Goal: Information Seeking & Learning: Find contact information

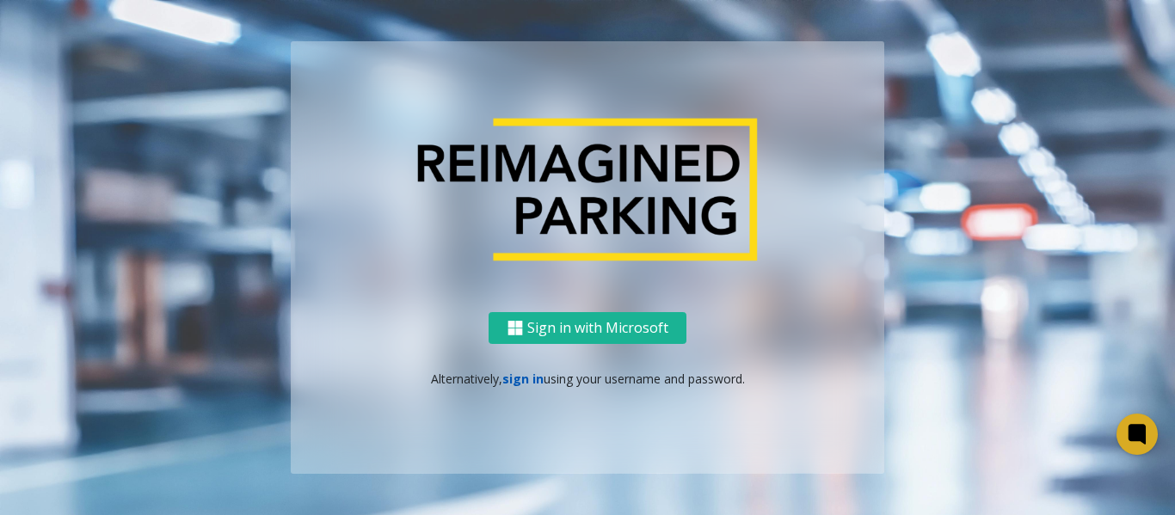
click at [517, 384] on link "sign in" at bounding box center [523, 379] width 41 height 16
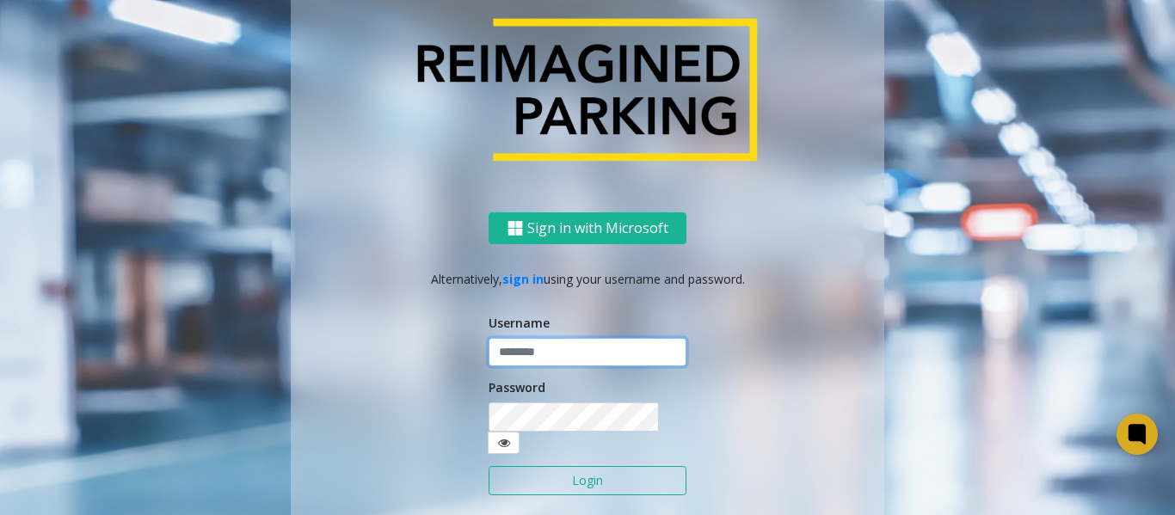
type input "*******"
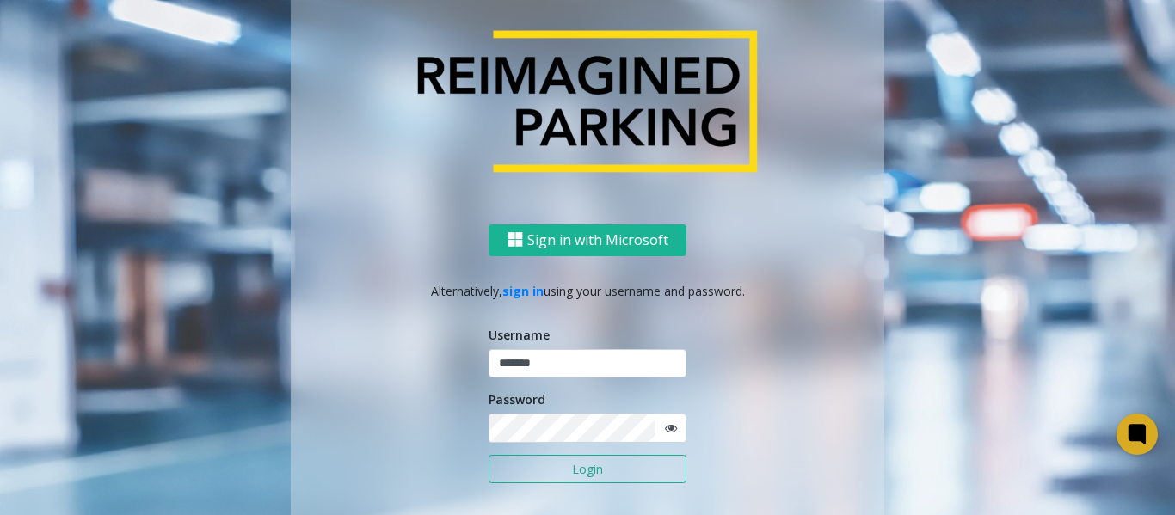
click at [525, 468] on button "Login" at bounding box center [588, 469] width 198 height 29
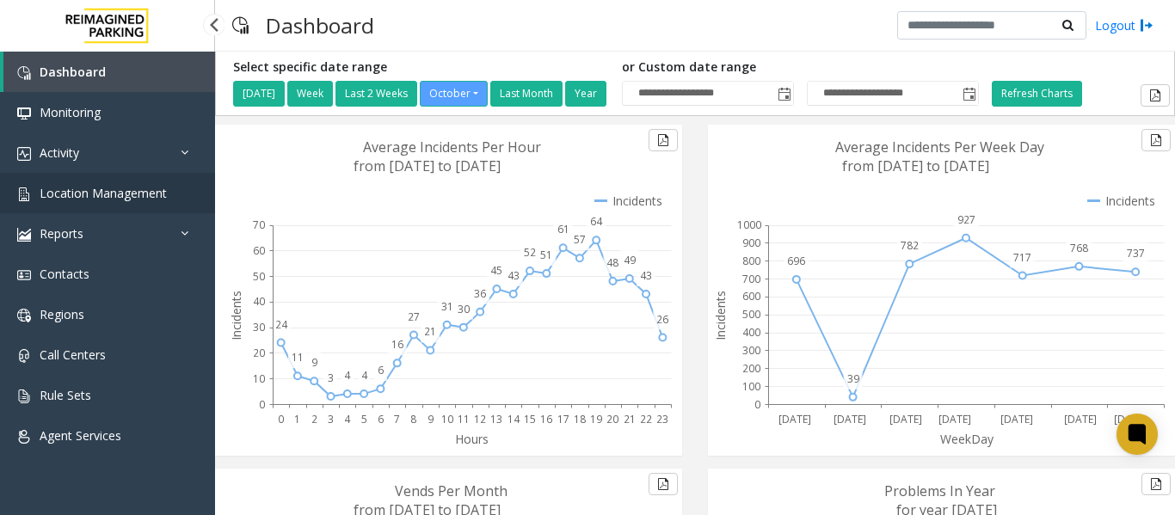
click at [73, 189] on span "Location Management" at bounding box center [103, 193] width 127 height 16
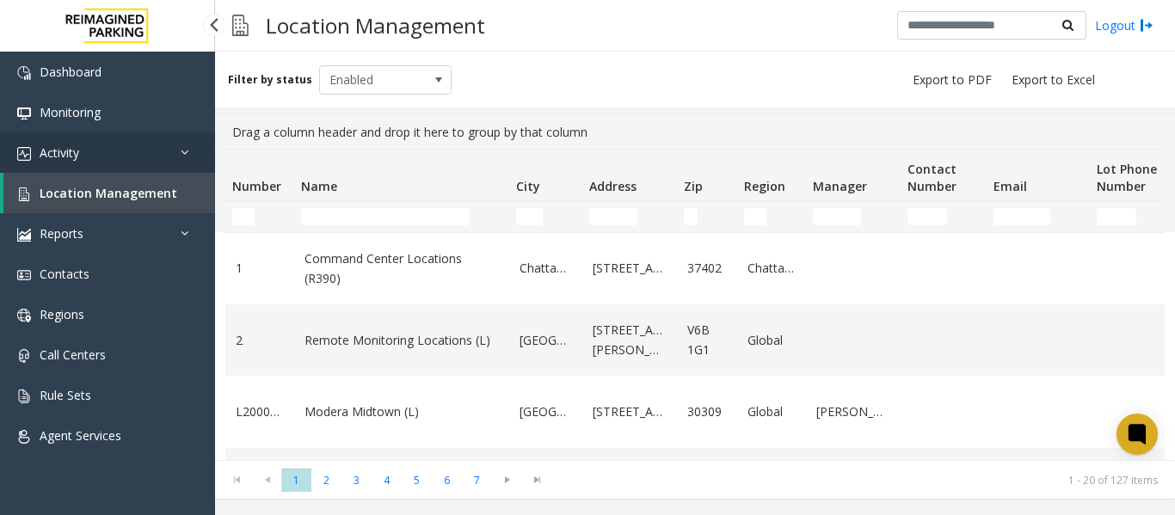
click at [64, 148] on span "Activity" at bounding box center [60, 153] width 40 height 16
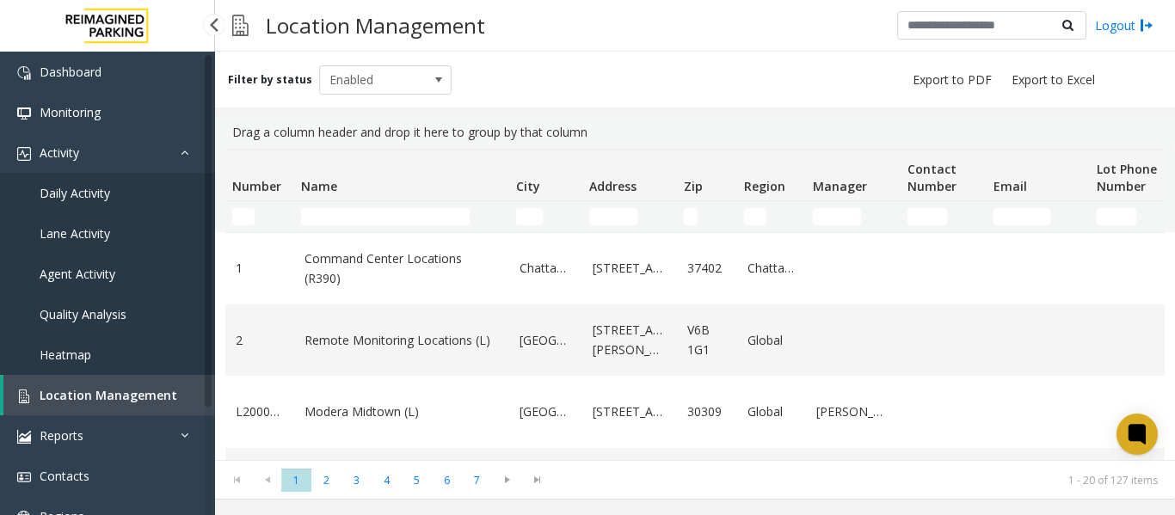
click at [80, 198] on span "Daily Activity" at bounding box center [75, 193] width 71 height 16
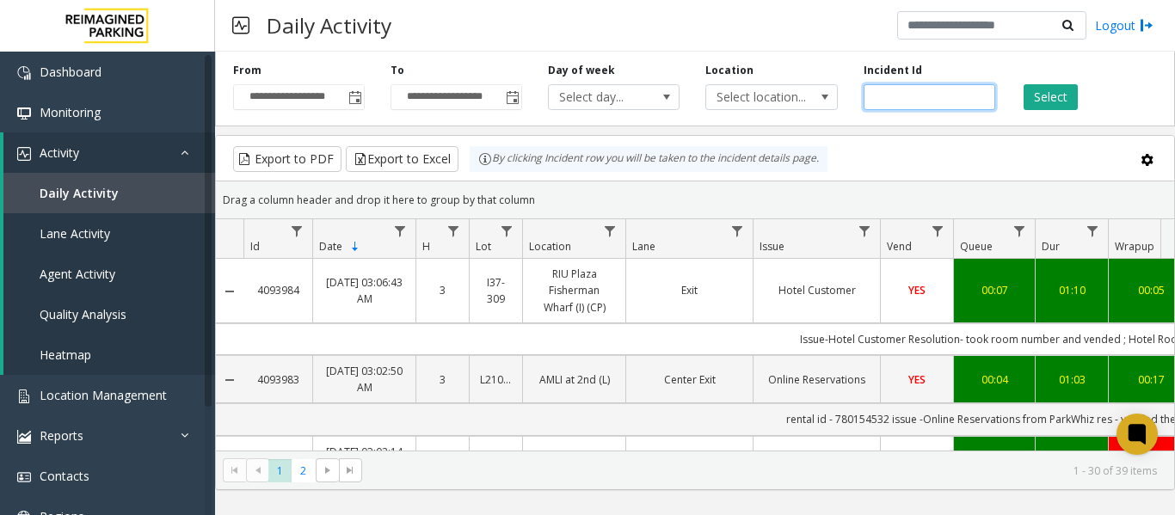
click at [912, 96] on input "number" at bounding box center [930, 97] width 132 height 26
paste input "*******"
click at [1055, 102] on button "Select" at bounding box center [1051, 97] width 54 height 26
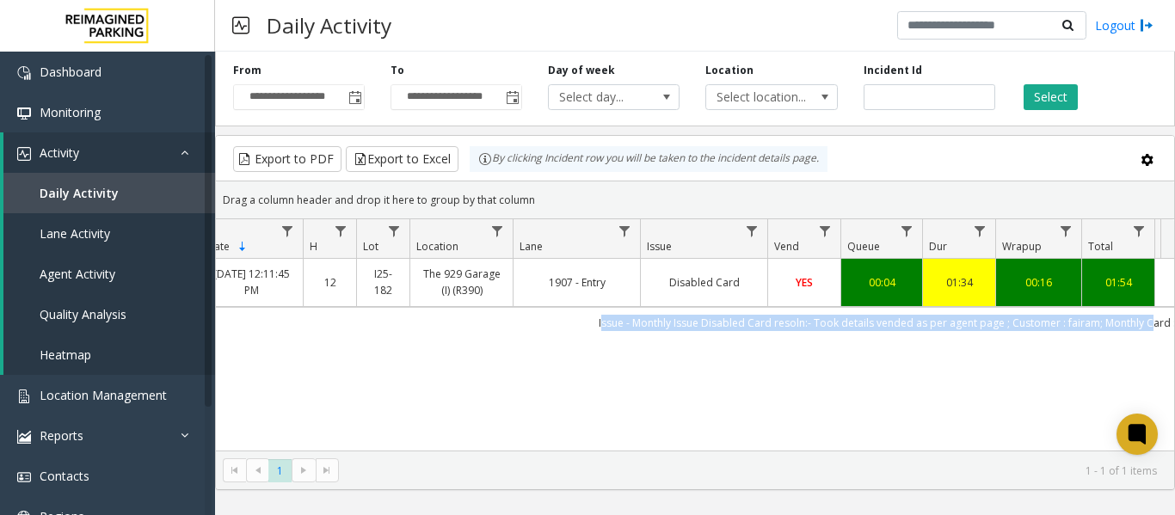
scroll to position [0, 284]
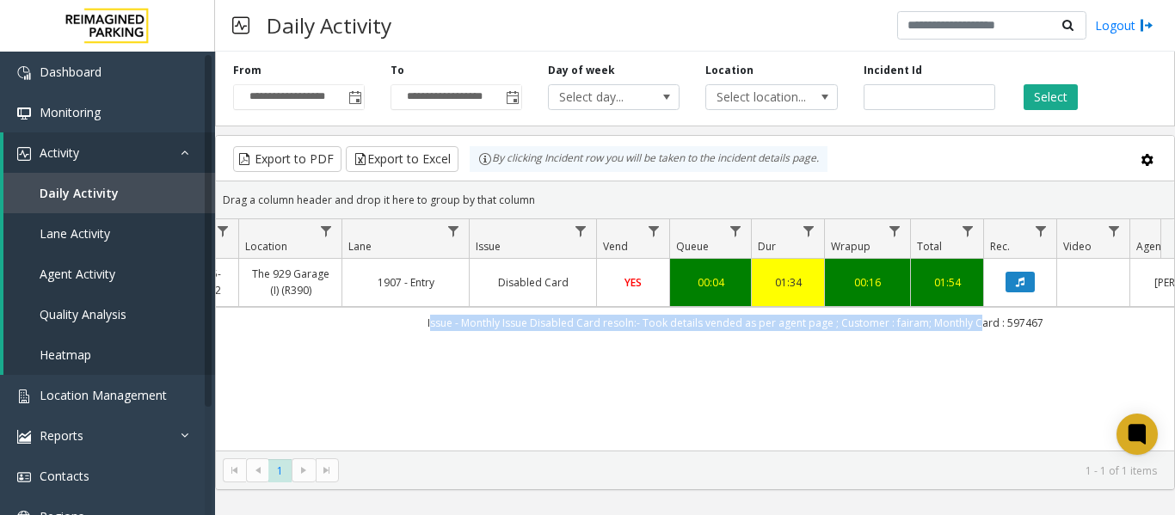
drag, startPoint x: 688, startPoint y: 324, endPoint x: 1169, endPoint y: 330, distance: 481.1
click at [1169, 330] on div "4091937 Oct 3, 2025 12:11:45 PM 12 I25-182 The 929 Garage (I) (R390) 1907 - Ent…" at bounding box center [695, 366] width 959 height 215
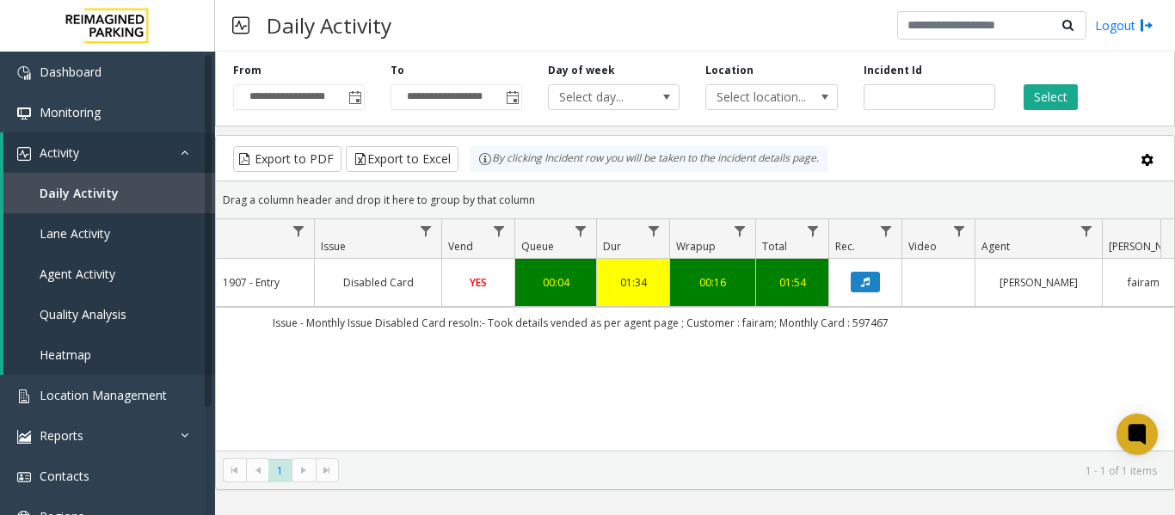
click at [847, 377] on div "4091937 Oct 3, 2025 12:11:45 PM 12 I25-182 The 929 Garage (I) (R390) 1907 - Ent…" at bounding box center [695, 366] width 959 height 215
drag, startPoint x: 885, startPoint y: 317, endPoint x: 249, endPoint y: 338, distance: 636.3
click at [249, 338] on div "4091937 Oct 3, 2025 12:11:45 PM 12 I25-182 The 929 Garage (I) (R390) 1907 - Ent…" at bounding box center [695, 366] width 959 height 215
click at [704, 421] on div "4091937 Oct 3, 2025 12:11:45 PM 12 I25-182 The 929 Garage (I) (R390) 1907 - Ent…" at bounding box center [695, 366] width 959 height 215
click at [855, 277] on button "Data table" at bounding box center [865, 282] width 29 height 21
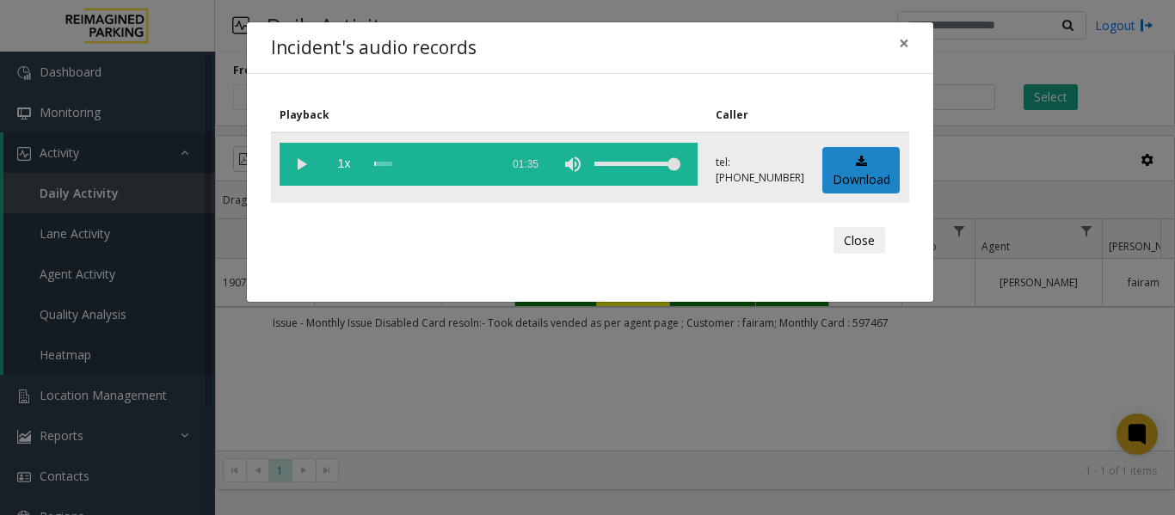
click at [295, 163] on vg-play-pause at bounding box center [301, 164] width 43 height 43
click at [303, 163] on vg-play-pause at bounding box center [301, 164] width 43 height 43
click at [893, 38] on button "×" at bounding box center [904, 43] width 34 height 42
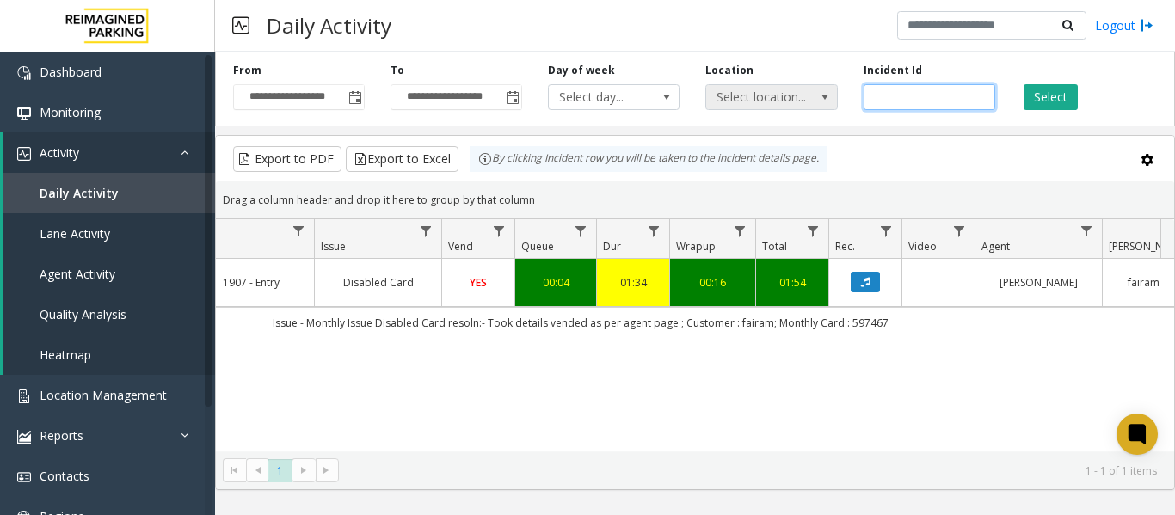
drag, startPoint x: 971, startPoint y: 98, endPoint x: 787, endPoint y: 102, distance: 183.3
click at [787, 102] on div "**********" at bounding box center [695, 86] width 960 height 82
paste input "number"
type input "*******"
click at [1064, 88] on button "Select" at bounding box center [1051, 97] width 54 height 26
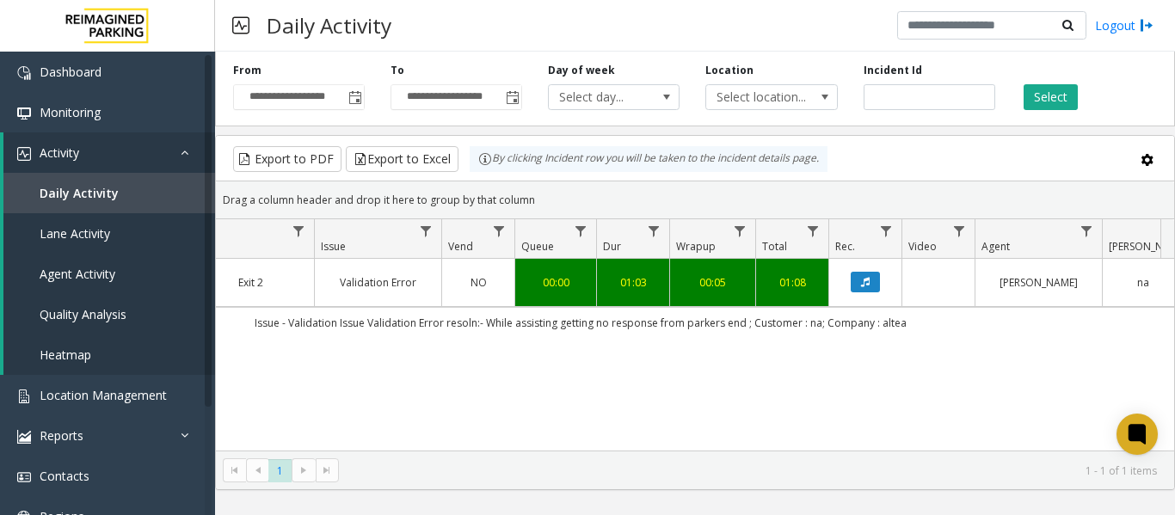
drag, startPoint x: 256, startPoint y: 317, endPoint x: 978, endPoint y: 331, distance: 722.1
click at [978, 331] on td "Issue - Validation Issue Validation Error resoln:- While assisting getting no r…" at bounding box center [581, 322] width 1552 height 31
click at [1000, 335] on td "Issue - Validation Issue Validation Error resoln:- While assisting getting no r…" at bounding box center [581, 322] width 1552 height 31
drag, startPoint x: 986, startPoint y: 318, endPoint x: 233, endPoint y: 312, distance: 753.0
click at [233, 312] on td "Issue - Validation Issue Validation Error resoln:- While assisting getting no r…" at bounding box center [581, 322] width 1552 height 31
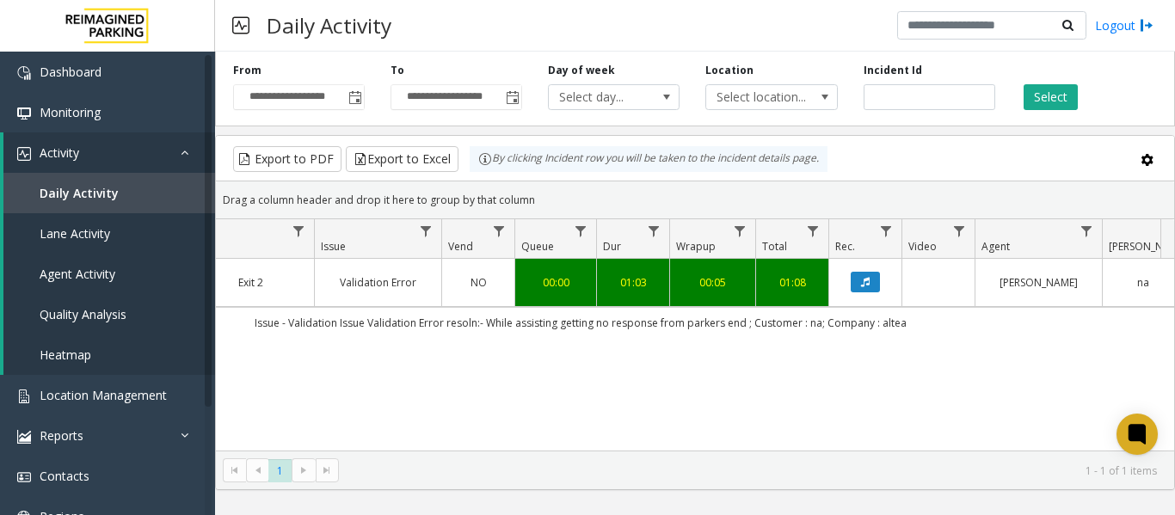
click at [868, 269] on td "Data table" at bounding box center [865, 282] width 73 height 47
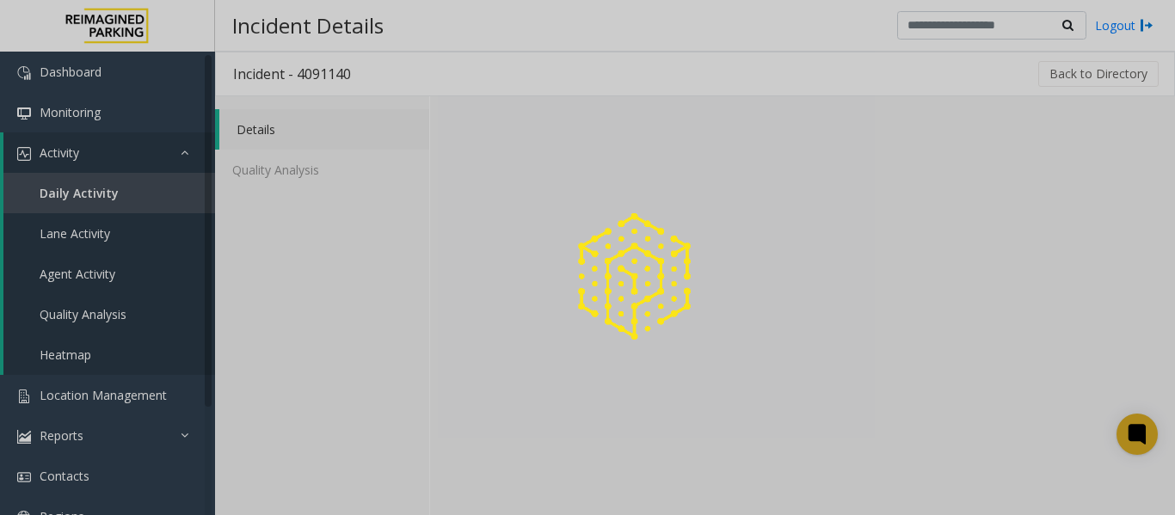
click at [866, 285] on div at bounding box center [587, 257] width 1175 height 515
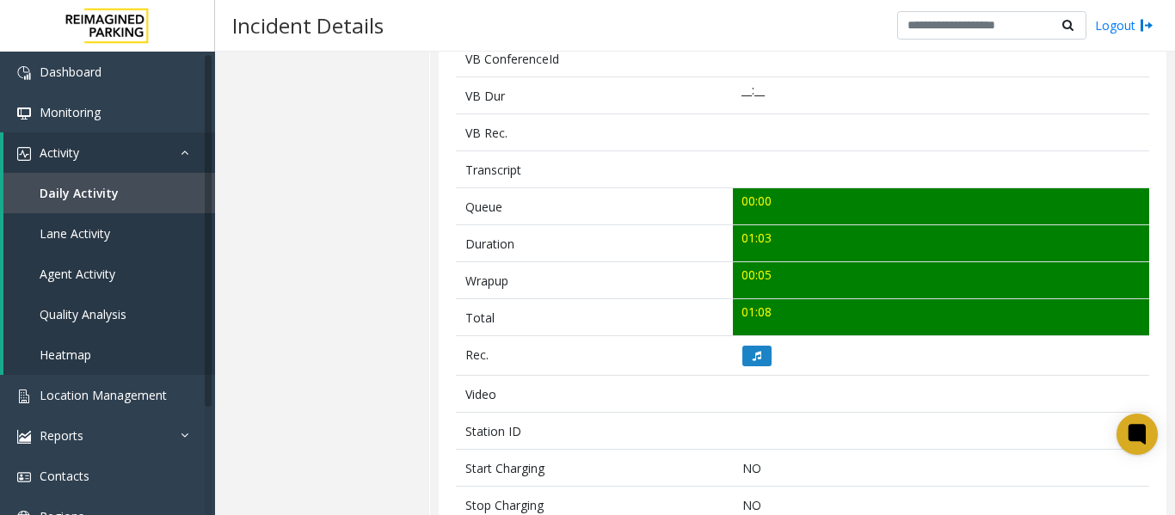
scroll to position [550, 0]
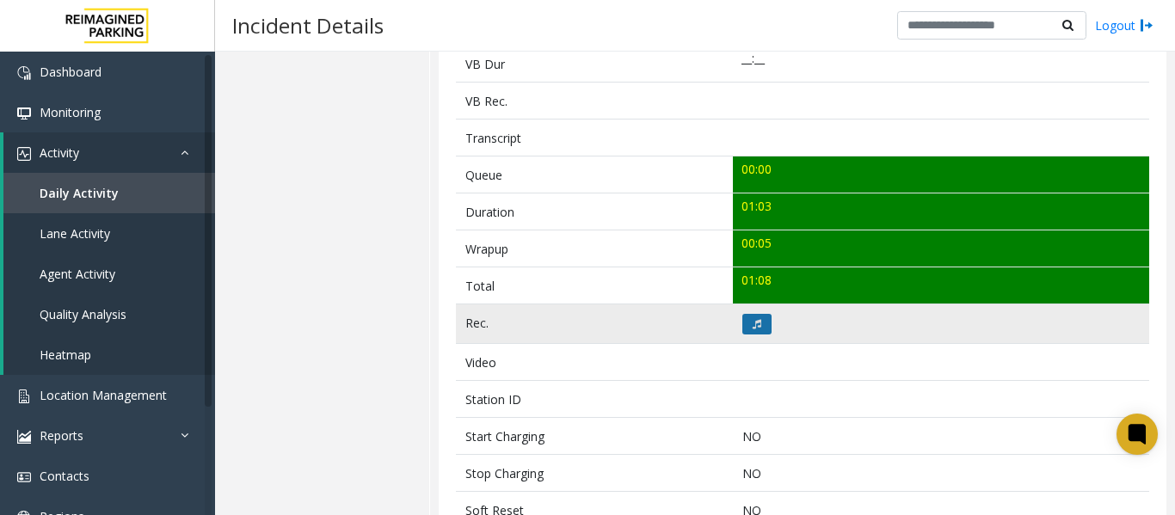
click at [756, 319] on icon at bounding box center [757, 324] width 9 height 10
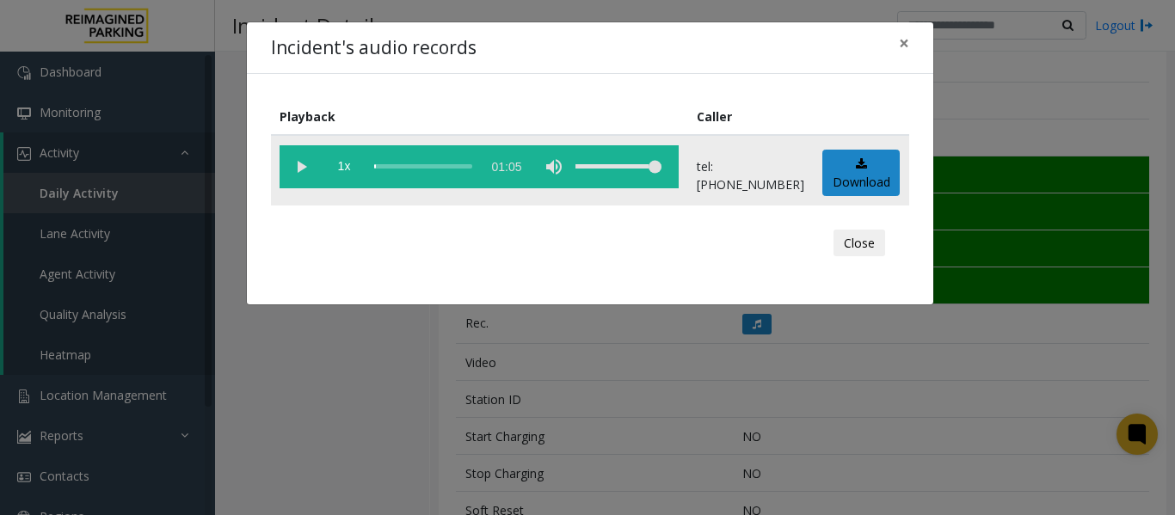
click at [299, 163] on vg-play-pause at bounding box center [301, 166] width 43 height 43
click at [903, 42] on span "×" at bounding box center [904, 43] width 10 height 24
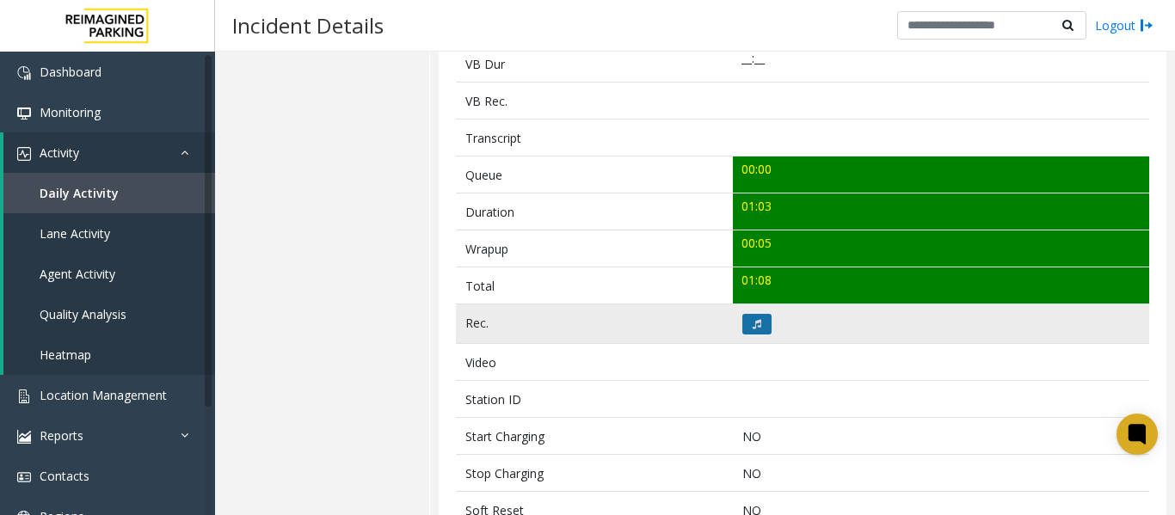
click at [750, 330] on button at bounding box center [757, 324] width 29 height 21
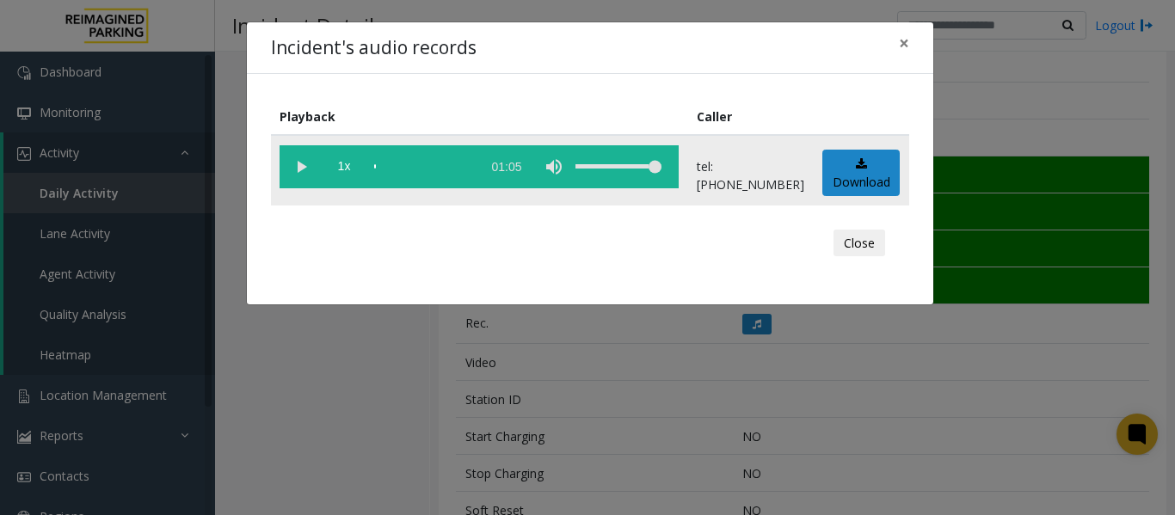
click at [293, 163] on vg-play-pause at bounding box center [301, 166] width 43 height 43
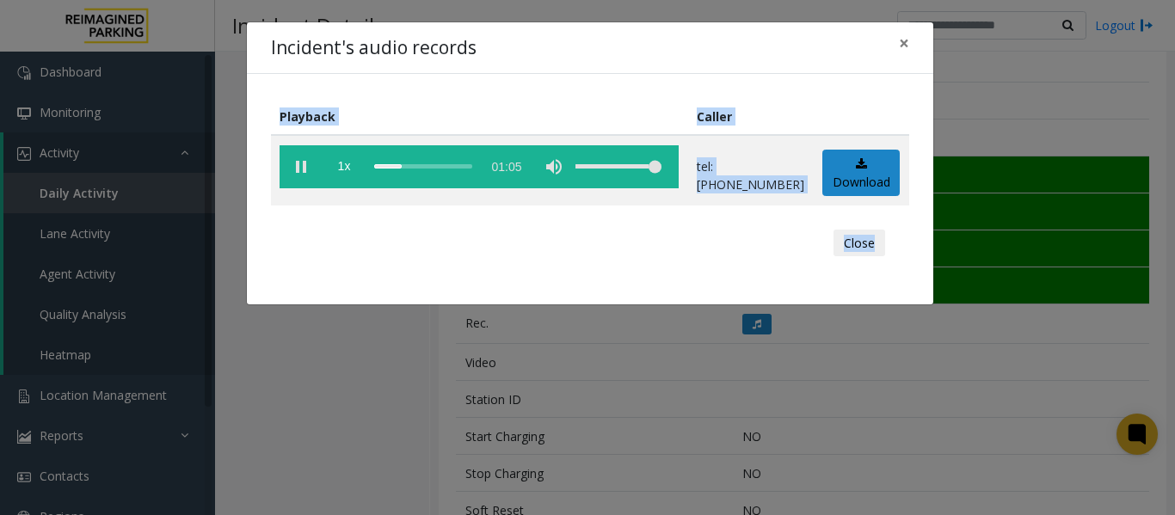
drag, startPoint x: 1170, startPoint y: 262, endPoint x: 1169, endPoint y: 175, distance: 86.9
click at [1169, 175] on div "Incident's audio records × Playback Caller 1x 01:05 tel:+10905259006 Download C…" at bounding box center [587, 257] width 1175 height 515
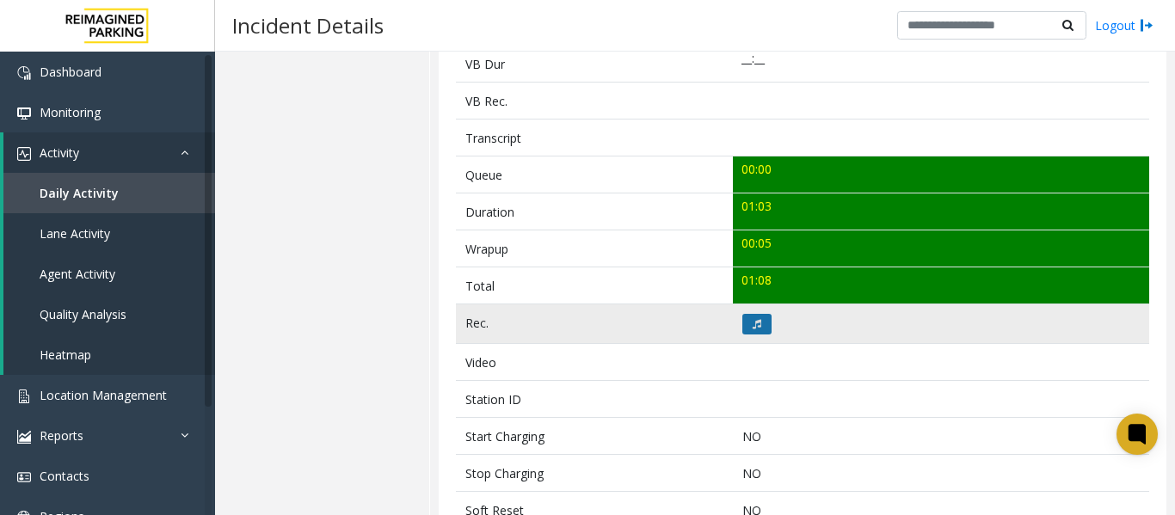
click at [755, 321] on icon at bounding box center [757, 324] width 9 height 10
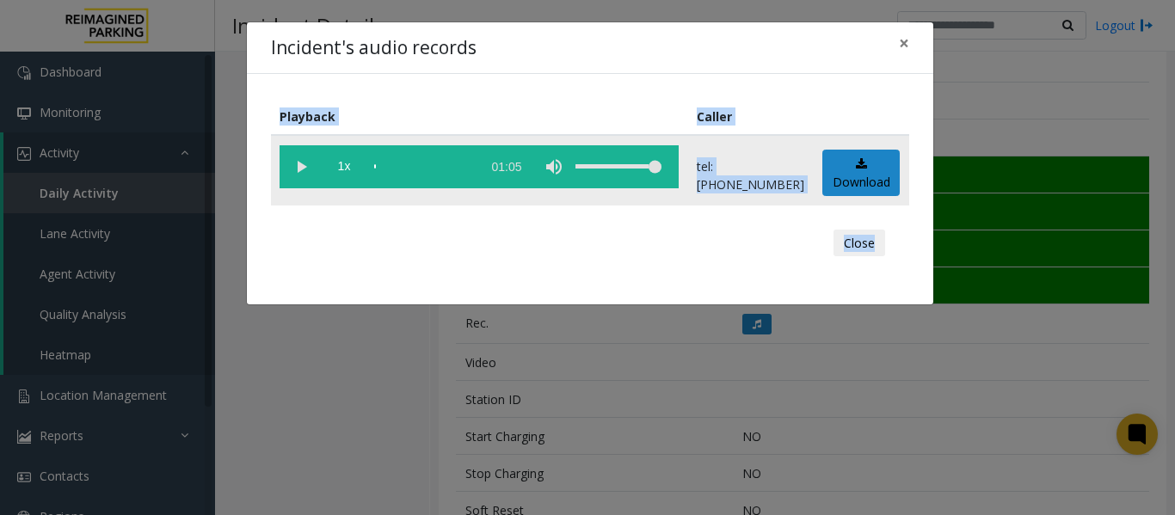
click at [294, 164] on vg-play-pause at bounding box center [301, 166] width 43 height 43
click at [383, 169] on div "scrub bar" at bounding box center [423, 166] width 98 height 43
click at [903, 43] on span "×" at bounding box center [904, 43] width 10 height 24
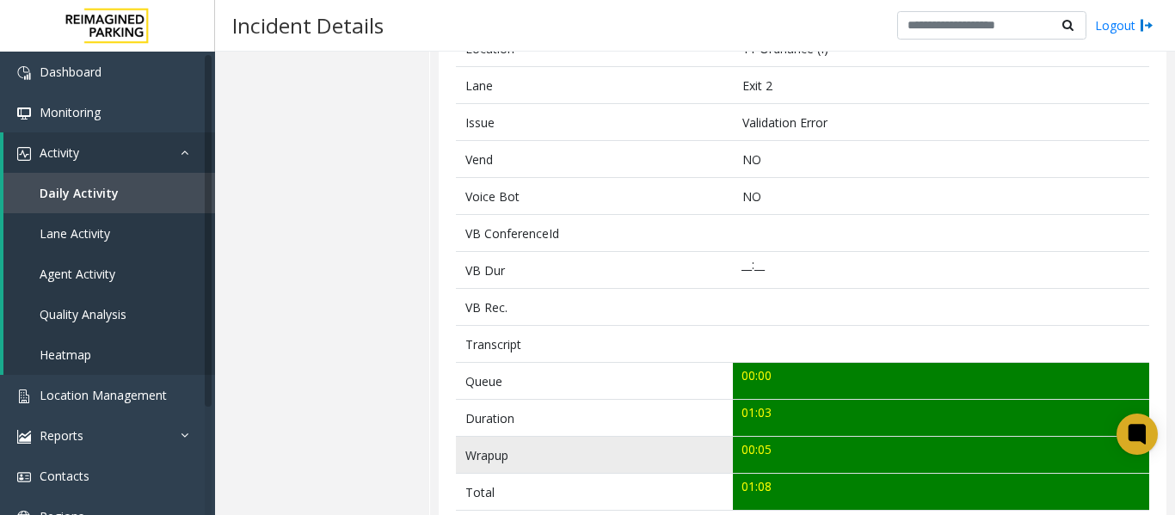
scroll to position [0, 0]
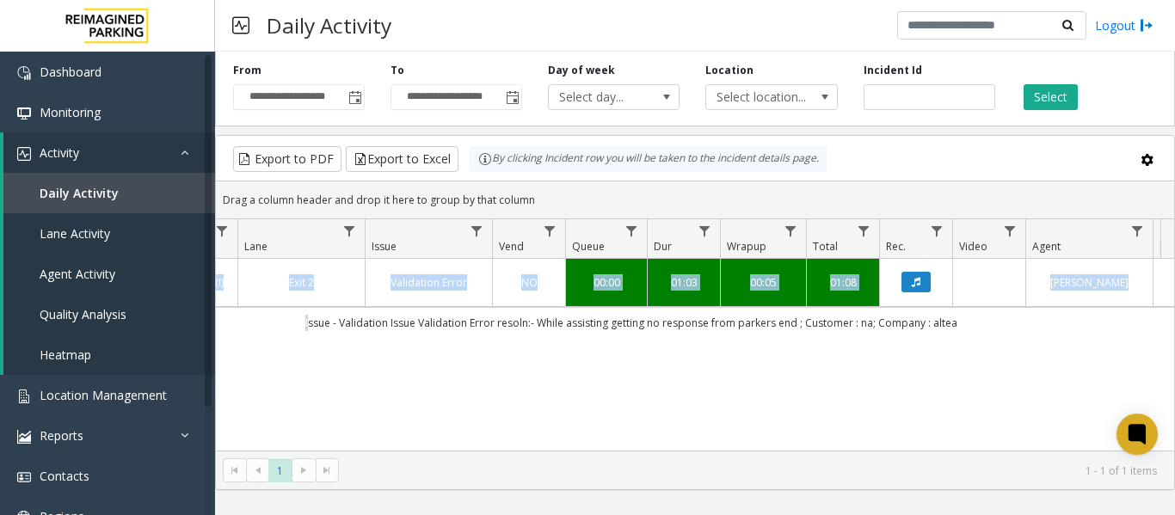
scroll to position [0, 633]
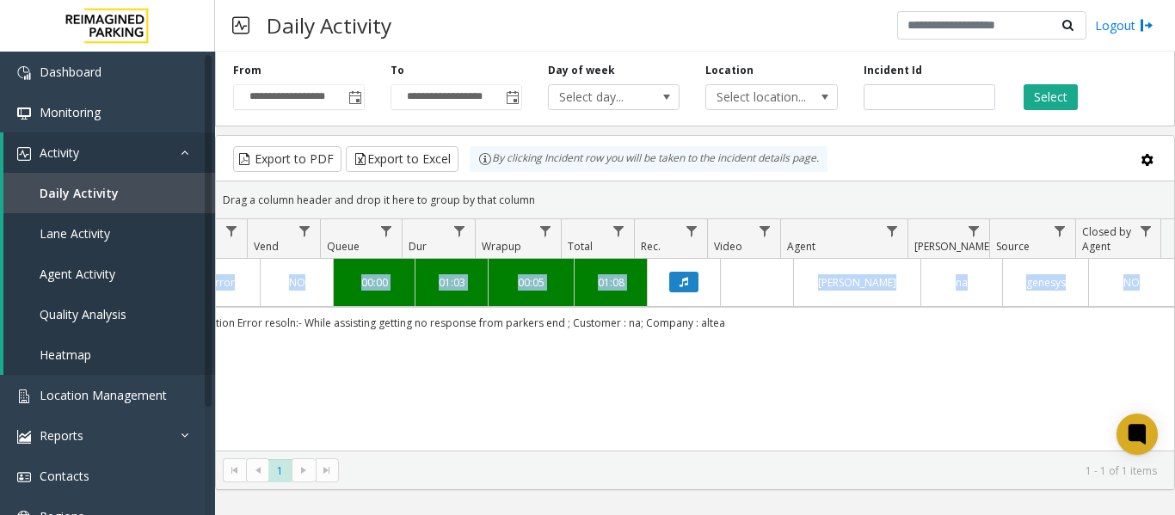
drag, startPoint x: 603, startPoint y: 333, endPoint x: 1183, endPoint y: 339, distance: 580.0
click at [1175, 339] on html "**********" at bounding box center [587, 257] width 1175 height 515
click at [792, 407] on div "4091140 Oct 2, 2025 09:34:47 AM 9 I9-525 11 Ordnance (I) Exit 2 Validation Erro…" at bounding box center [695, 366] width 959 height 215
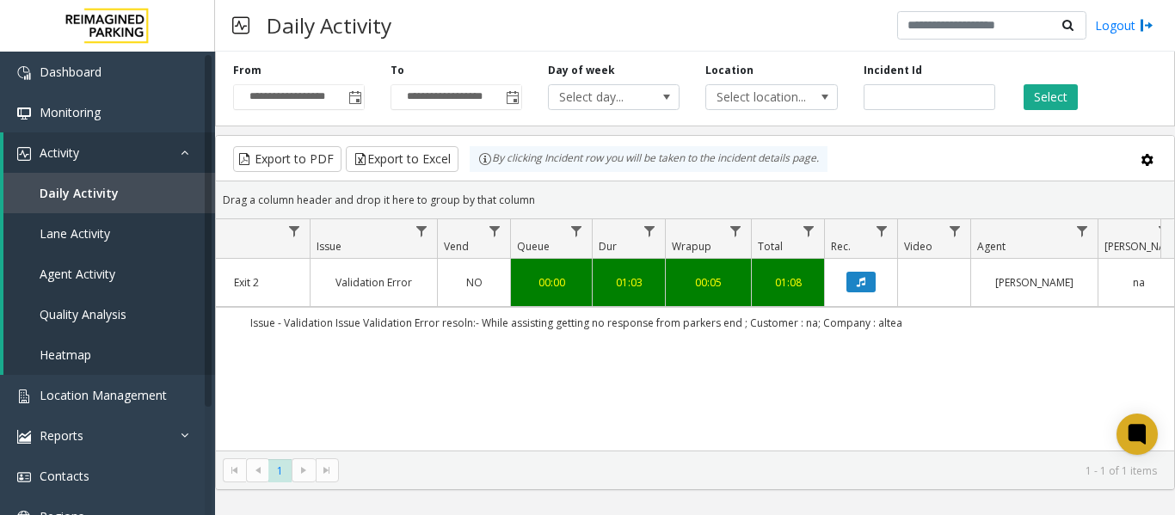
scroll to position [0, 172]
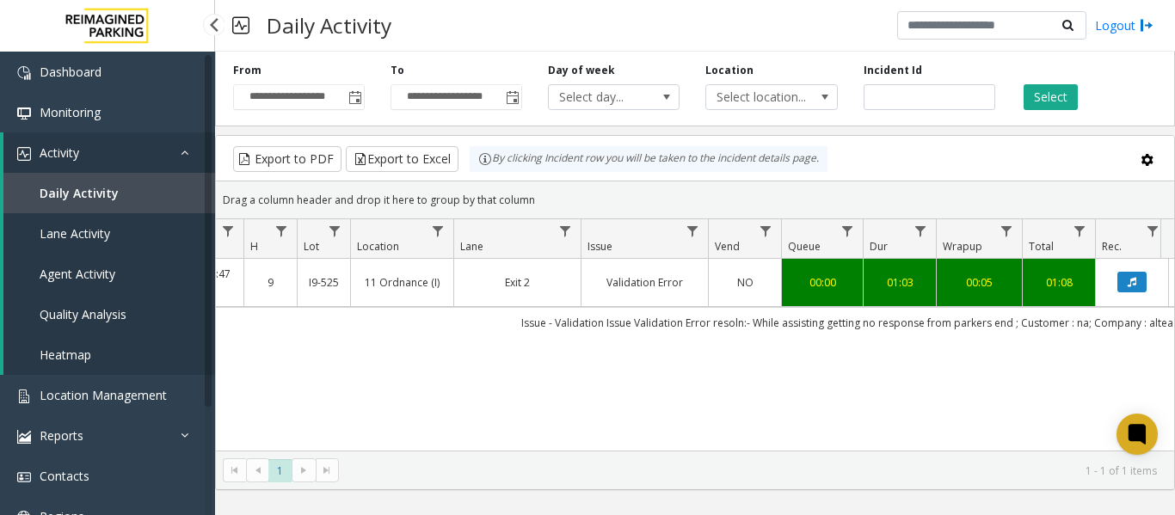
drag, startPoint x: 834, startPoint y: 324, endPoint x: 194, endPoint y: 321, distance: 639.4
click at [194, 321] on app-root "**********" at bounding box center [587, 257] width 1175 height 515
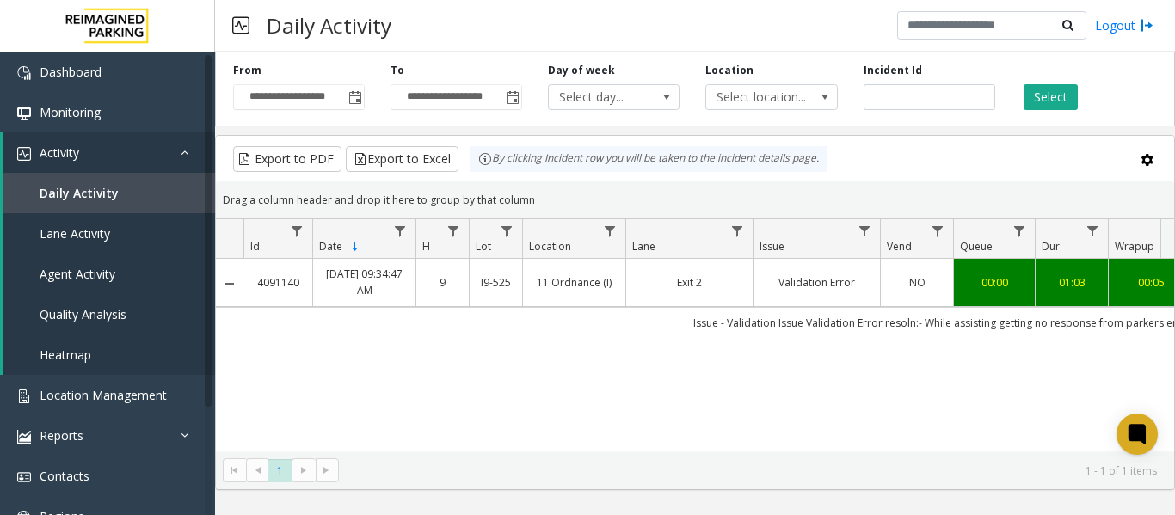
click at [434, 329] on td "Issue - Validation Issue Validation Error resoln:- While assisting getting no r…" at bounding box center [1020, 322] width 1552 height 31
click at [550, 410] on div "4091140 Oct 2, 2025 09:34:47 AM 9 I9-525 11 Ordnance (I) Exit 2 Validation Erro…" at bounding box center [695, 366] width 959 height 215
click at [34, 408] on link "Location Management" at bounding box center [107, 395] width 215 height 40
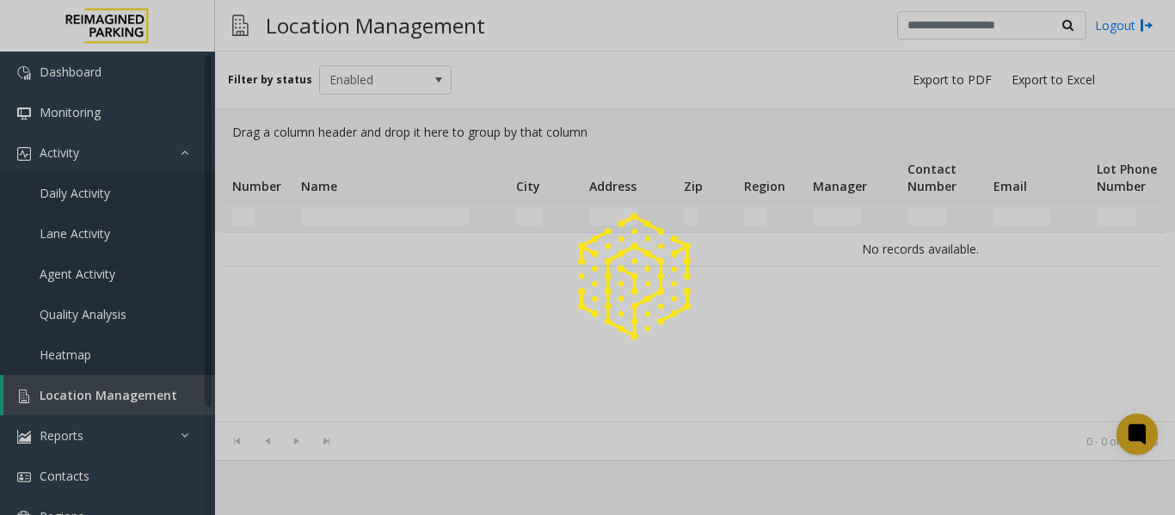
click at [323, 213] on div at bounding box center [587, 257] width 1175 height 515
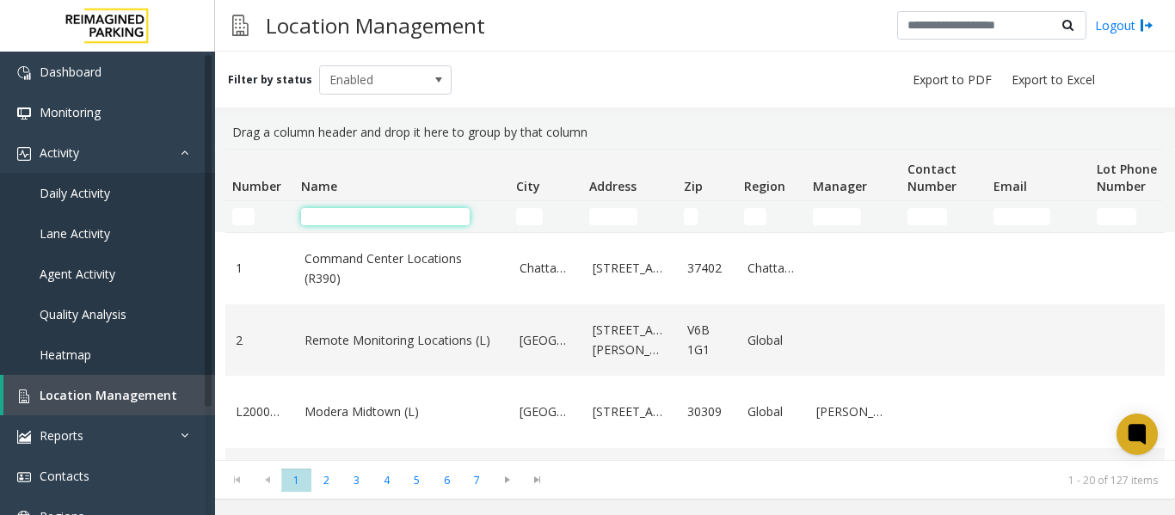
click at [323, 213] on input "Name Filter" at bounding box center [385, 216] width 169 height 17
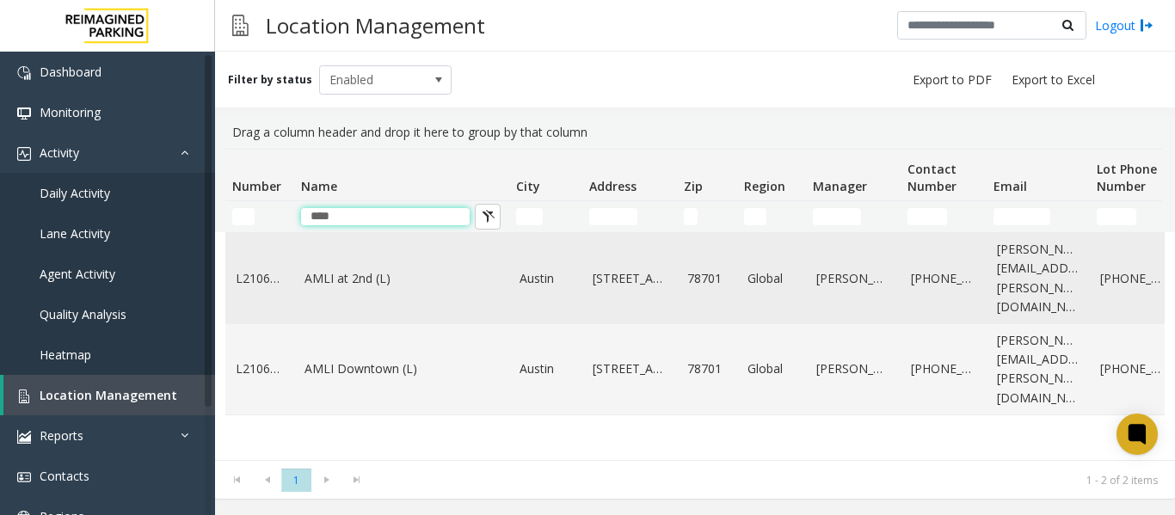
type input "****"
click at [330, 284] on td "AMLI at 2nd (L)" at bounding box center [401, 278] width 215 height 91
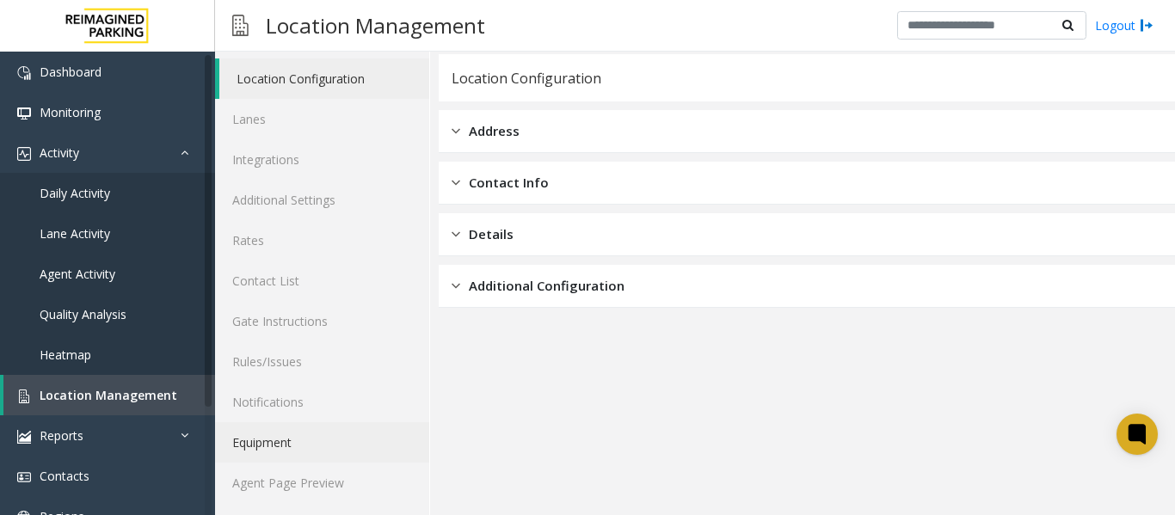
scroll to position [52, 0]
click at [312, 479] on link "Agent Page Preview" at bounding box center [322, 482] width 214 height 40
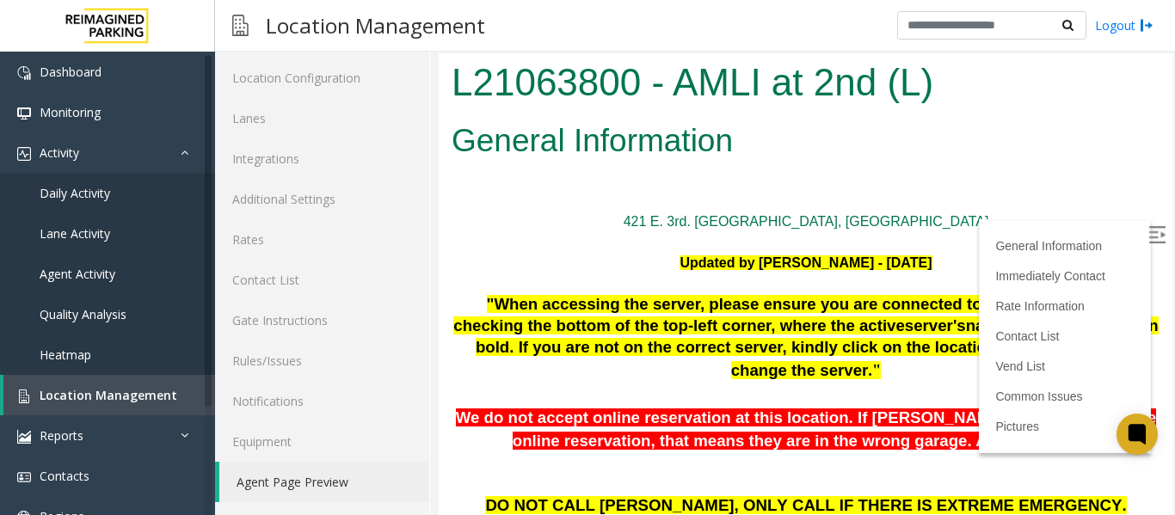
scroll to position [172, 0]
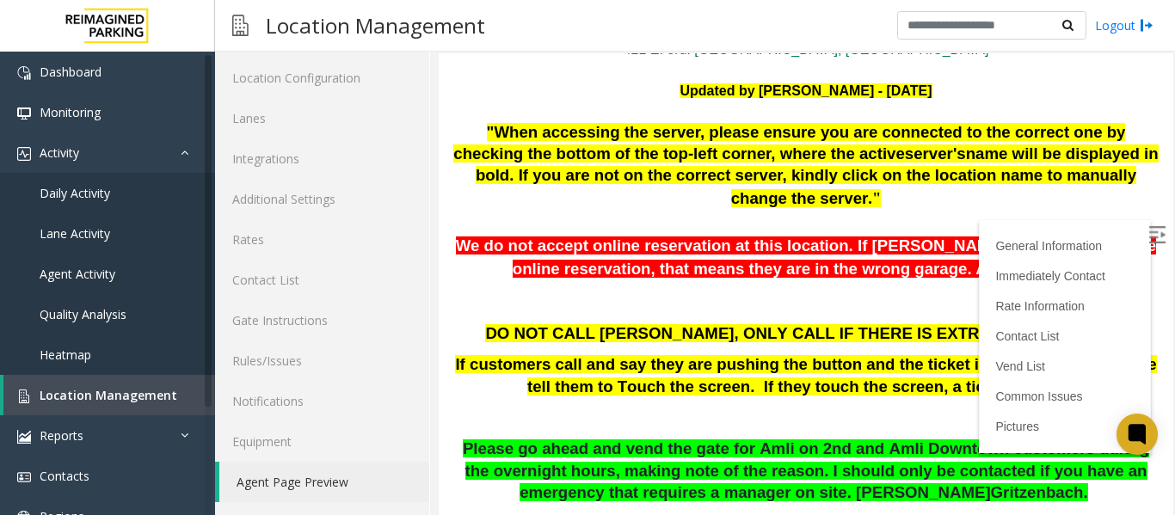
click at [1146, 225] on label at bounding box center [1159, 238] width 26 height 26
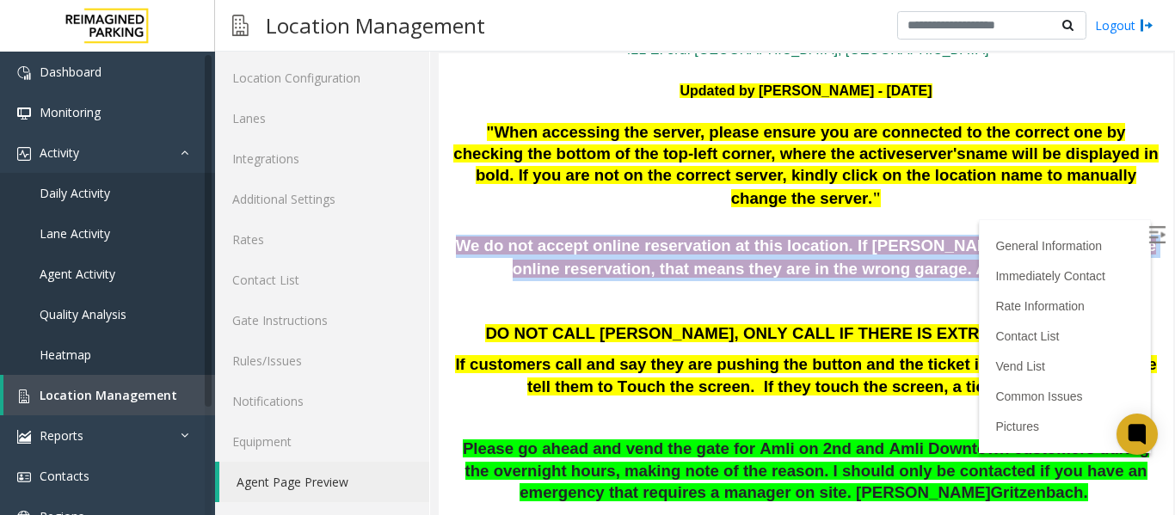
drag, startPoint x: 1013, startPoint y: 270, endPoint x: 451, endPoint y: 243, distance: 562.6
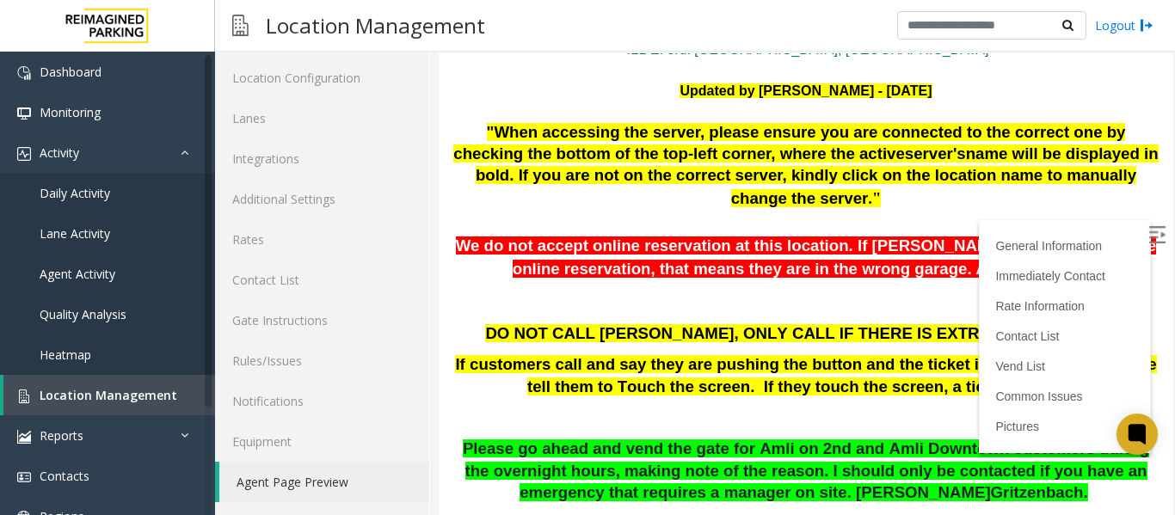
click at [535, 297] on div at bounding box center [806, 291] width 709 height 21
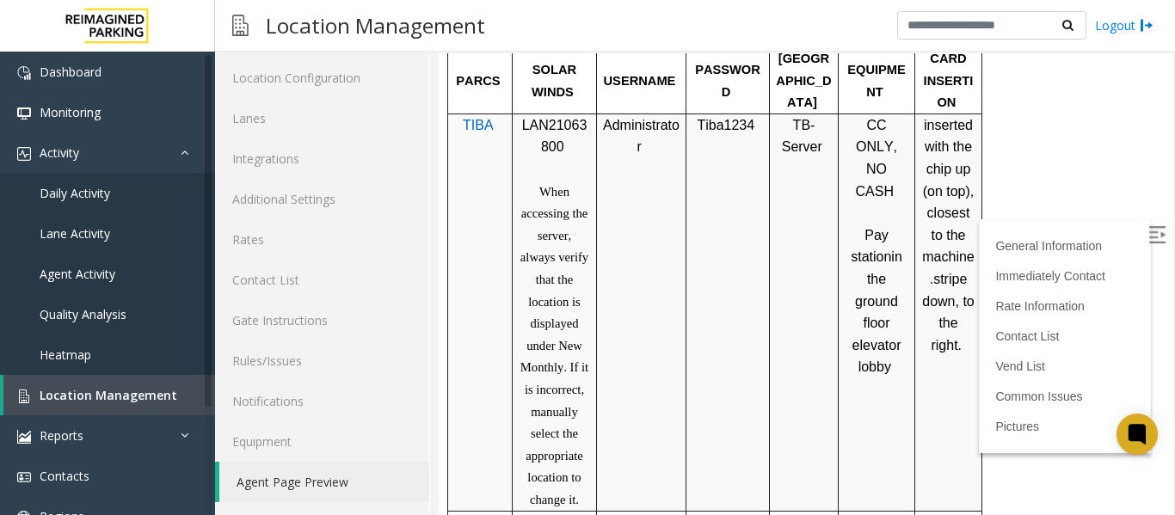
scroll to position [947, 0]
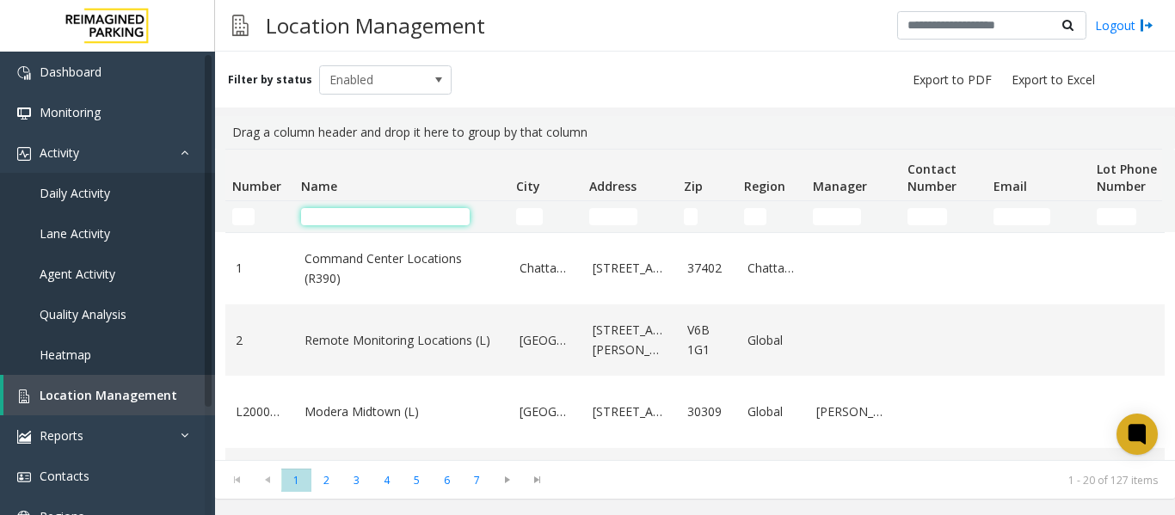
click at [370, 219] on input "Name Filter" at bounding box center [385, 216] width 169 height 17
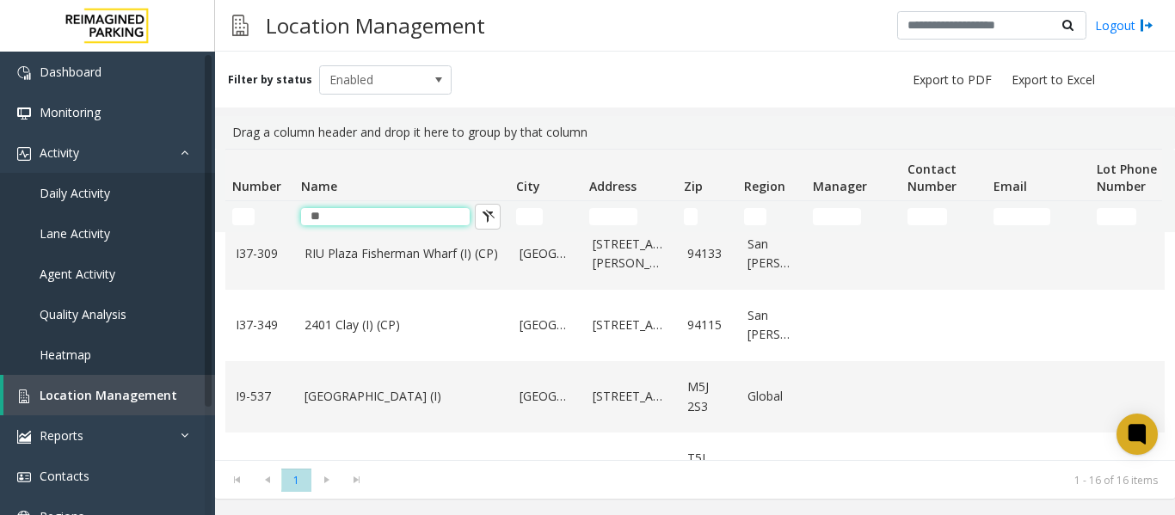
scroll to position [933, 0]
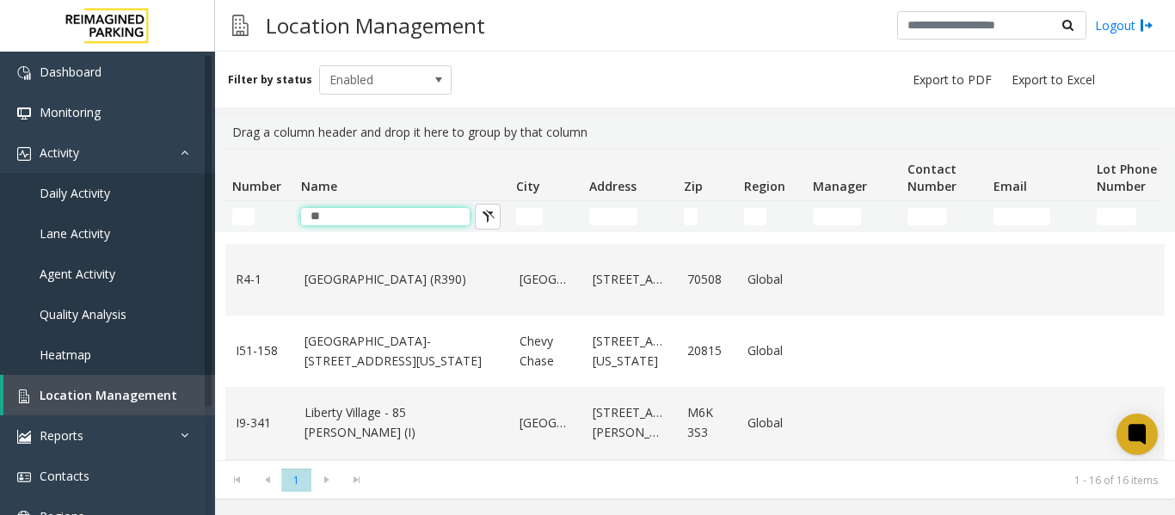
type input "**"
click at [361, 287] on td "Lafayette Regional Airport (R390)" at bounding box center [401, 279] width 215 height 71
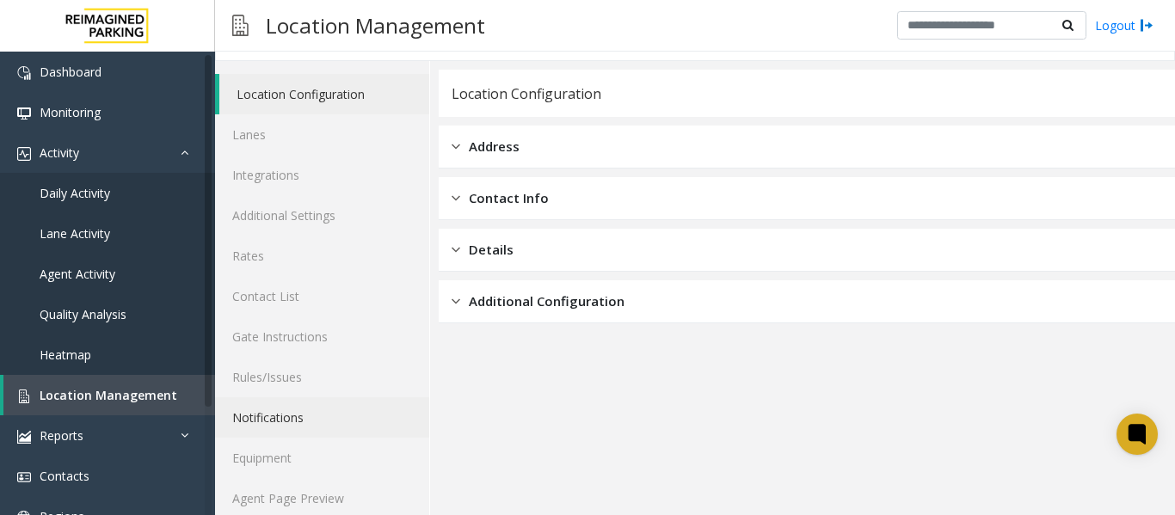
scroll to position [52, 0]
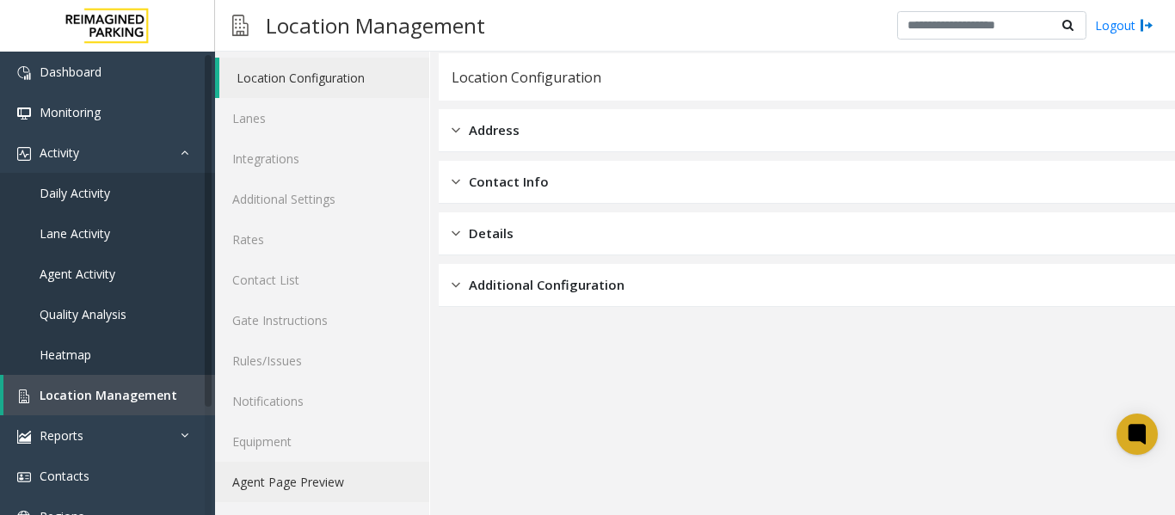
click at [313, 473] on link "Agent Page Preview" at bounding box center [322, 482] width 214 height 40
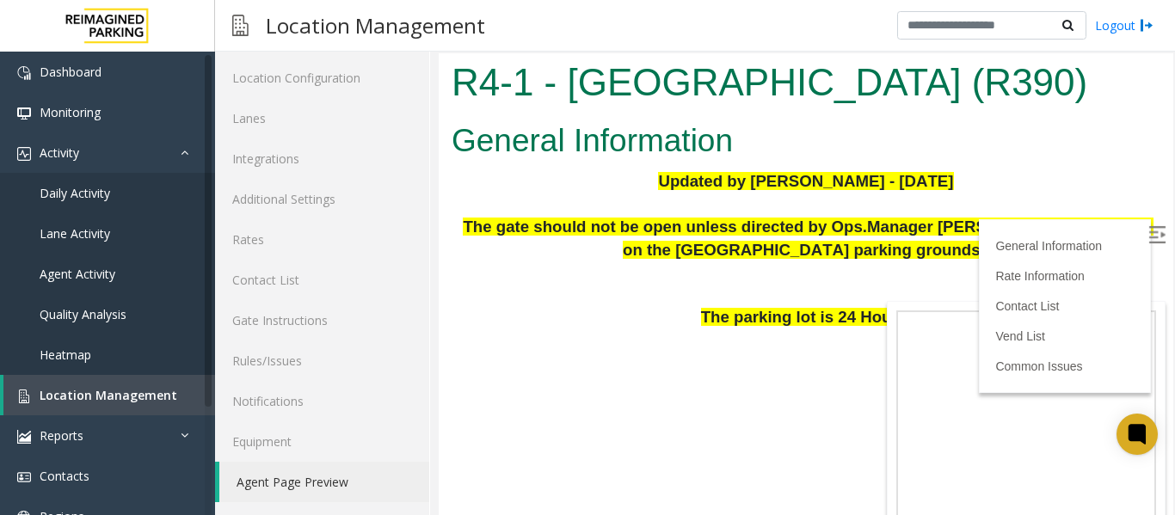
click at [1149, 230] on img at bounding box center [1157, 234] width 17 height 17
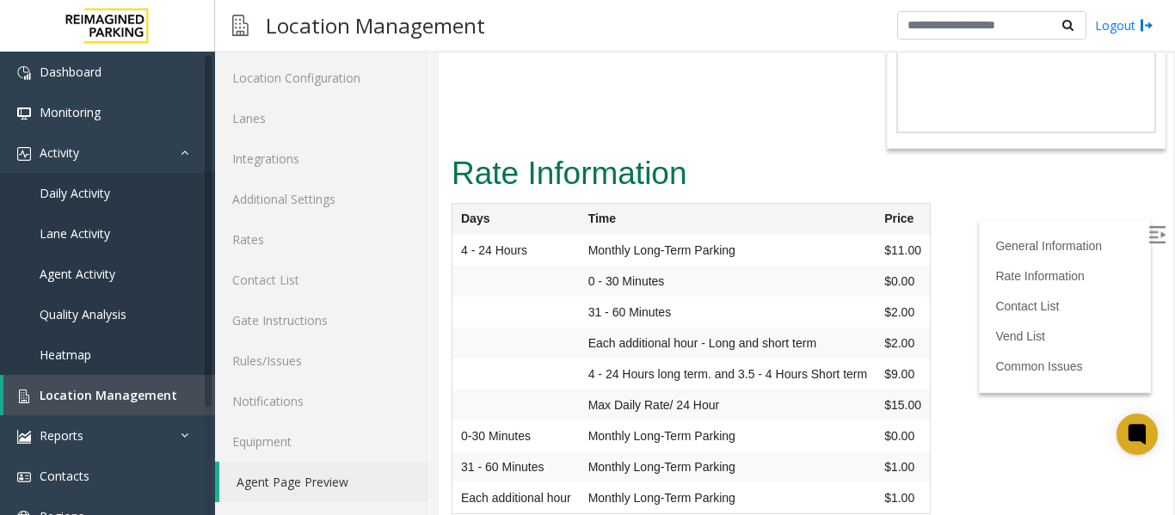
scroll to position [430, 0]
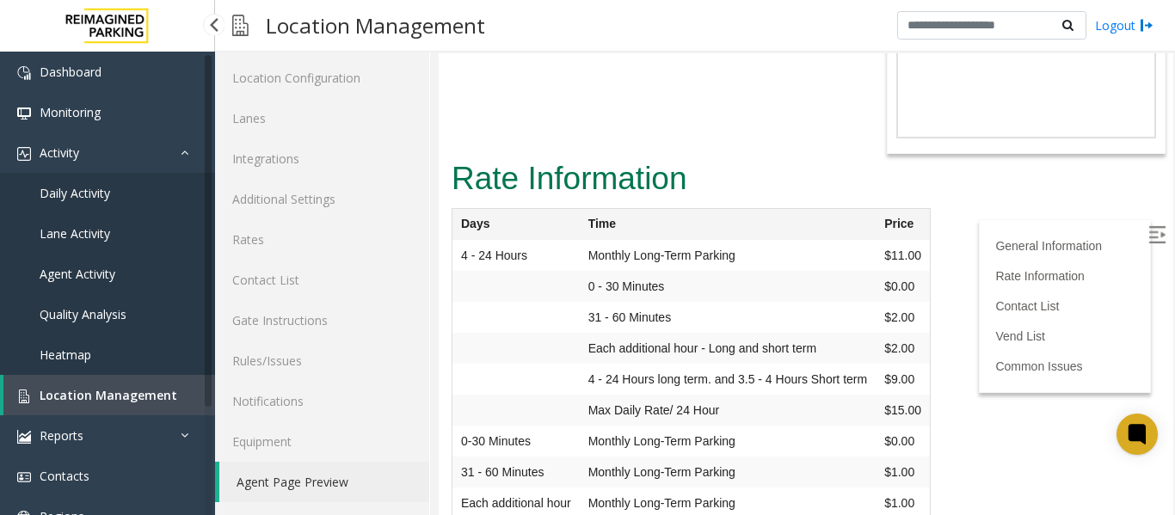
click at [111, 389] on span "Location Management" at bounding box center [109, 395] width 138 height 16
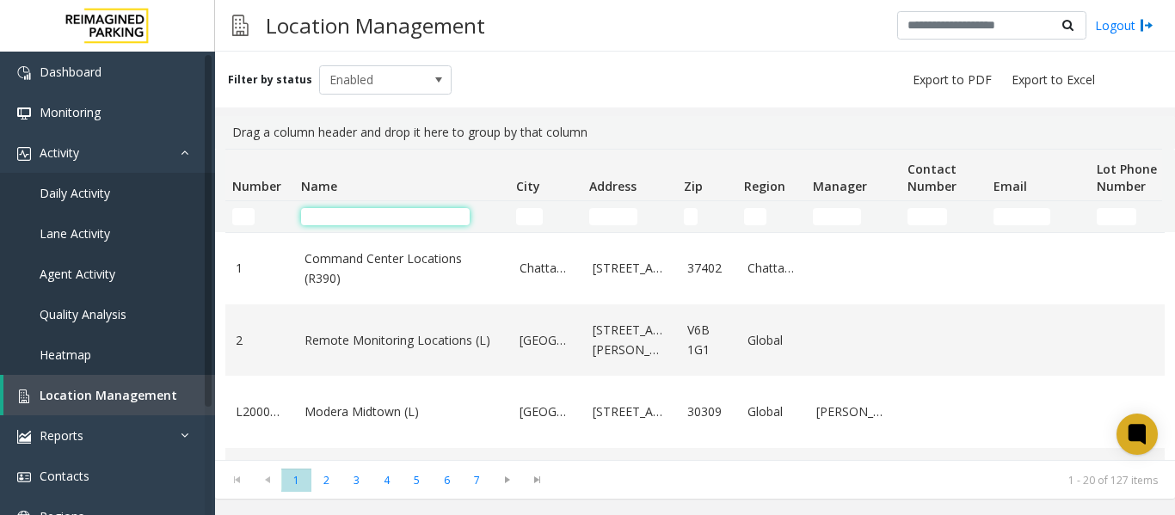
click at [373, 213] on input "Name Filter" at bounding box center [385, 216] width 169 height 17
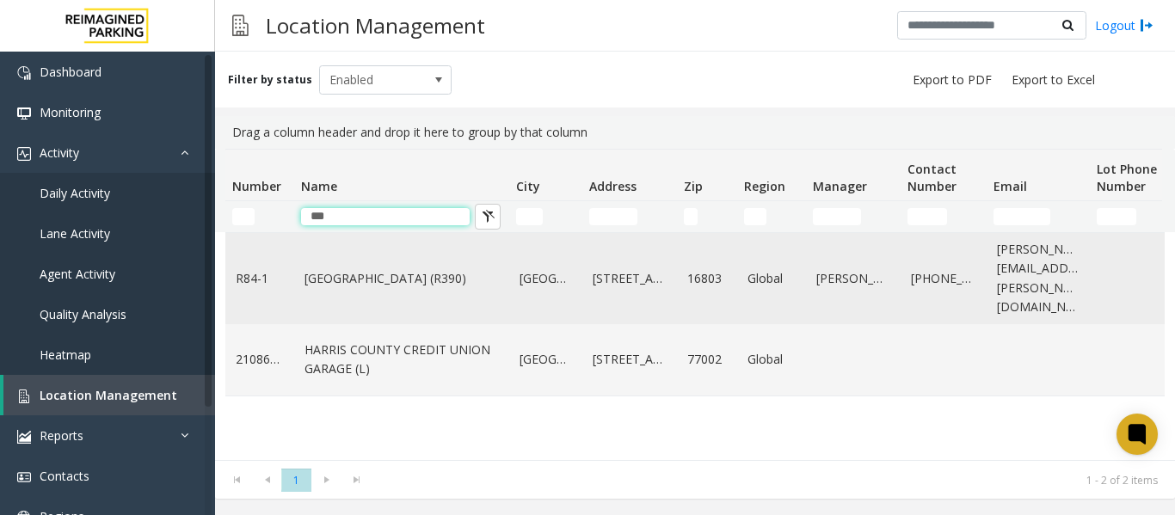
type input "***"
click at [389, 284] on td "University Park Airport (R390)" at bounding box center [401, 278] width 215 height 91
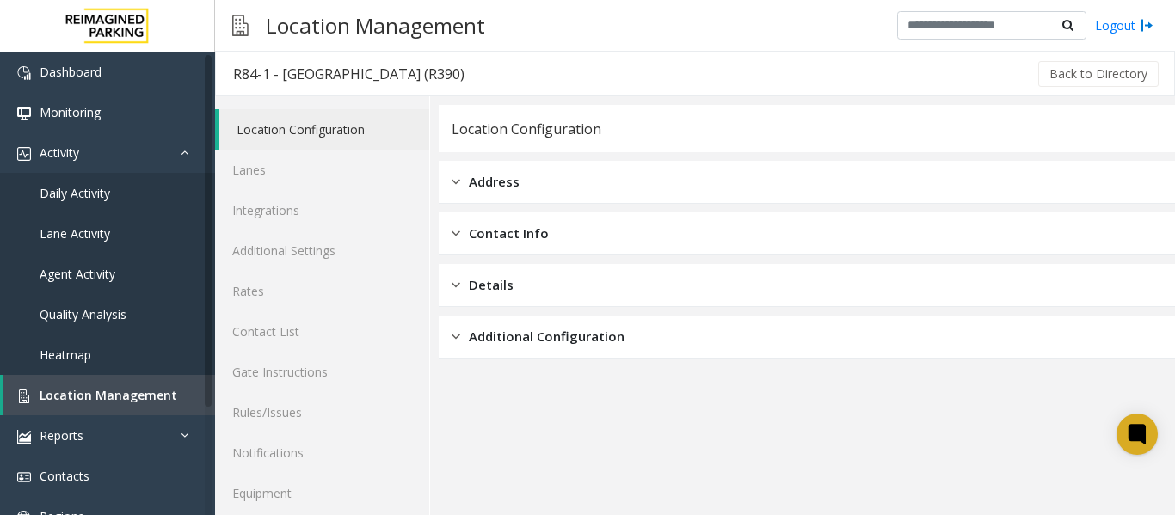
scroll to position [52, 0]
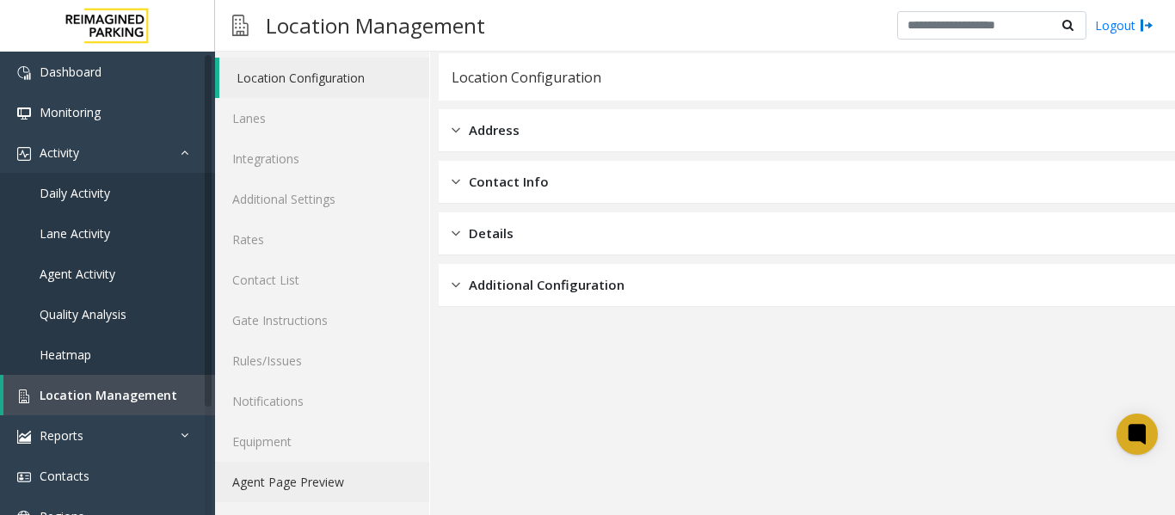
click at [330, 490] on link "Agent Page Preview" at bounding box center [322, 482] width 214 height 40
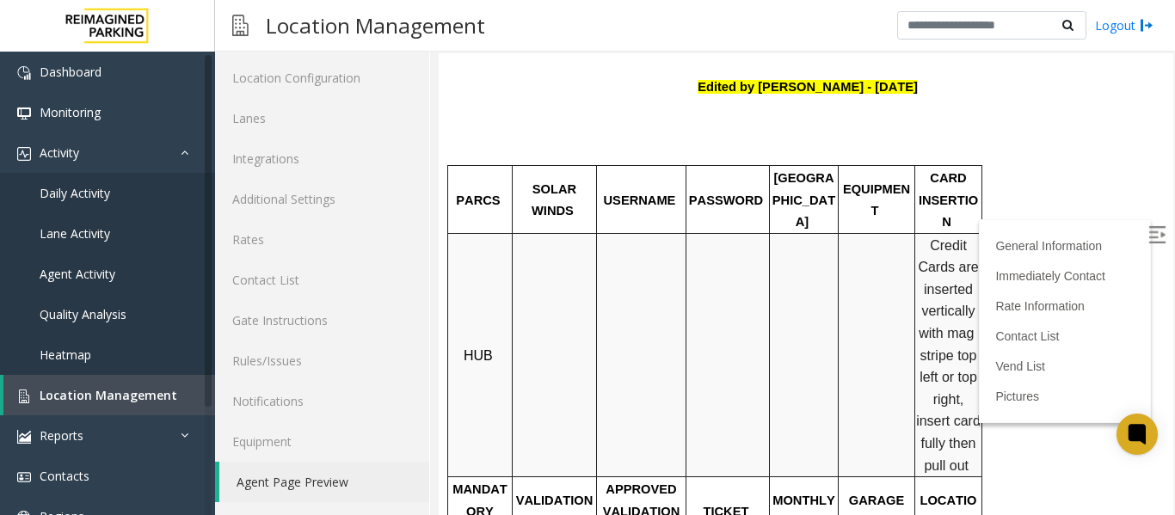
scroll to position [516, 0]
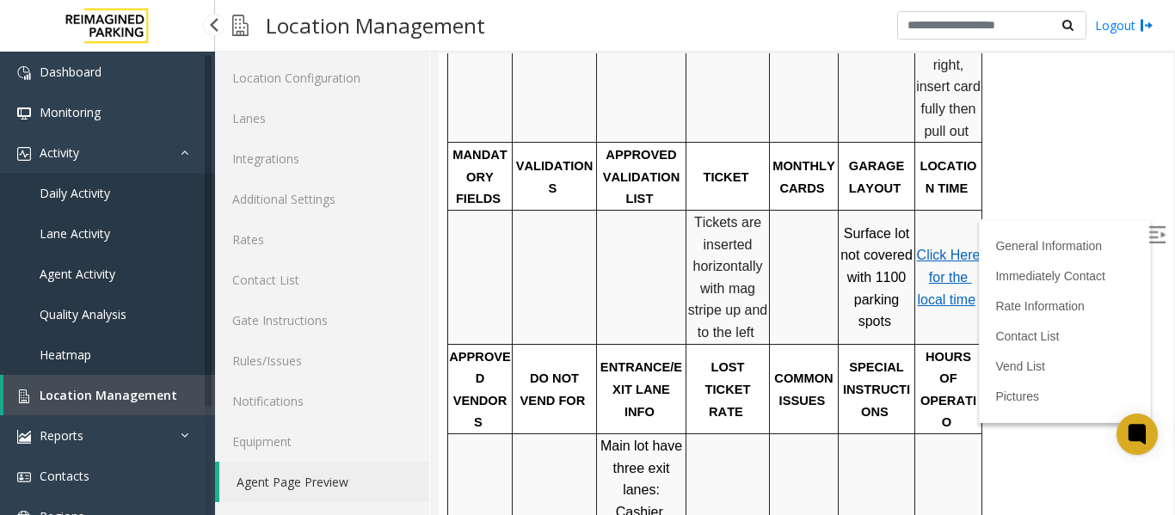
click at [59, 194] on span "Daily Activity" at bounding box center [75, 193] width 71 height 16
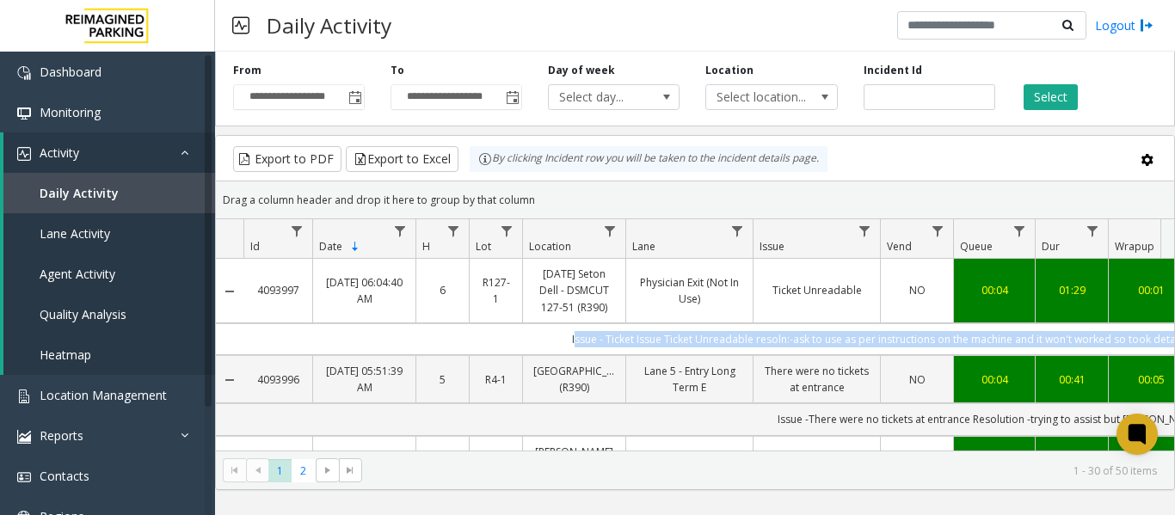
scroll to position [0, 272]
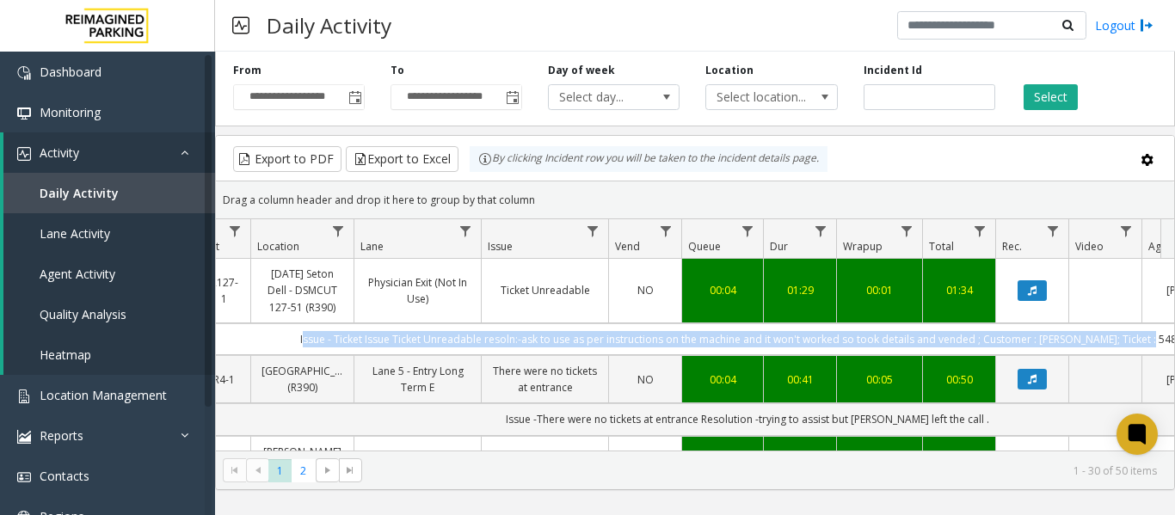
drag, startPoint x: 568, startPoint y: 344, endPoint x: 1165, endPoint y: 337, distance: 597.2
click at [1165, 337] on div "4093997 Oct 6, 2025 06:04:40 AM 6 R127-1 Ascension Seton Dell - DSMCUT 127-51 (…" at bounding box center [695, 366] width 959 height 215
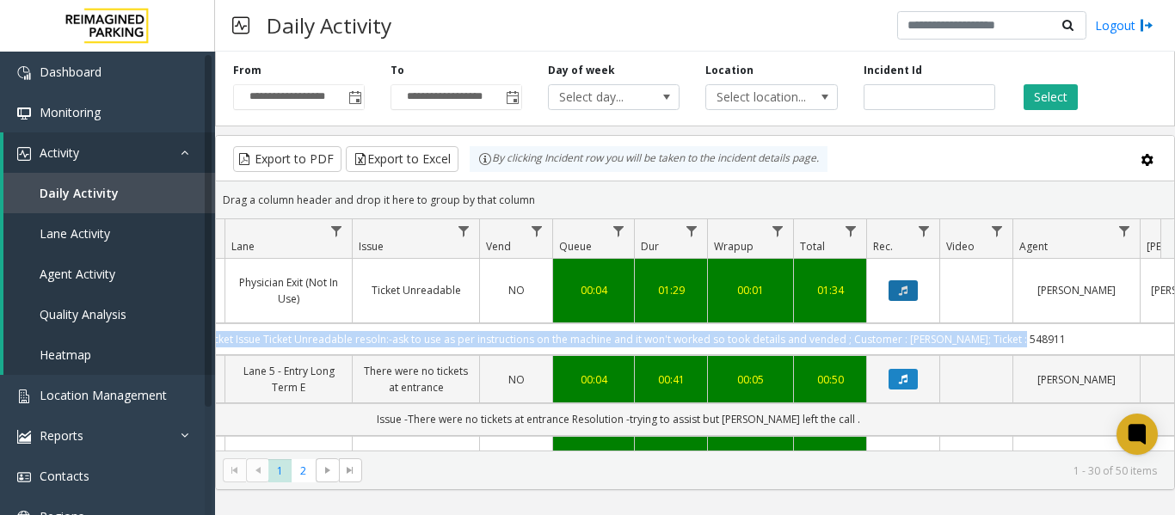
click at [892, 291] on button "Data table" at bounding box center [903, 291] width 29 height 21
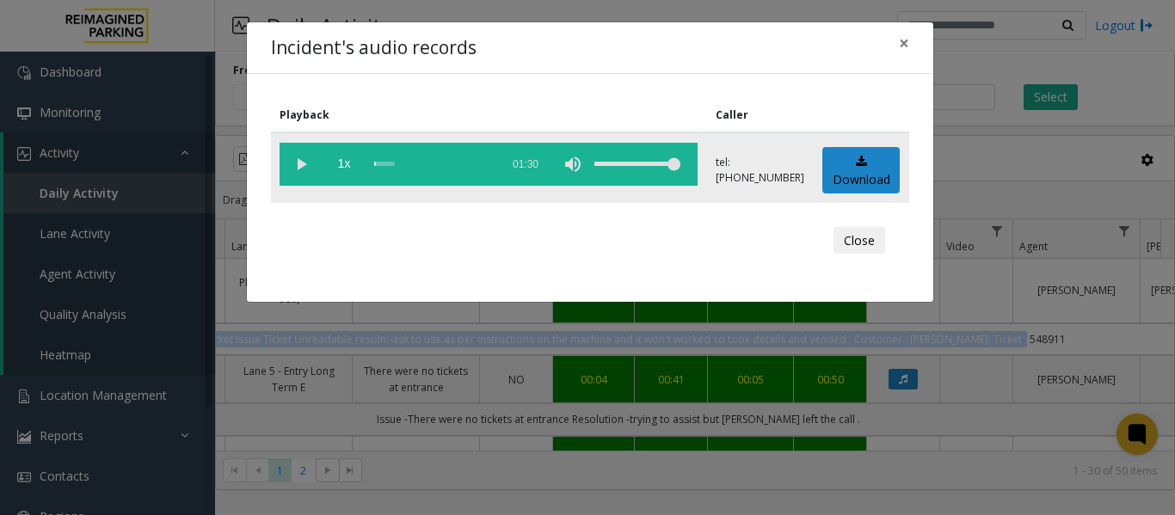
click at [308, 165] on vg-play-pause at bounding box center [301, 164] width 43 height 43
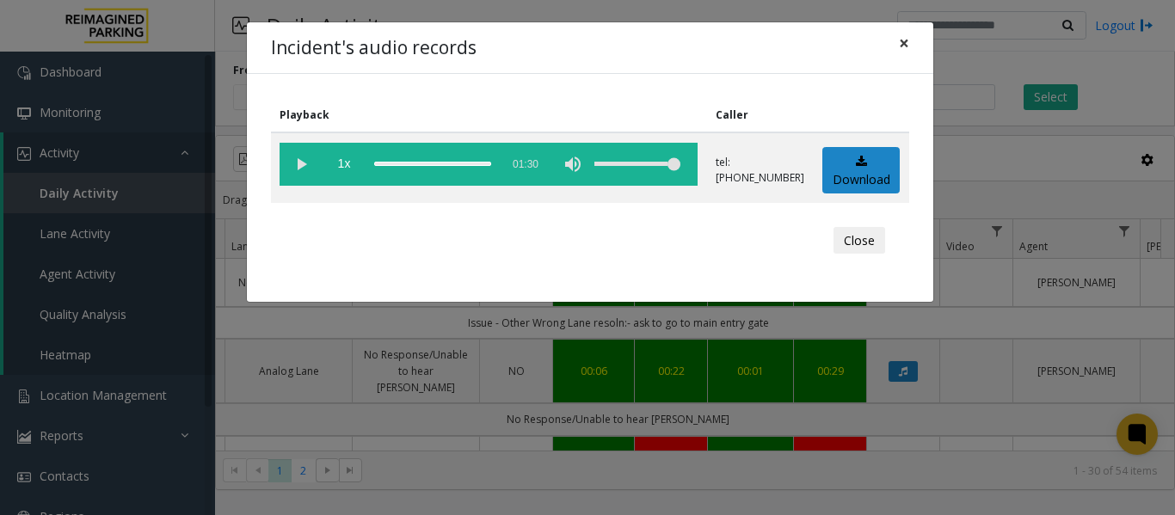
click at [899, 43] on span "×" at bounding box center [904, 43] width 10 height 24
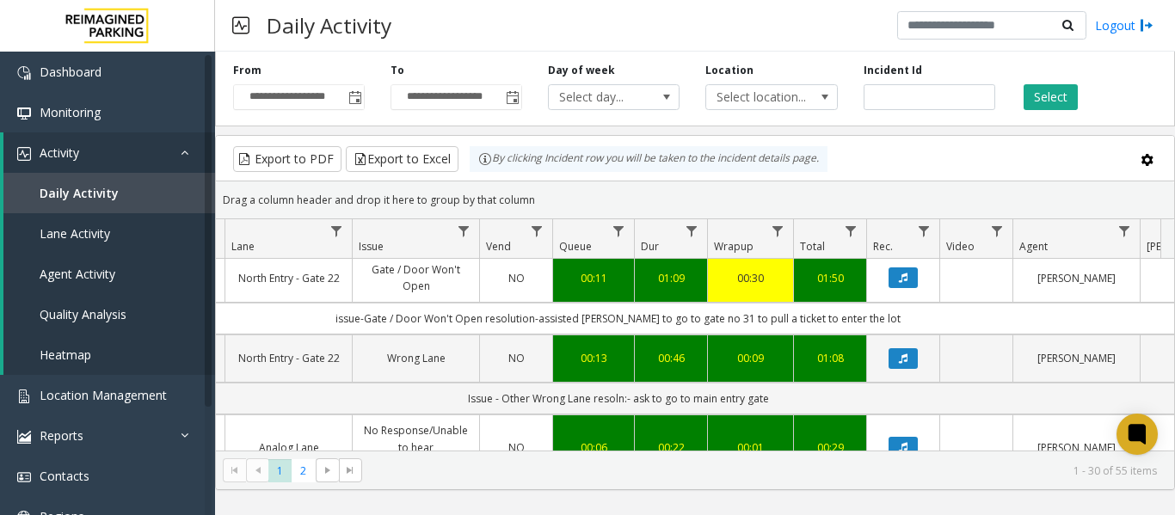
scroll to position [0, 401]
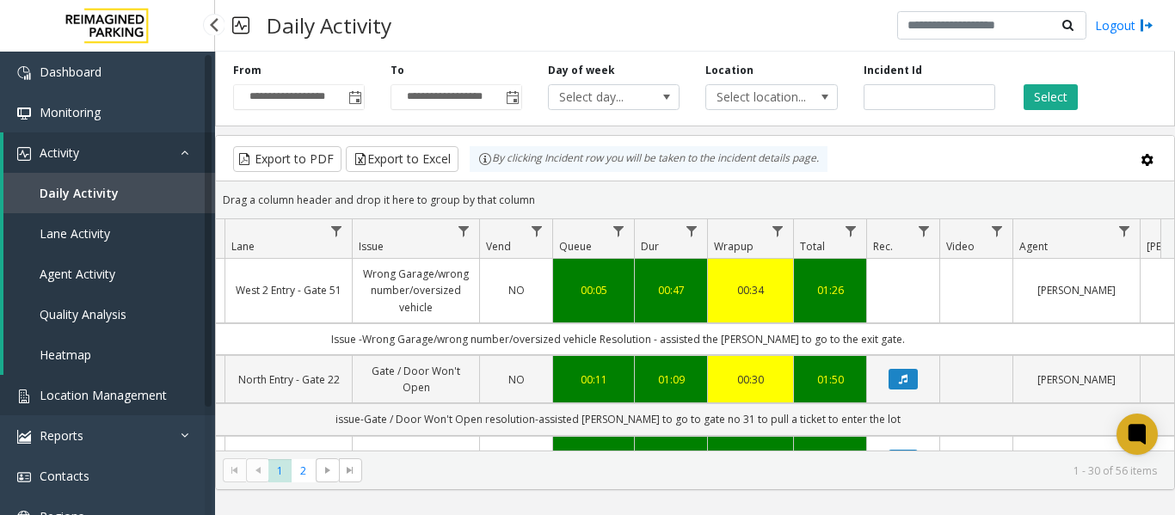
click at [124, 396] on span "Location Management" at bounding box center [103, 395] width 127 height 16
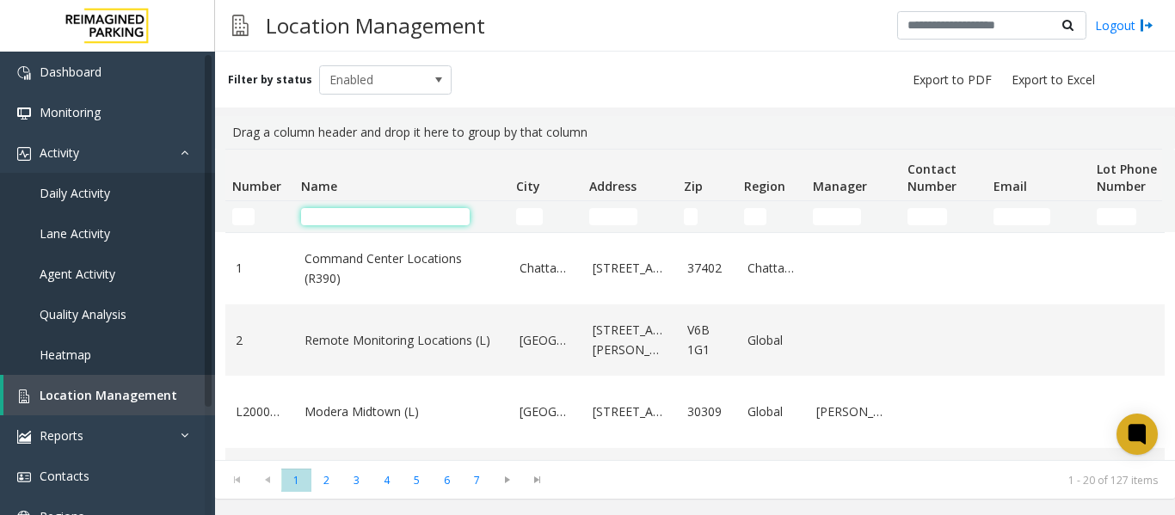
click at [378, 213] on input "Name Filter" at bounding box center [385, 216] width 169 height 17
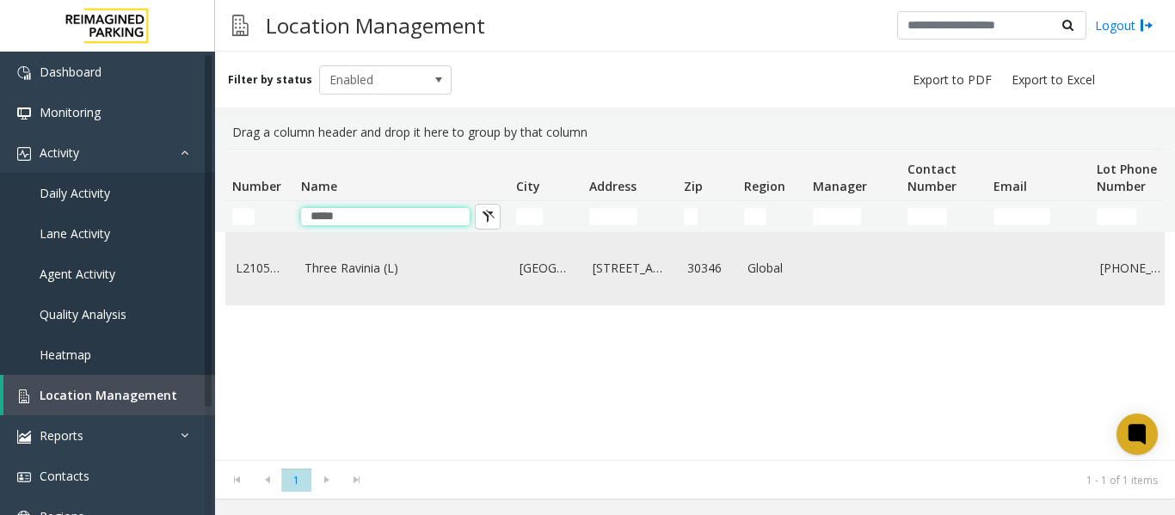
type input "*****"
click at [379, 284] on td "Three Ravinia (L)" at bounding box center [401, 268] width 215 height 71
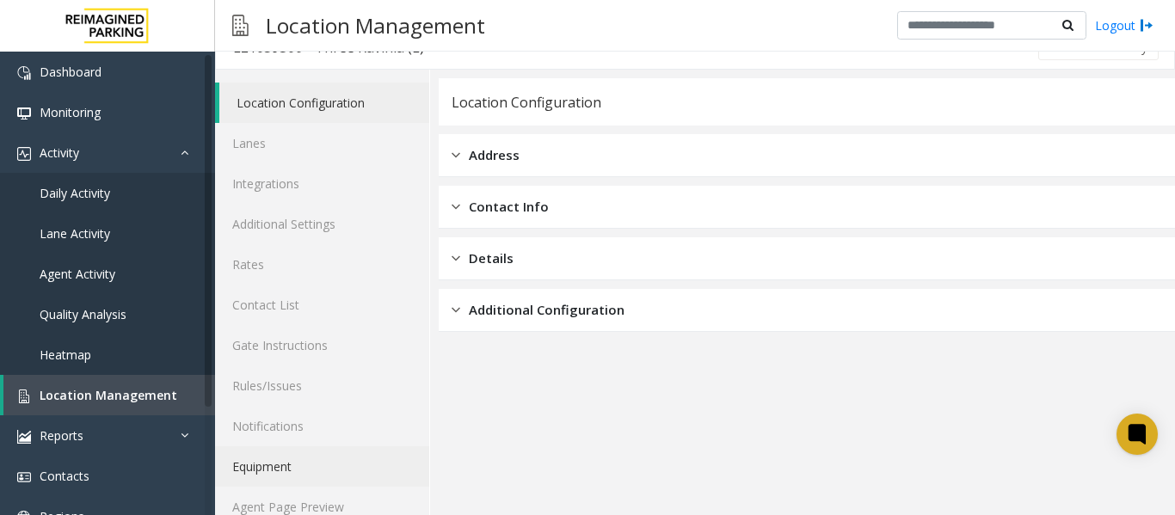
scroll to position [52, 0]
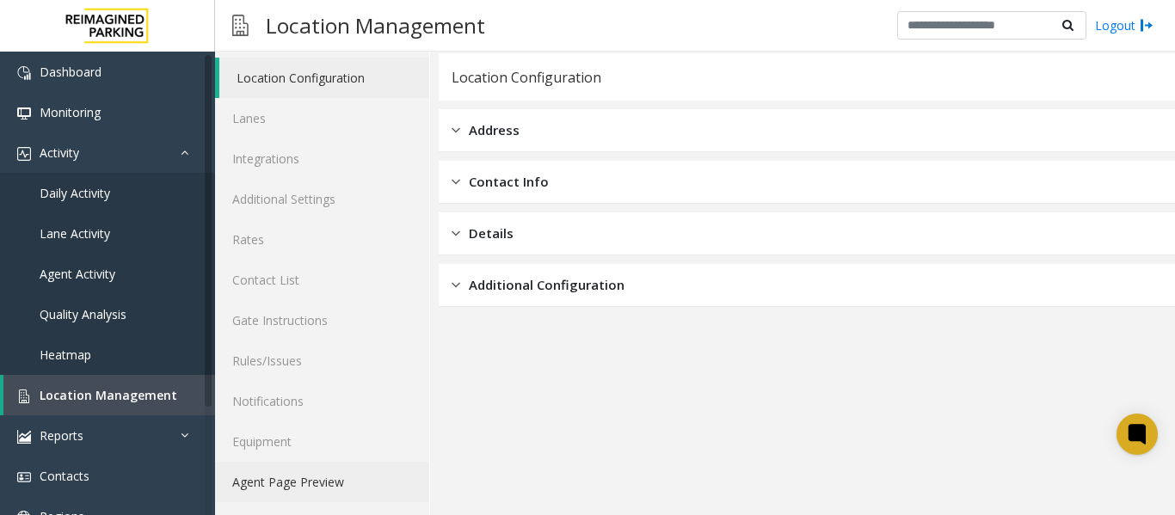
click at [278, 476] on link "Agent Page Preview" at bounding box center [322, 482] width 214 height 40
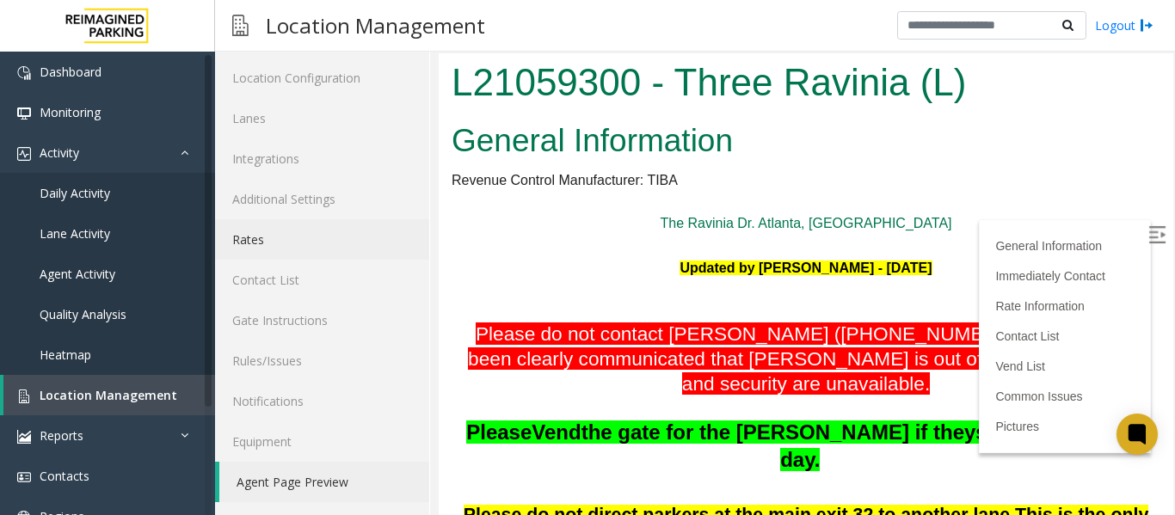
click at [247, 250] on link "Rates" at bounding box center [322, 239] width 214 height 40
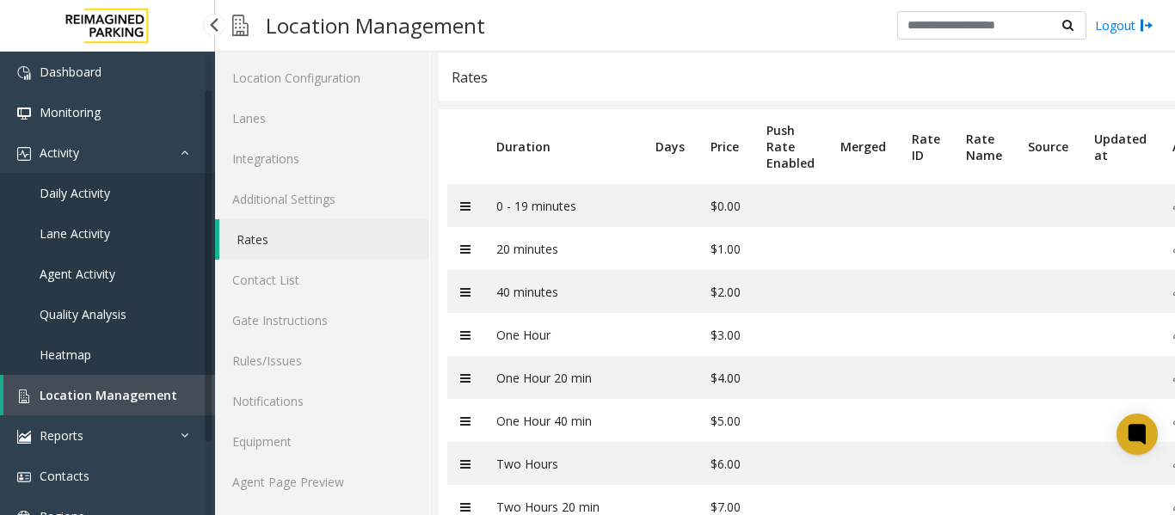
scroll to position [86, 0]
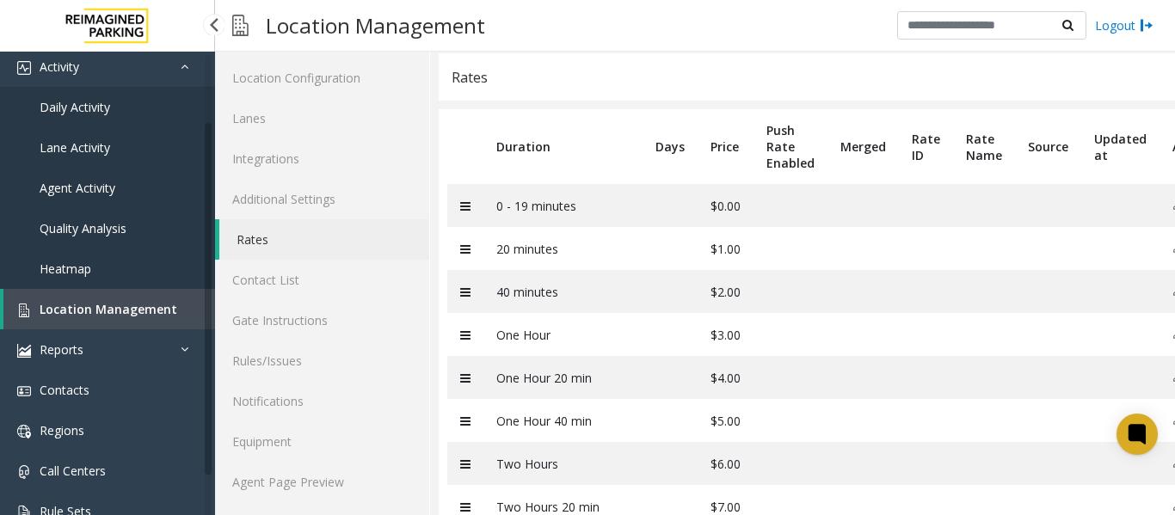
click at [123, 111] on link "Daily Activity" at bounding box center [107, 107] width 215 height 40
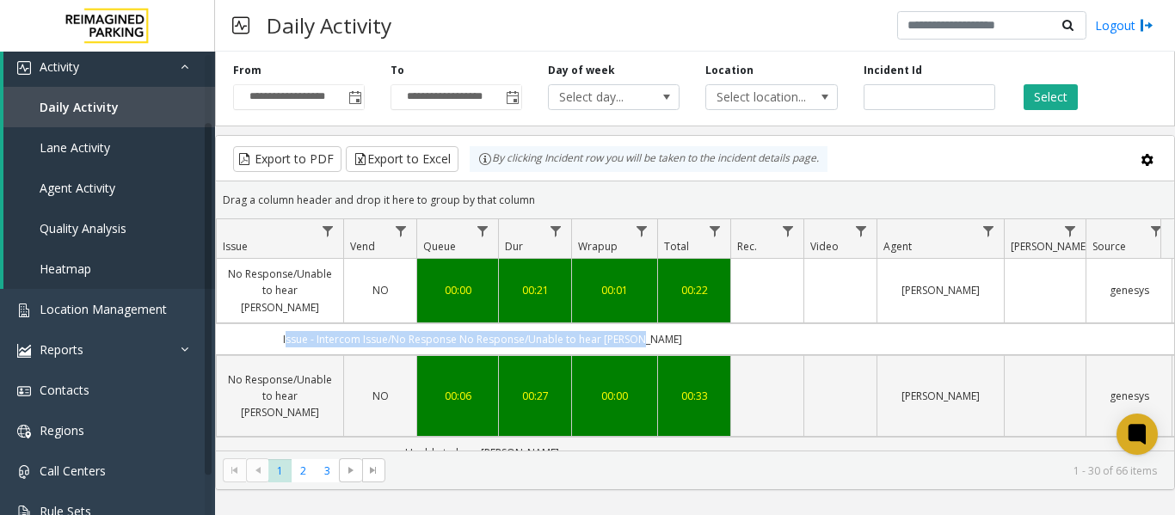
scroll to position [0, 633]
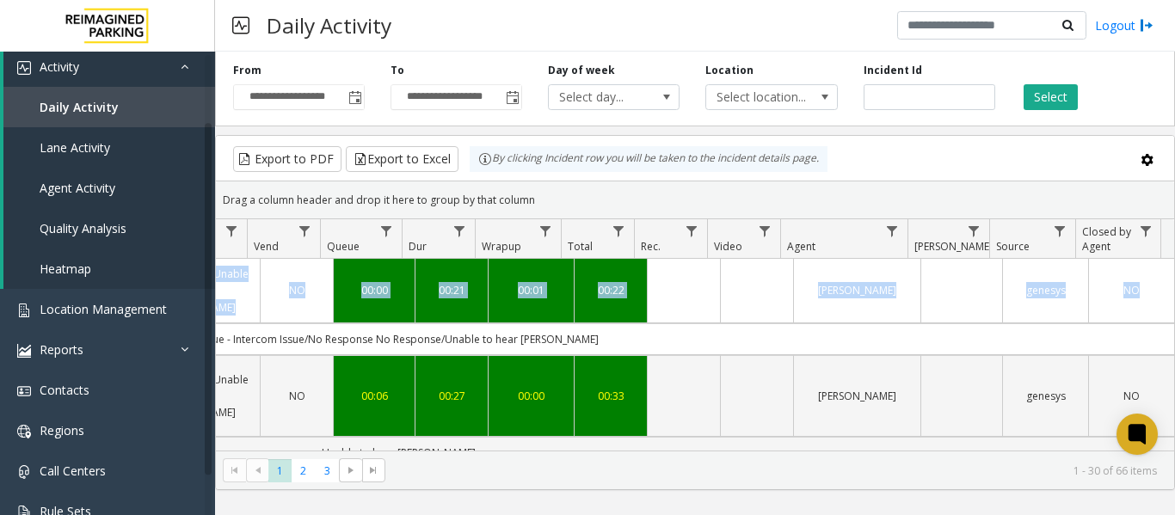
drag, startPoint x: 860, startPoint y: 322, endPoint x: 1170, endPoint y: 320, distance: 310.7
click at [1170, 320] on div "4094013 Oct 6, 2025 07:25:05 AM 7 L21033800 Tower 101 (L) Main Entry No Respons…" at bounding box center [695, 366] width 959 height 215
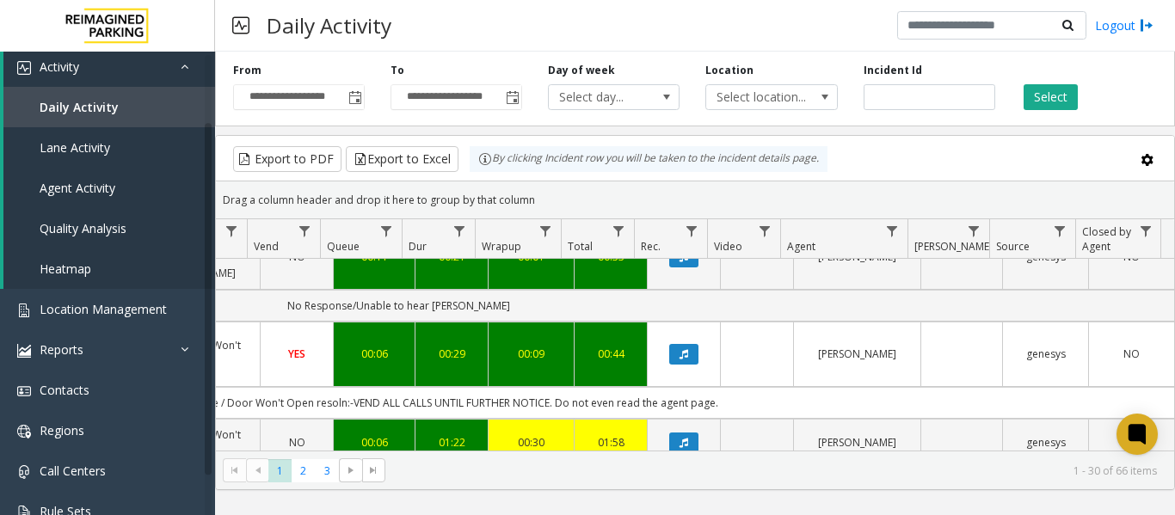
scroll to position [602, 633]
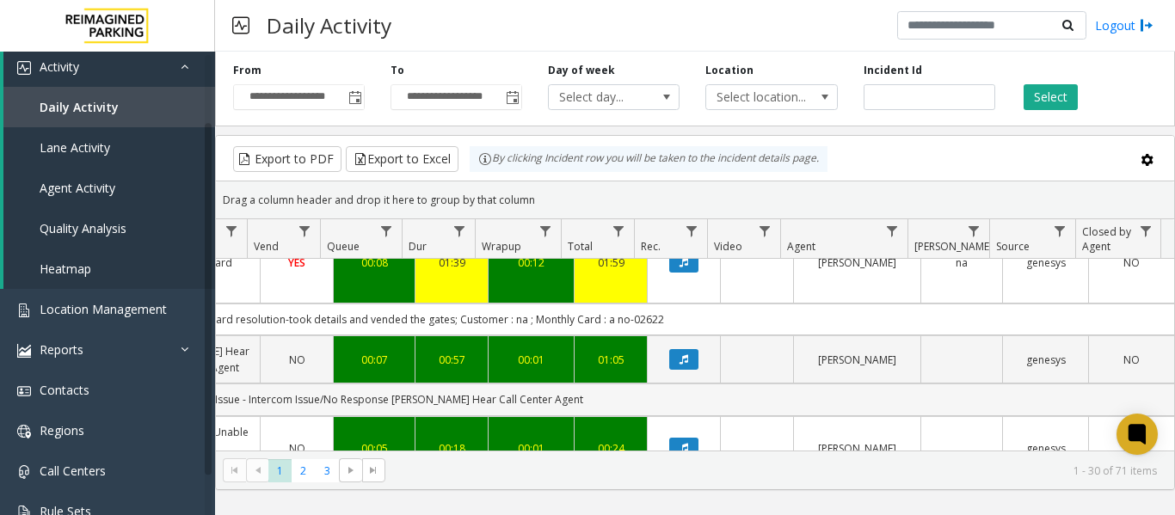
click at [787, 384] on td "Issue - Intercom Issue/No Response Parker Cannot Hear Call Center Agent" at bounding box center [399, 400] width 1552 height 32
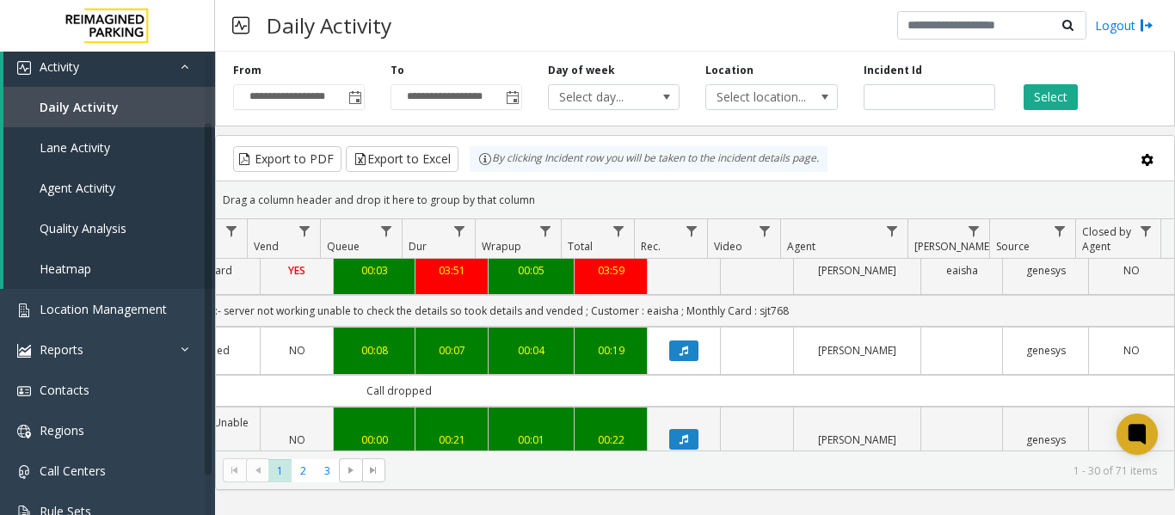
scroll to position [0, 633]
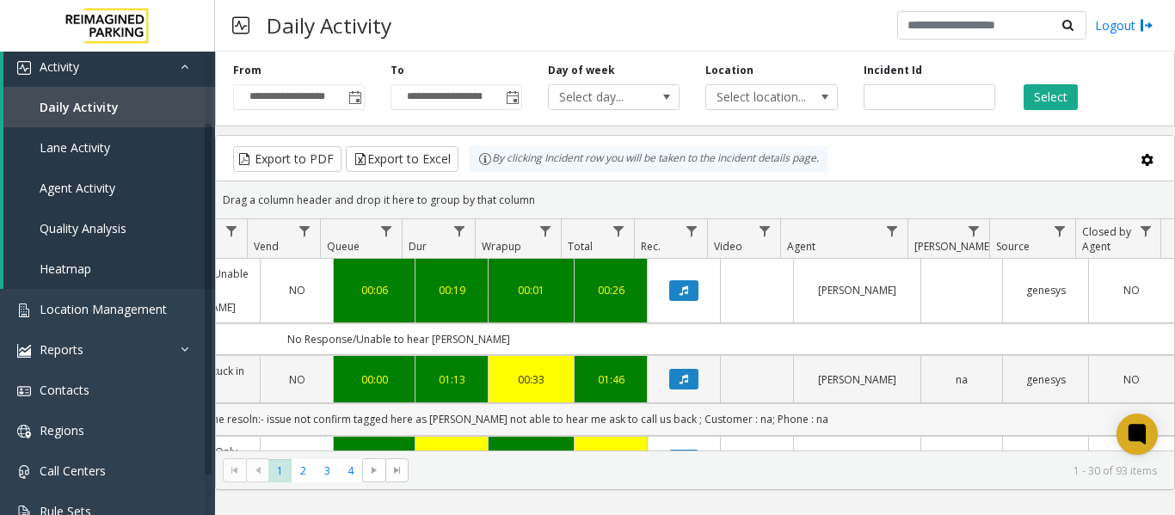
click at [807, 404] on td "Issue - Equipment Issue Credit Card Stuck in Machine resoln:- issue not confirm…" at bounding box center [399, 420] width 1552 height 32
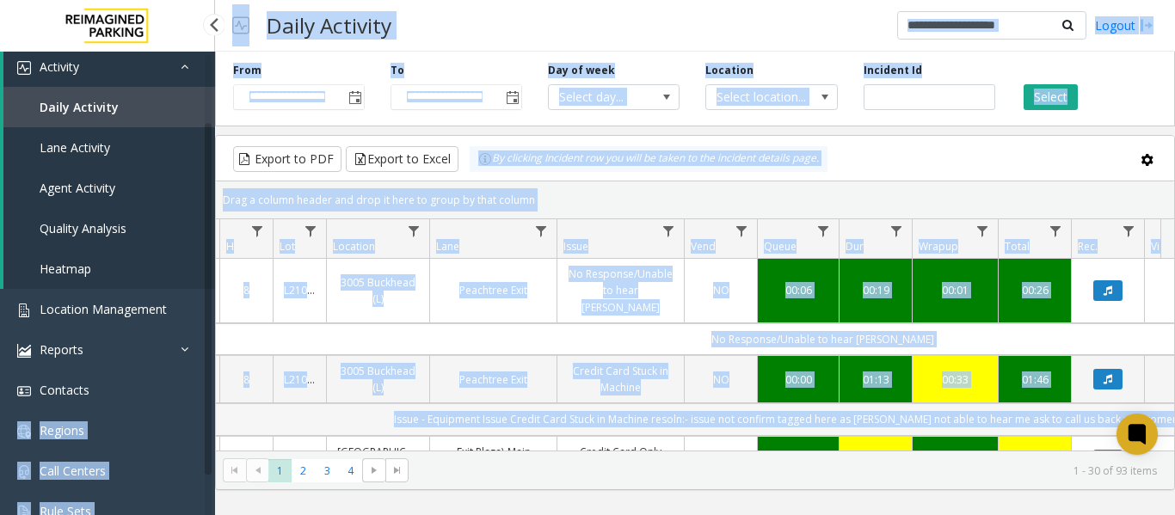
scroll to position [0, 0]
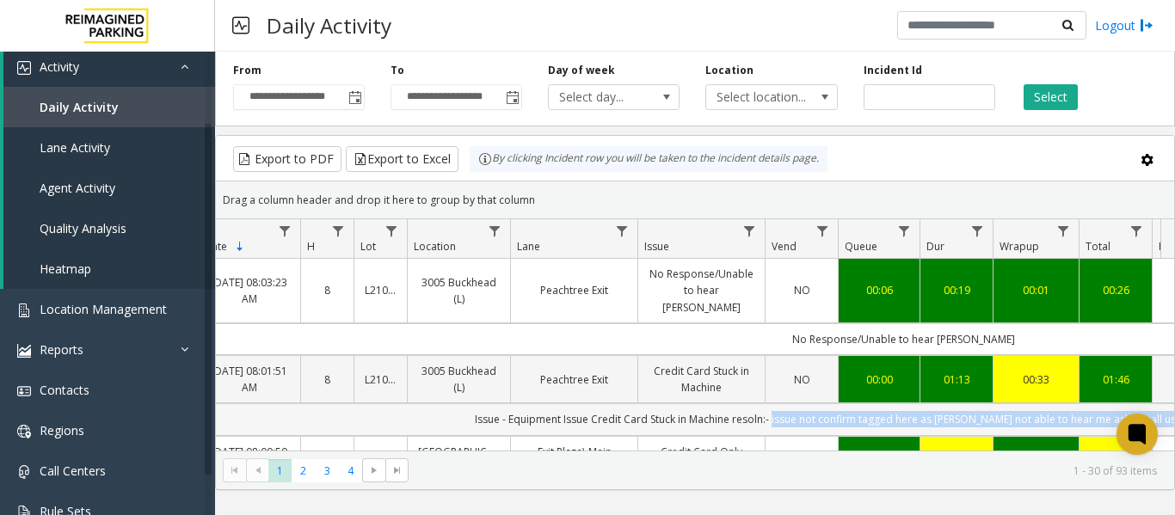
drag, startPoint x: 833, startPoint y: 396, endPoint x: 793, endPoint y: 389, distance: 40.2
click at [793, 404] on td "Issue - Equipment Issue Credit Card Stuck in Machine resoln:- issue not confirm…" at bounding box center [904, 420] width 1552 height 32
copy td "issue not confirm tagged here as parker not able to hear me ask to call us back…"
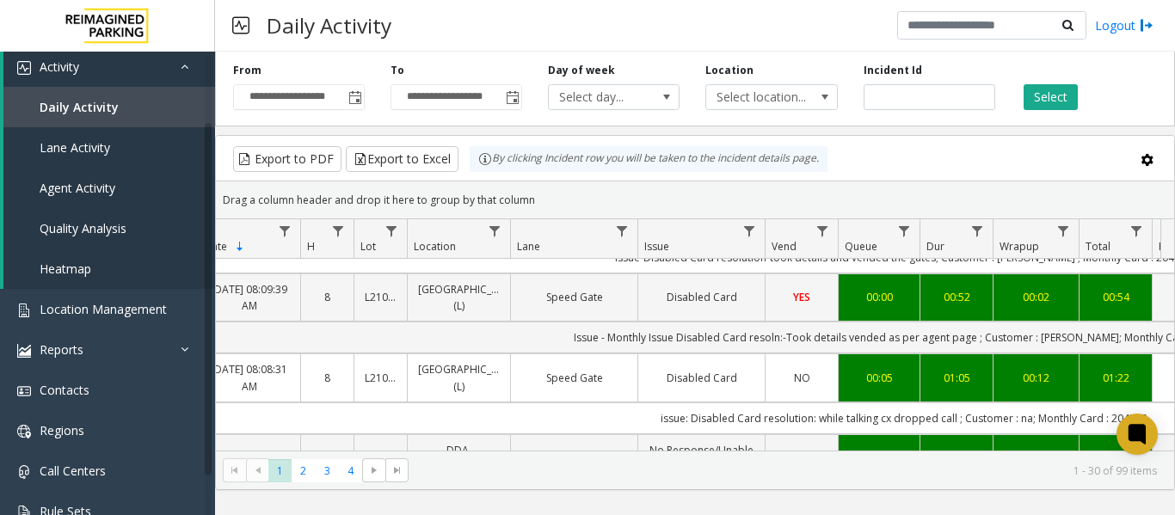
scroll to position [0, 115]
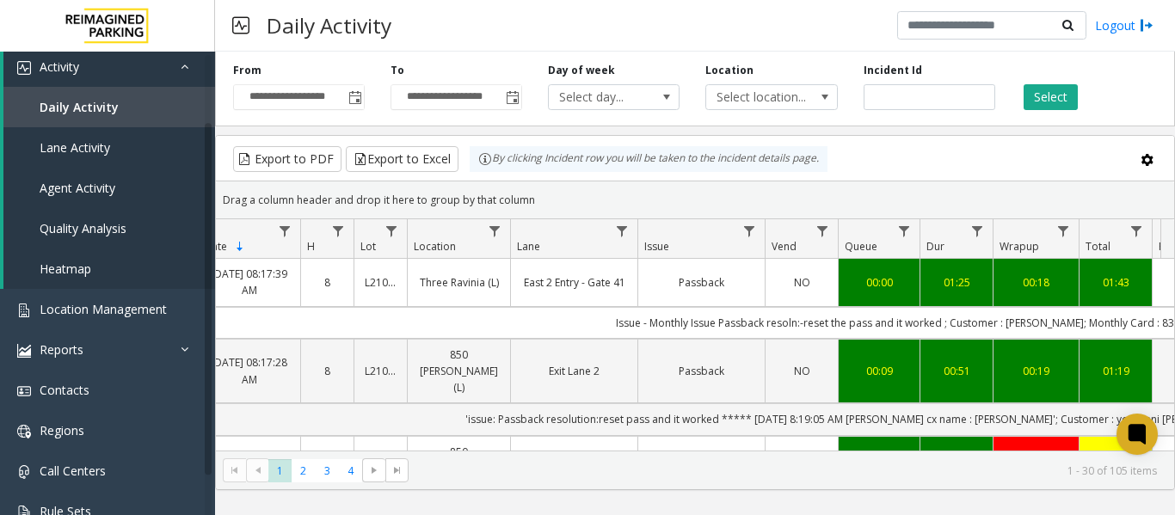
click at [477, 324] on td "Issue - Monthly Issue Passback resoln:-reset the pass and it worked ; Customer …" at bounding box center [904, 323] width 1552 height 32
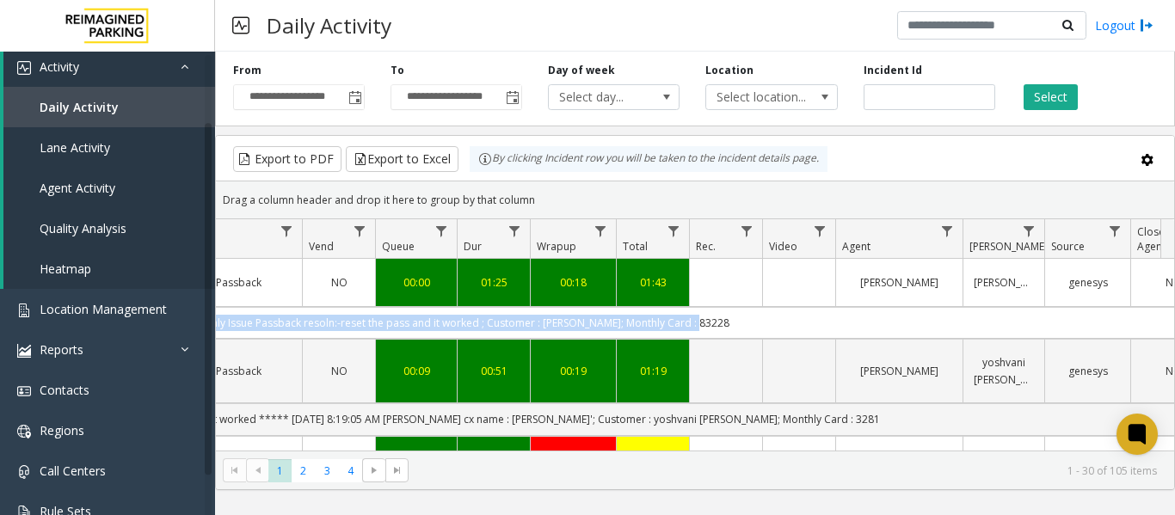
scroll to position [0, 633]
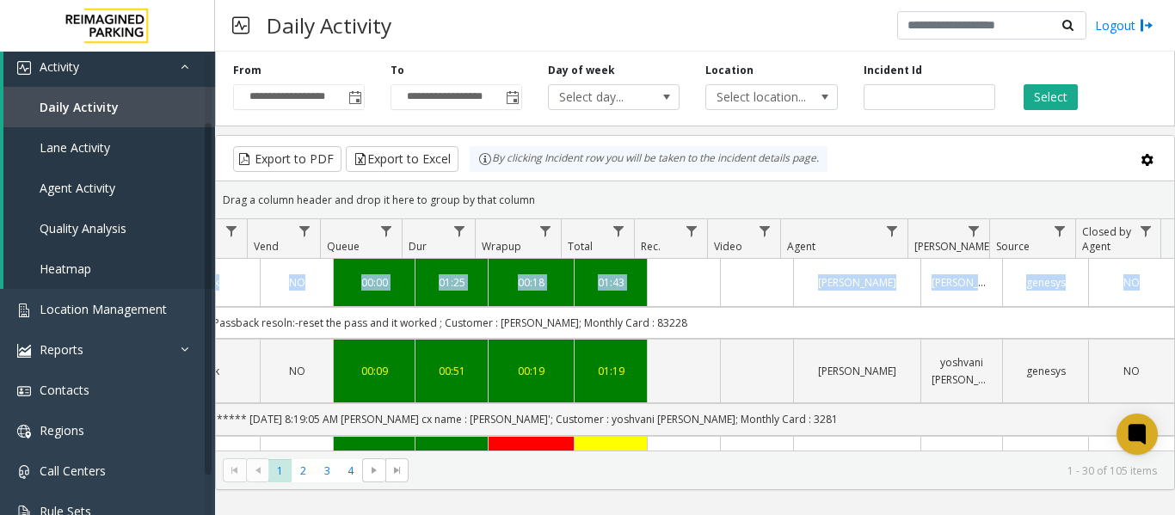
drag, startPoint x: 546, startPoint y: 319, endPoint x: 1174, endPoint y: 326, distance: 627.4
click at [1174, 326] on div "4094052 Oct 6, 2025 08:17:39 AM 8 L21059300 Three Ravinia (L) East 2 Entry - Ga…" at bounding box center [695, 366] width 959 height 215
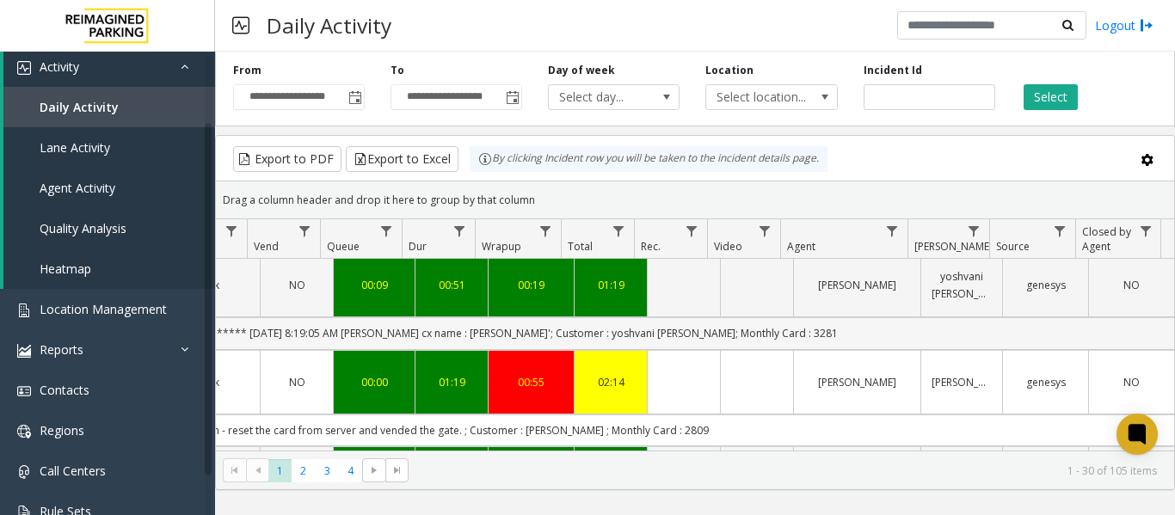
click at [868, 318] on td "'issue: Passback resolution:reset pass and it worked ***** 10/6/2025 8:19:05 AM…" at bounding box center [399, 334] width 1552 height 32
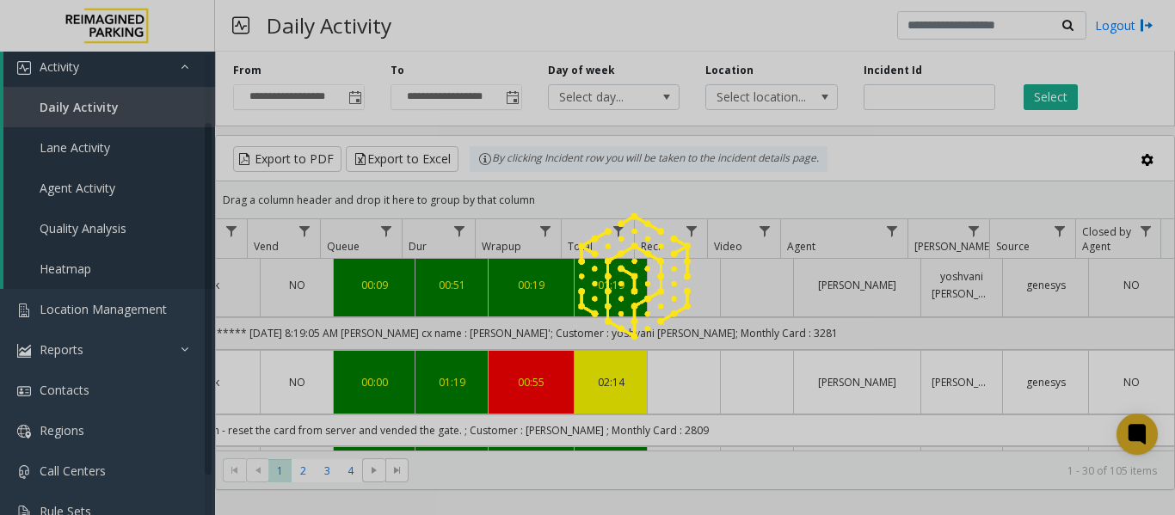
drag, startPoint x: 752, startPoint y: 398, endPoint x: 573, endPoint y: 402, distance: 179.0
click at [573, 402] on app-root "**********" at bounding box center [587, 257] width 1175 height 515
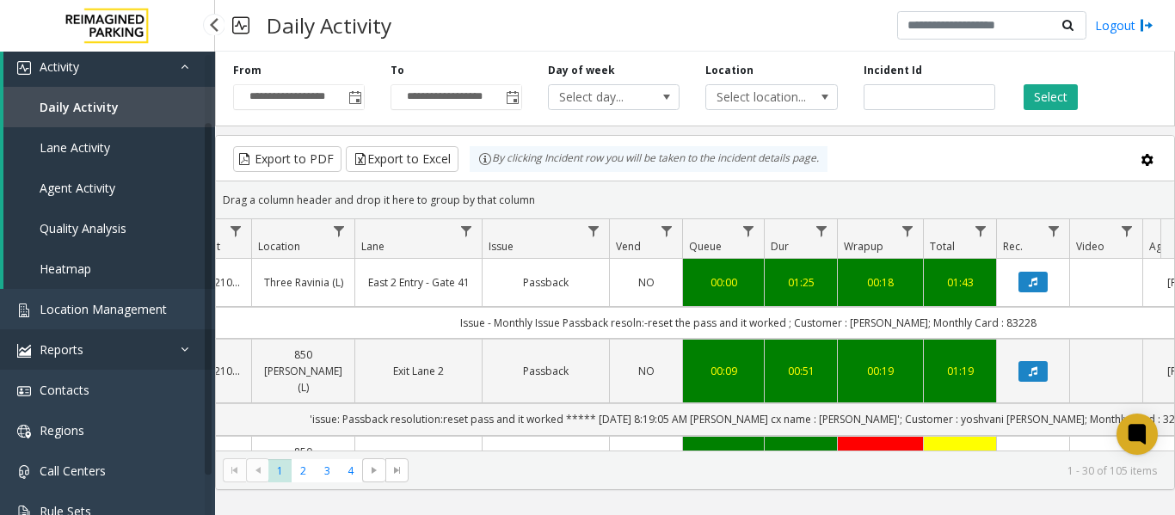
scroll to position [0, 0]
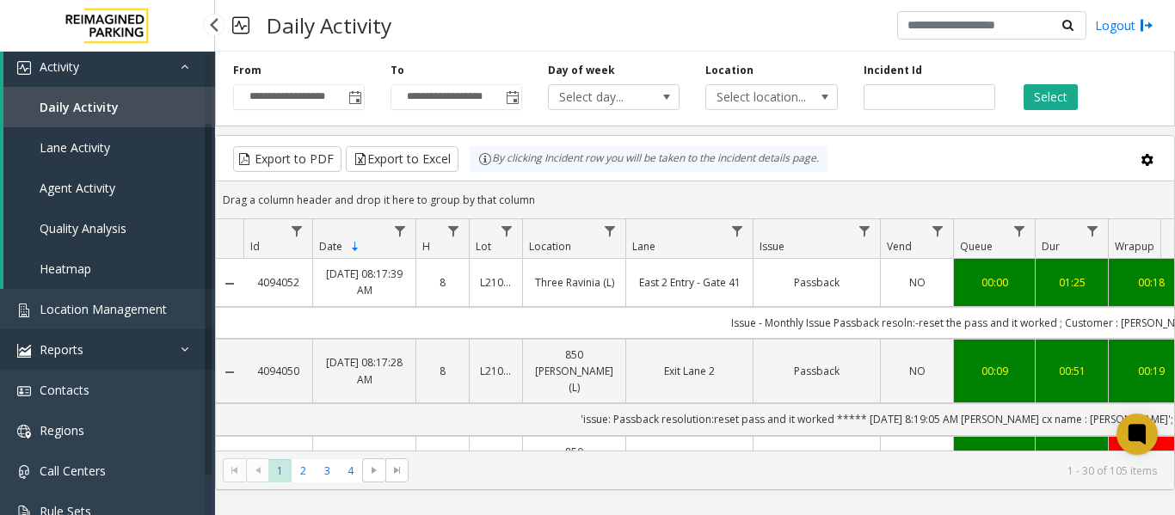
drag, startPoint x: 822, startPoint y: 310, endPoint x: 192, endPoint y: 335, distance: 630.4
click at [192, 335] on app-root "**********" at bounding box center [587, 257] width 1175 height 515
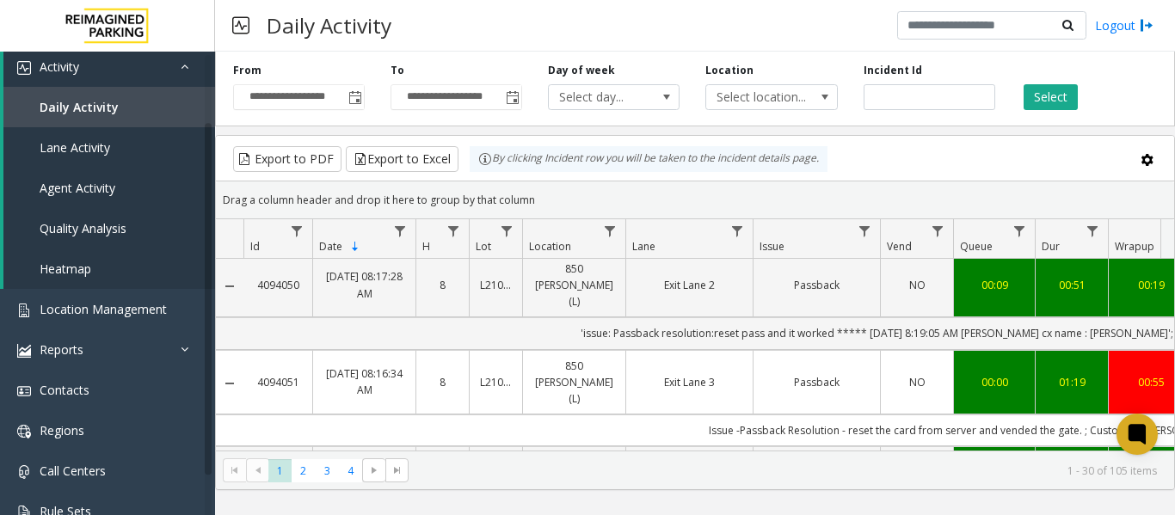
click at [645, 415] on td "Issue -Passback Resolution - reset the card from server and vended the gate. ; …" at bounding box center [1020, 431] width 1552 height 32
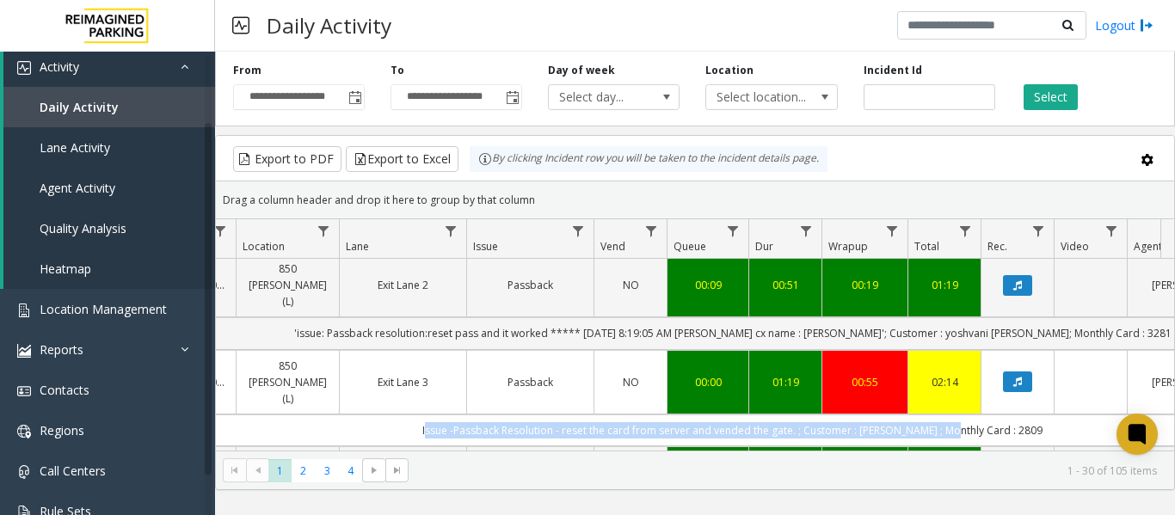
scroll to position [0, 389]
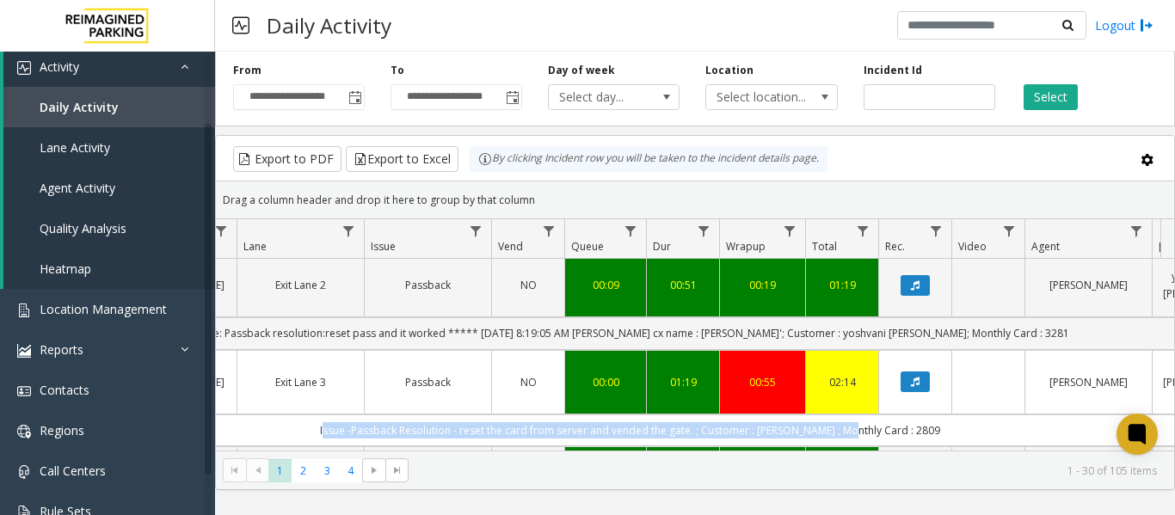
drag, startPoint x: 645, startPoint y: 395, endPoint x: 1158, endPoint y: 409, distance: 513.1
click at [1158, 415] on td "Issue -Passback Resolution - reset the card from server and vended the gate. ; …" at bounding box center [631, 431] width 1552 height 32
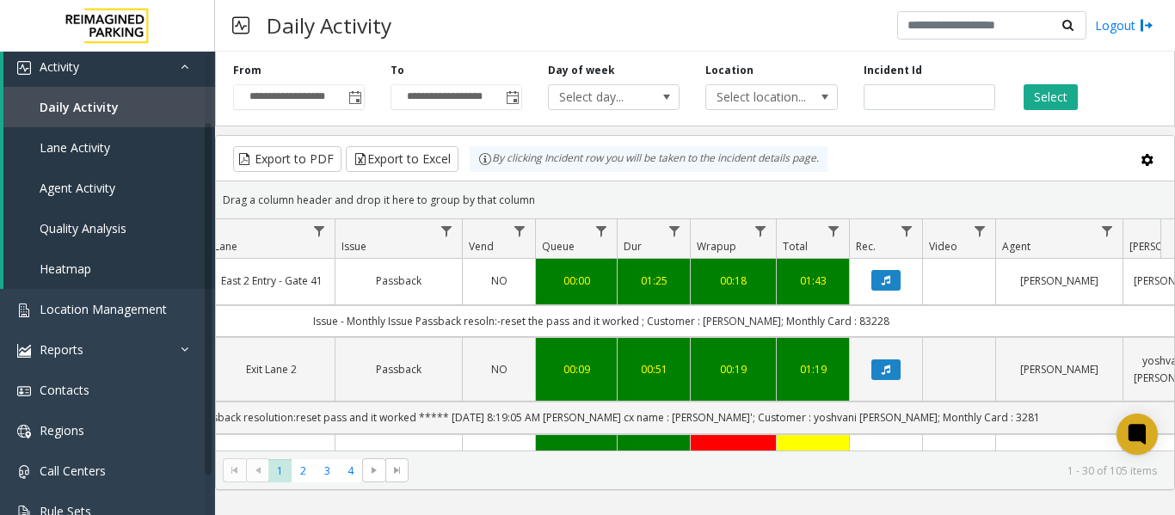
scroll to position [0, 418]
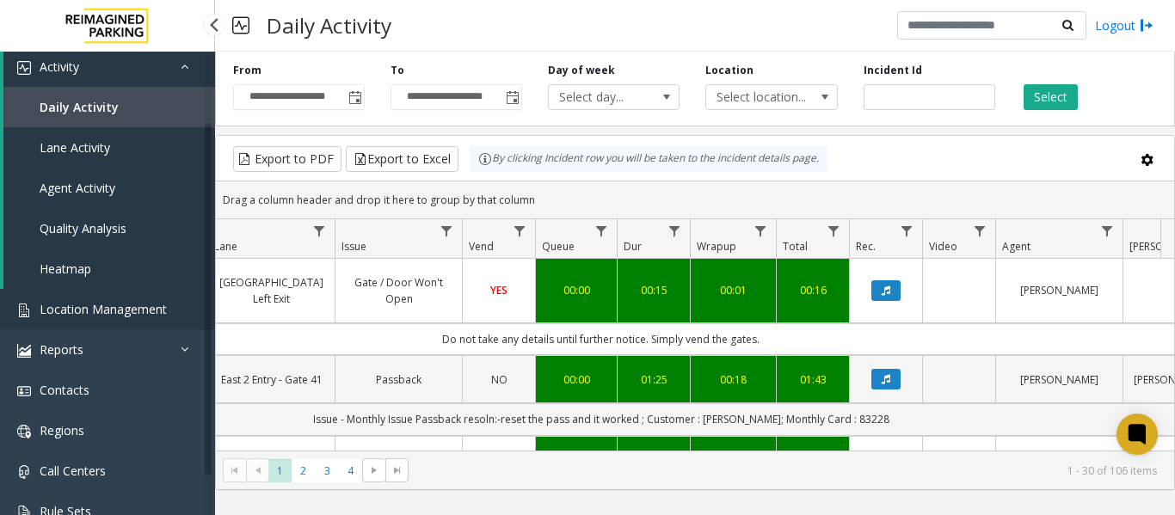
click at [115, 305] on span "Location Management" at bounding box center [103, 309] width 127 height 16
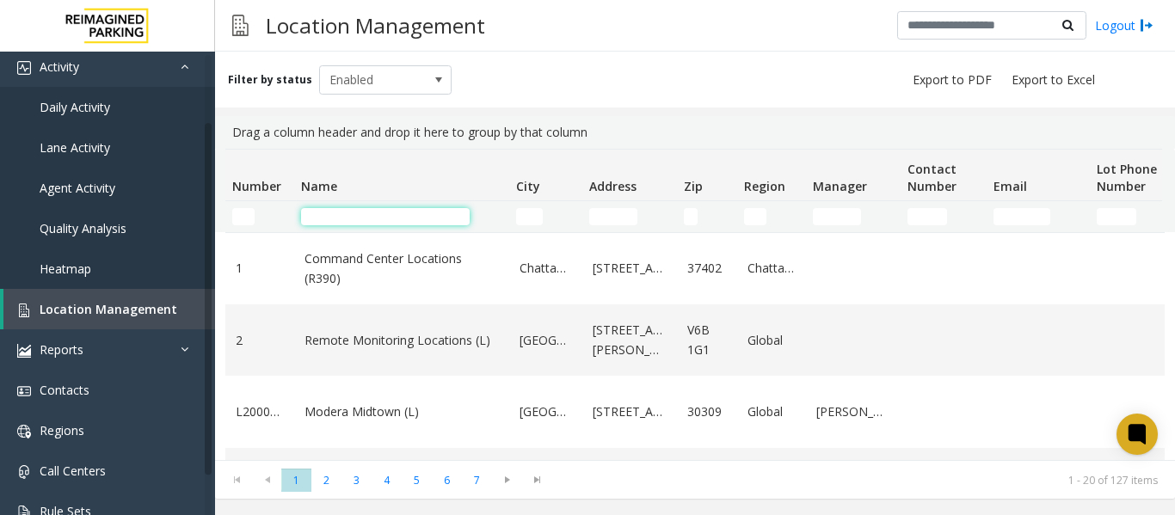
click at [330, 213] on input "Name Filter" at bounding box center [385, 216] width 169 height 17
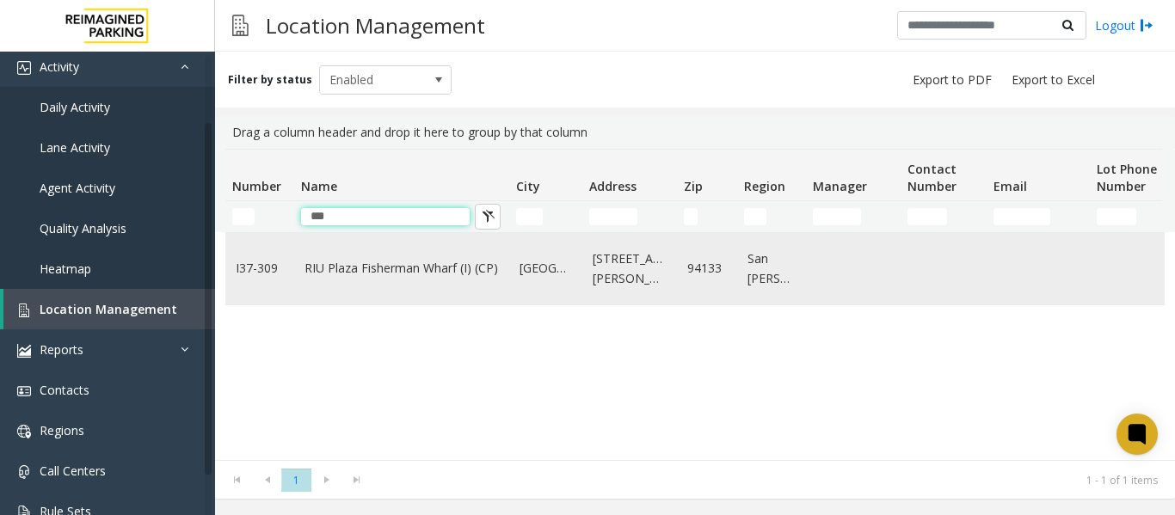
type input "***"
click at [344, 278] on link "RIU Plaza Fisherman Wharf (I) (CP)" at bounding box center [402, 268] width 194 height 19
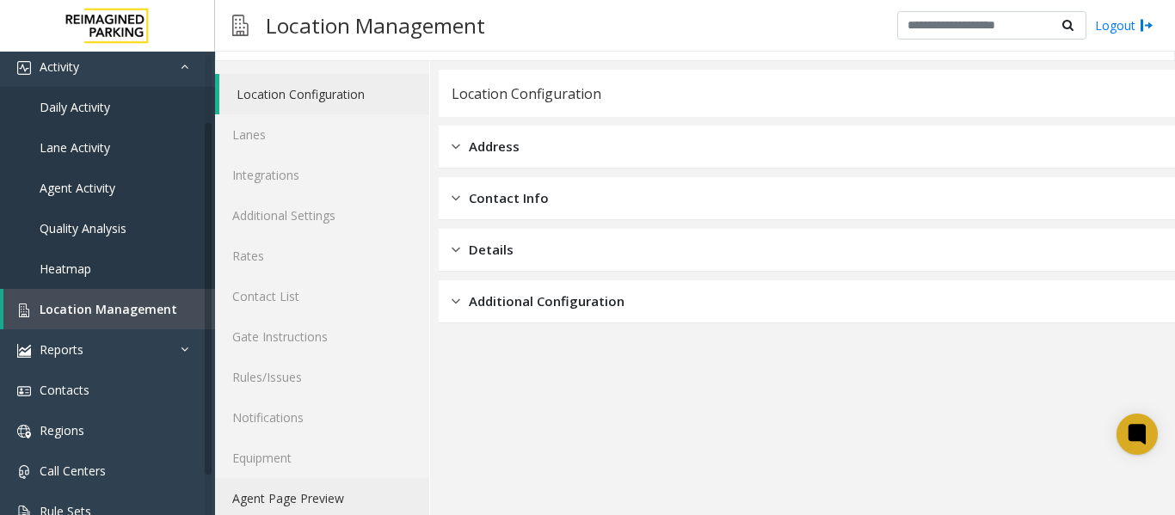
scroll to position [52, 0]
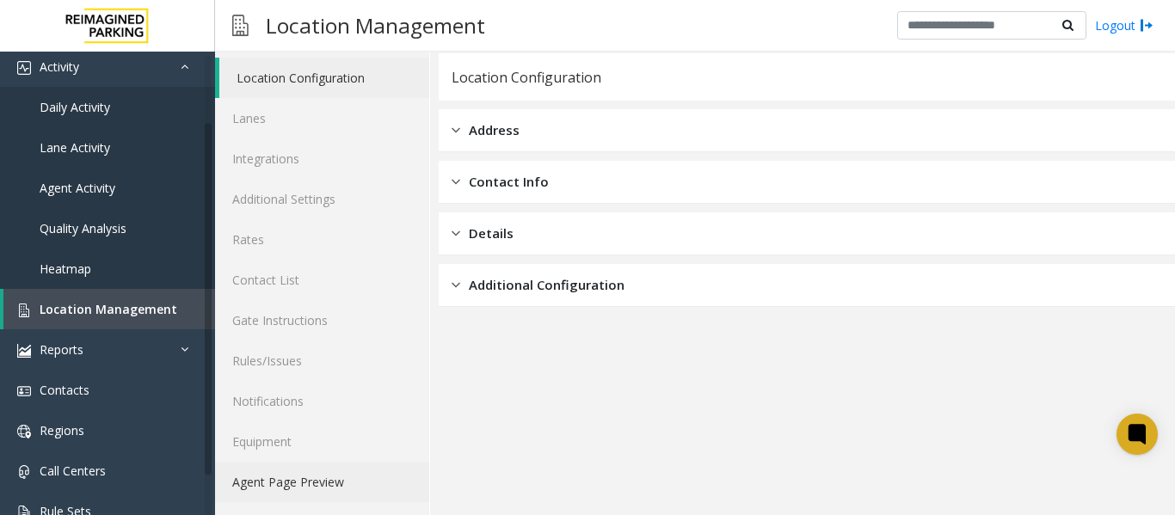
click at [325, 478] on link "Agent Page Preview" at bounding box center [322, 482] width 214 height 40
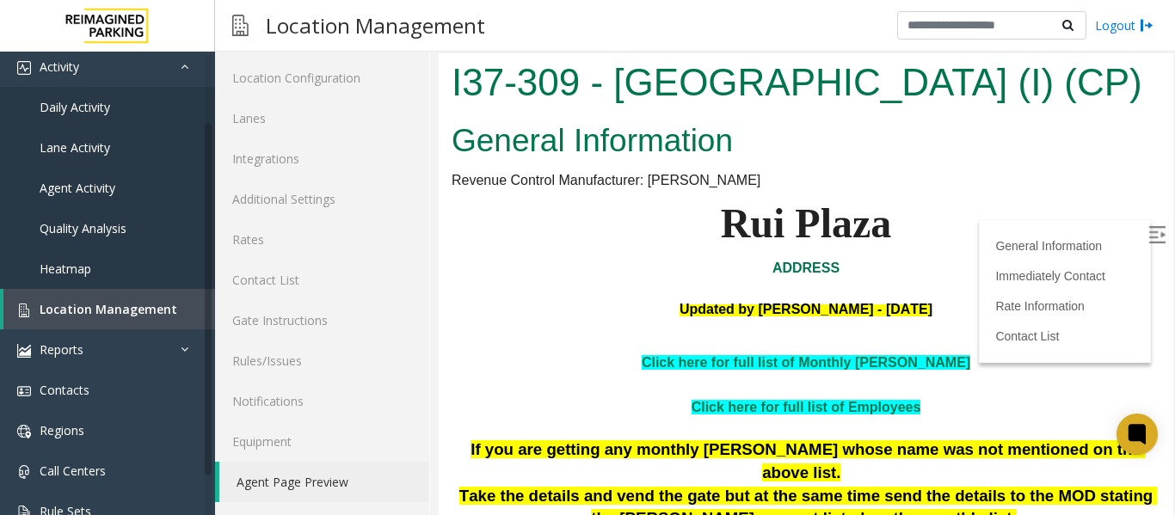
scroll to position [172, 0]
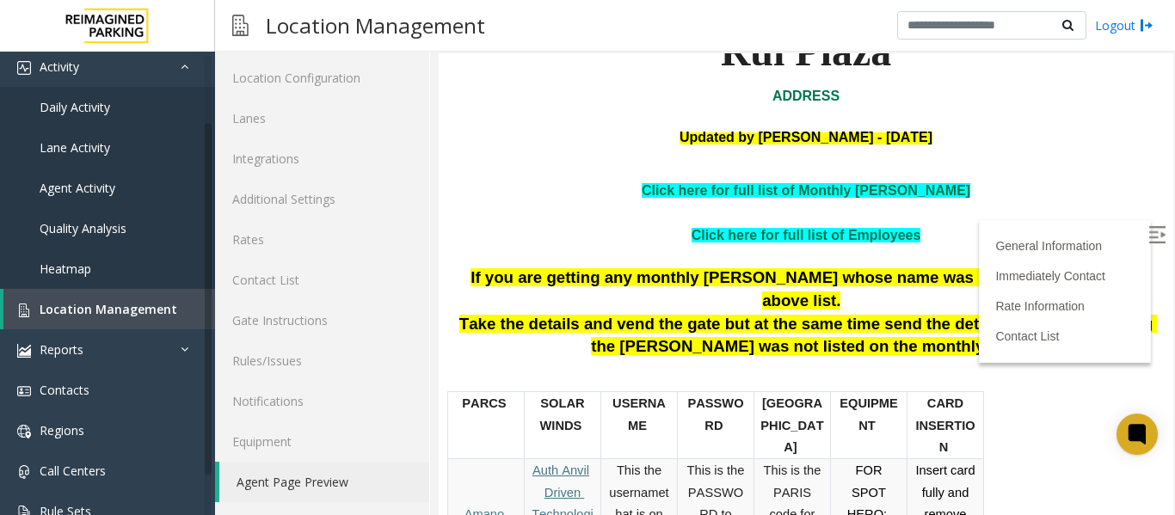
click at [1146, 238] on label at bounding box center [1159, 238] width 26 height 26
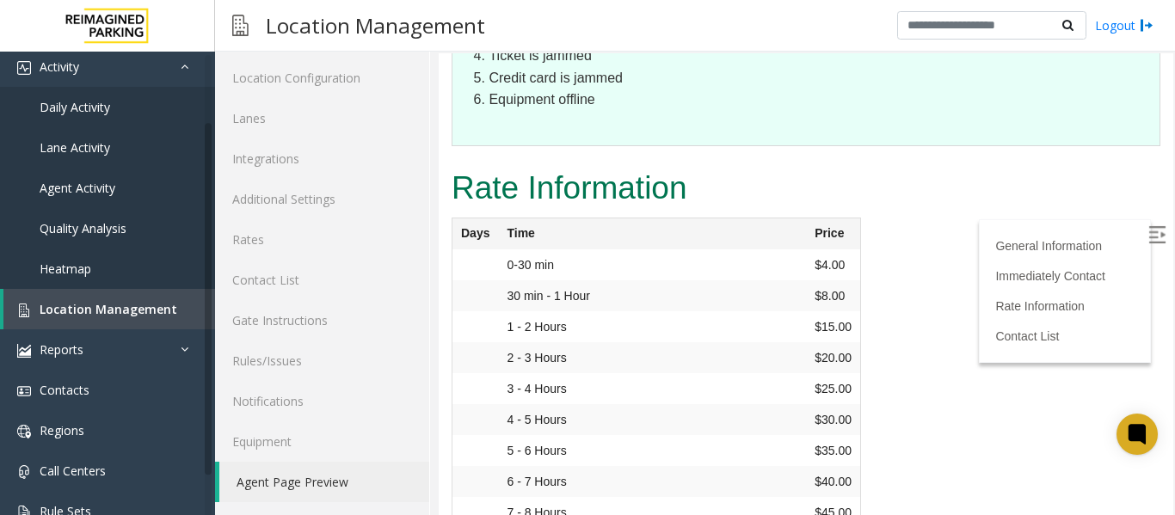
scroll to position [1848, 0]
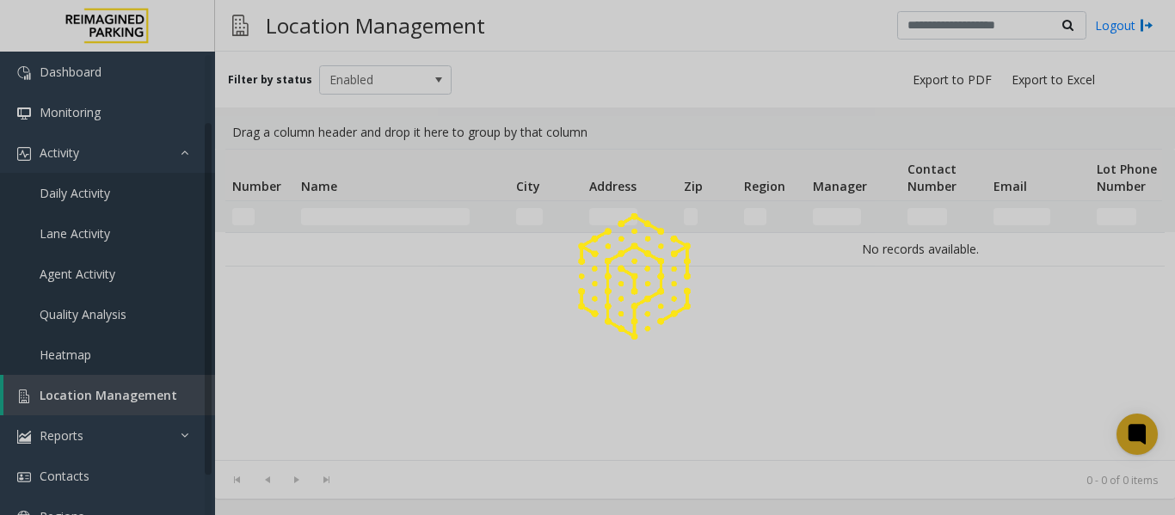
scroll to position [86, 0]
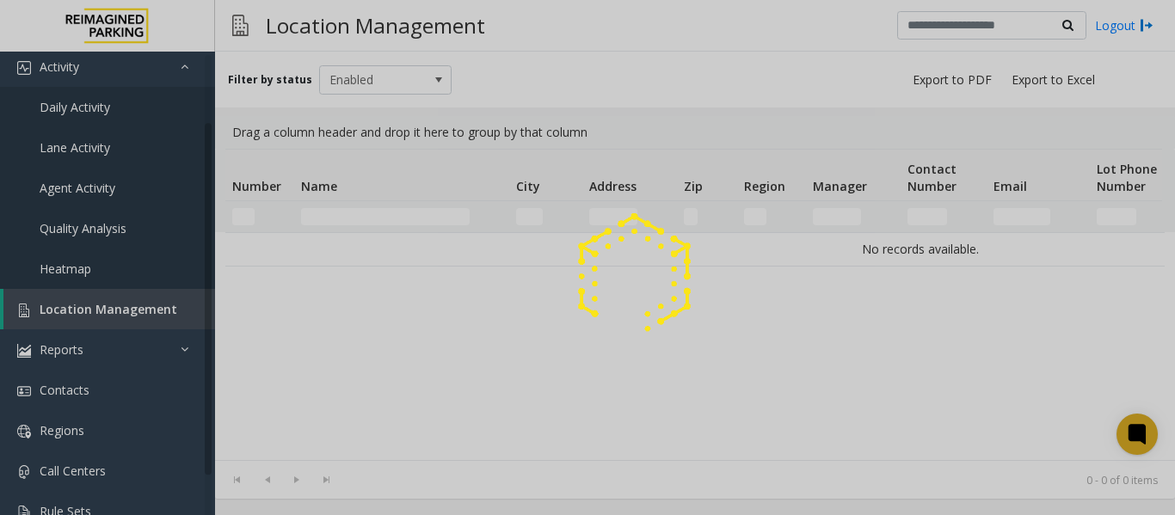
click at [360, 208] on div at bounding box center [587, 257] width 1175 height 515
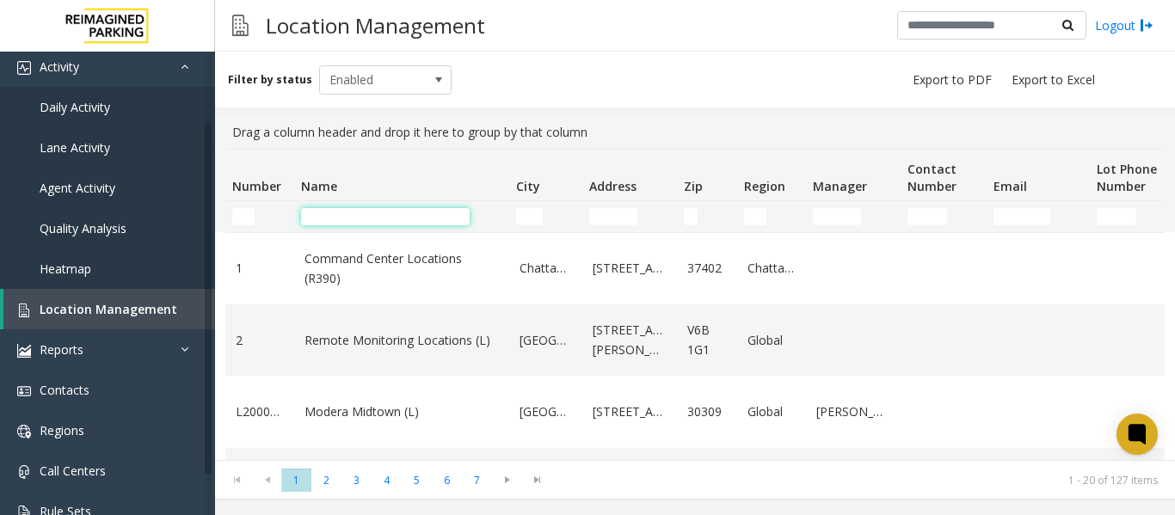
click at [360, 213] on input "Name Filter" at bounding box center [385, 216] width 169 height 17
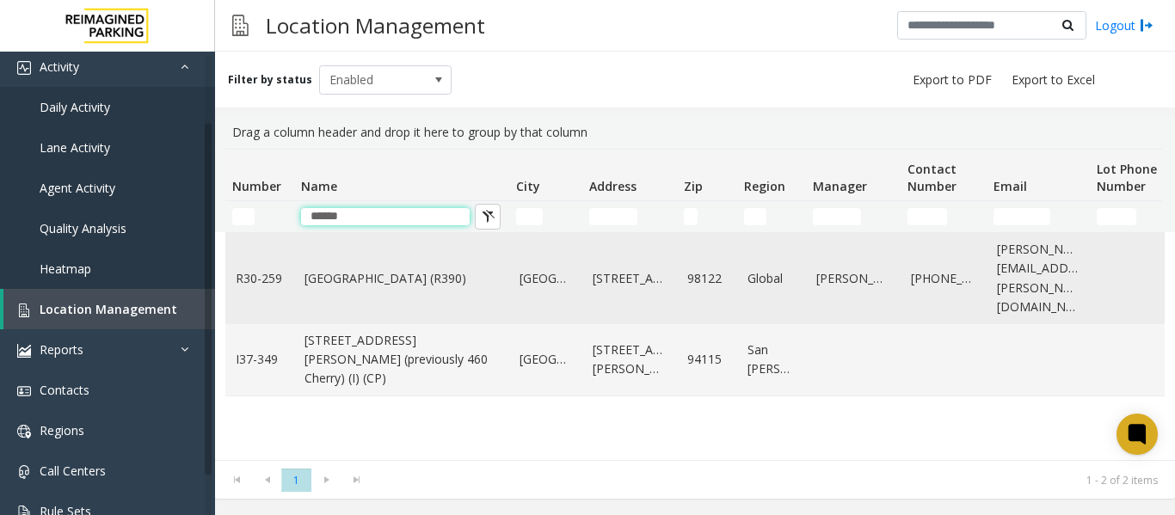
type input "******"
click at [349, 275] on link "Cherry Hill (R390)" at bounding box center [402, 278] width 194 height 19
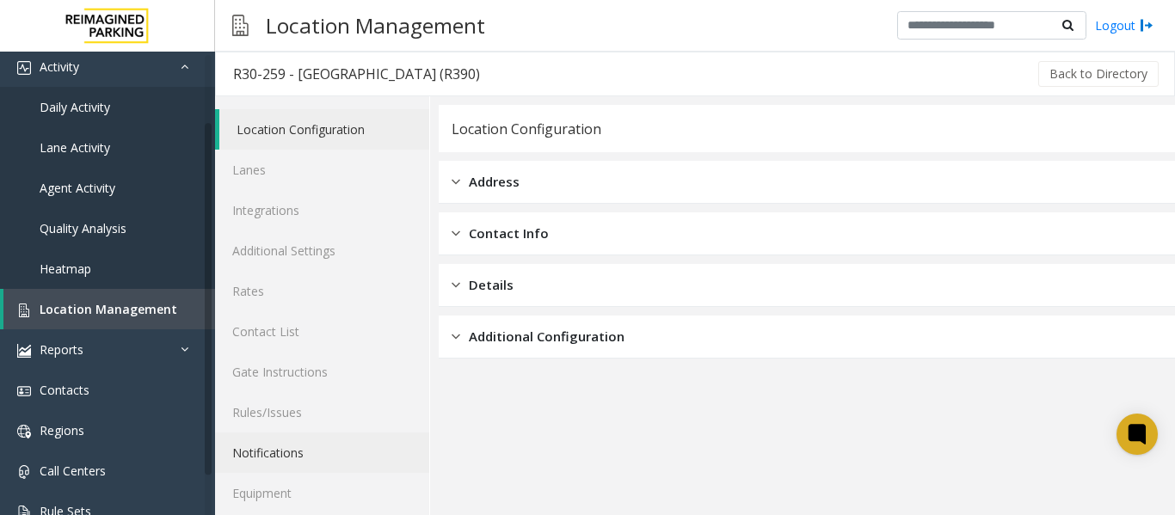
scroll to position [52, 0]
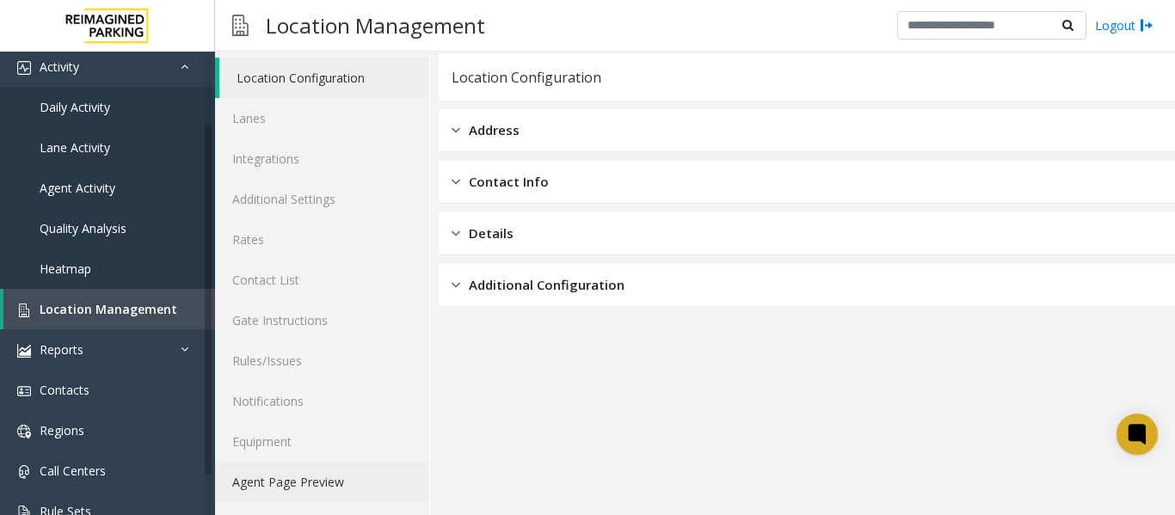
click at [290, 483] on link "Agent Page Preview" at bounding box center [322, 482] width 214 height 40
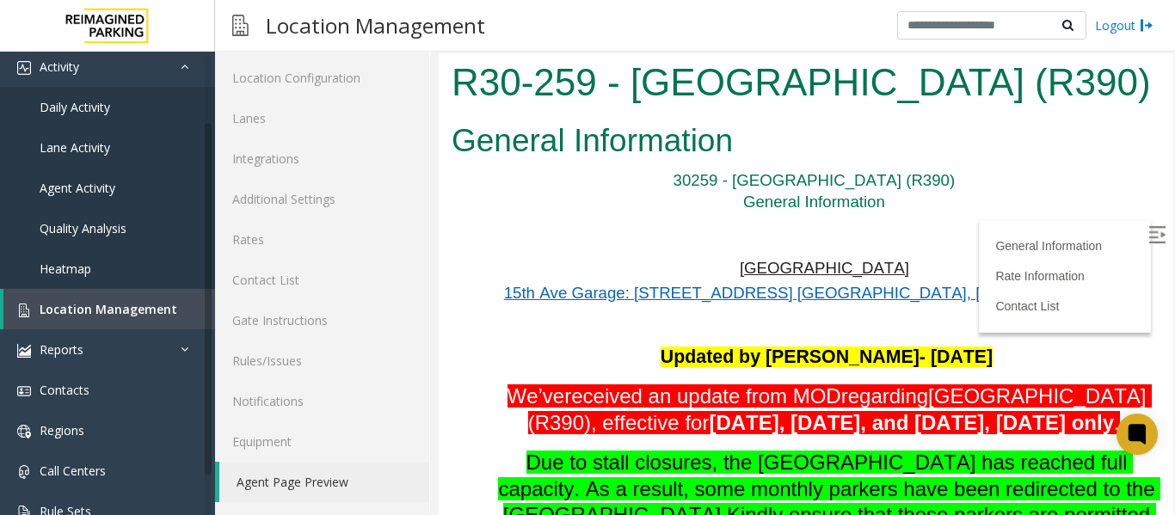
click at [1149, 232] on img at bounding box center [1157, 234] width 17 height 17
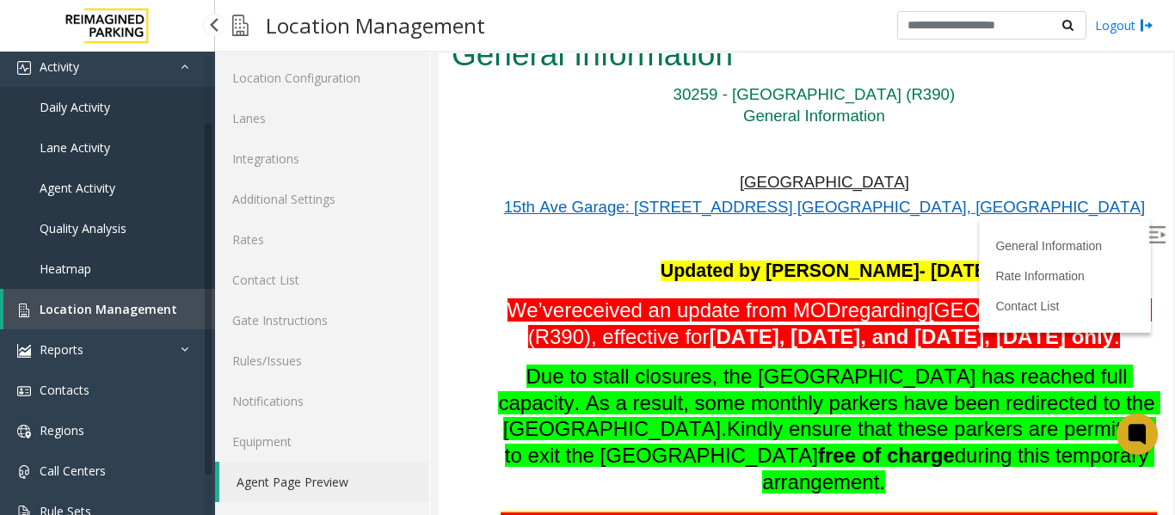
click at [98, 308] on span "Location Management" at bounding box center [109, 309] width 138 height 16
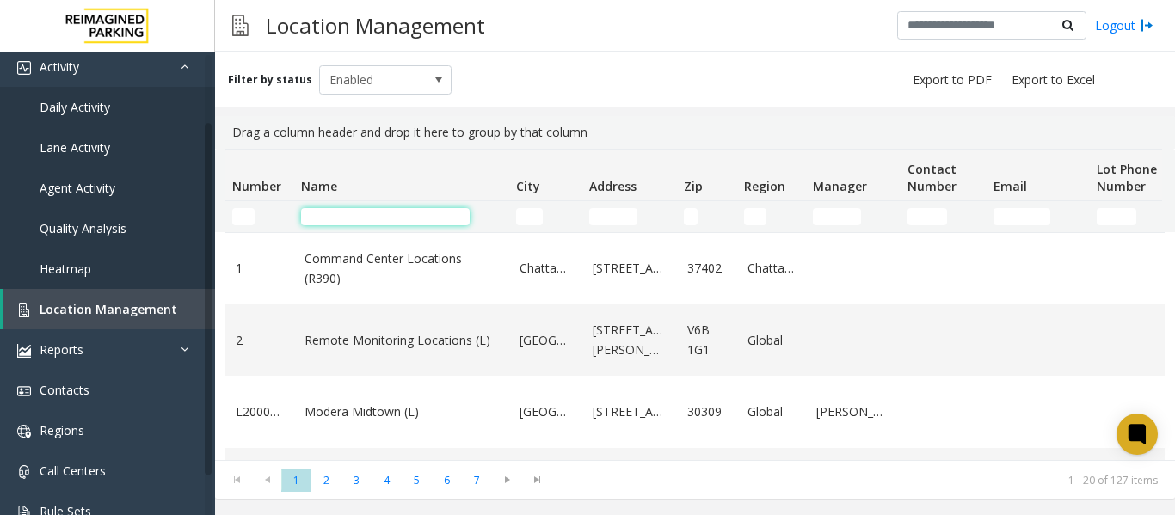
click at [408, 215] on input "Name Filter" at bounding box center [385, 216] width 169 height 17
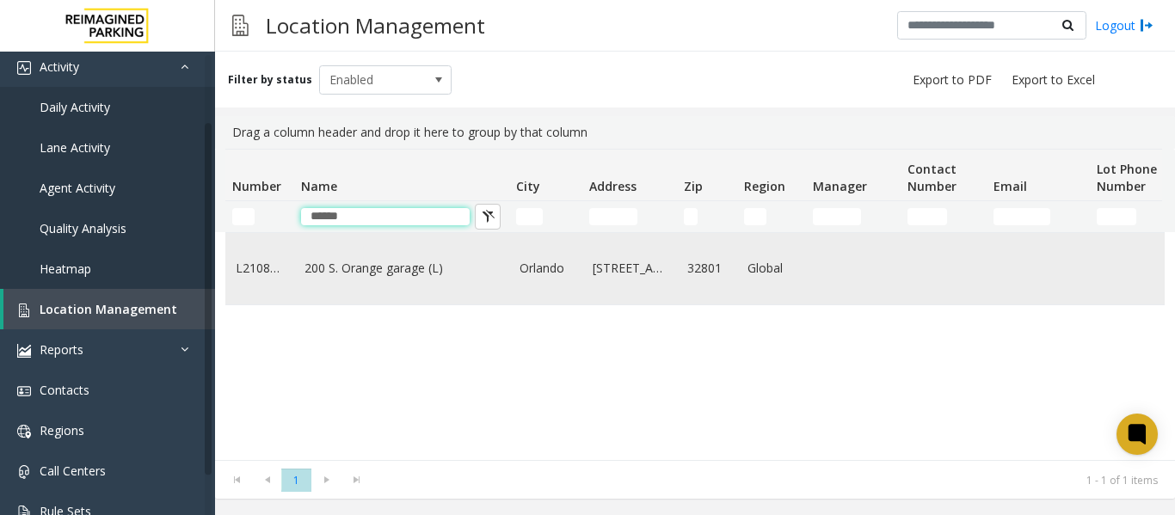
type input "******"
click at [375, 278] on link "200 S. Orange garage (L)" at bounding box center [402, 268] width 194 height 19
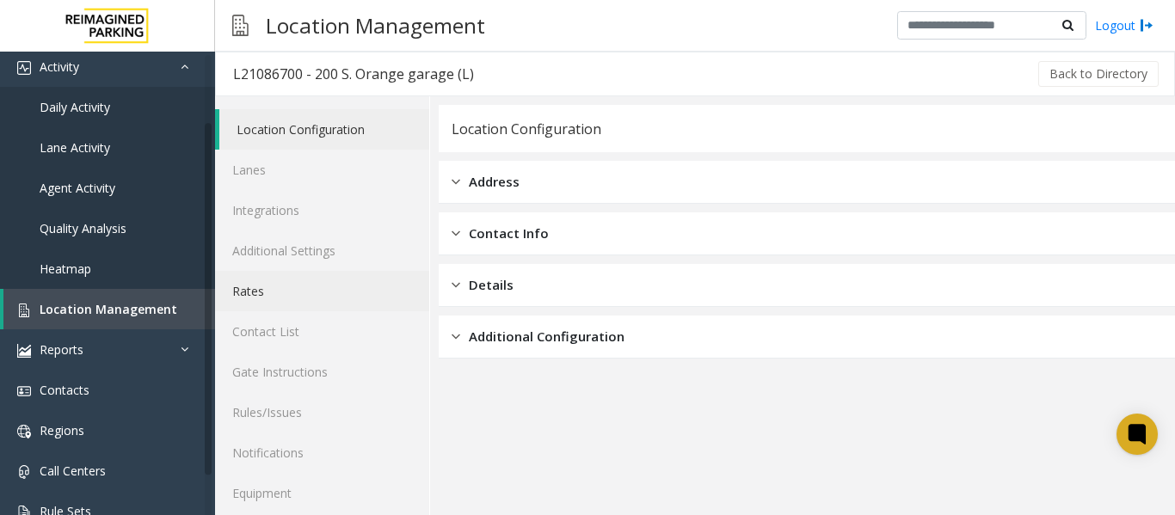
click at [275, 292] on link "Rates" at bounding box center [322, 291] width 214 height 40
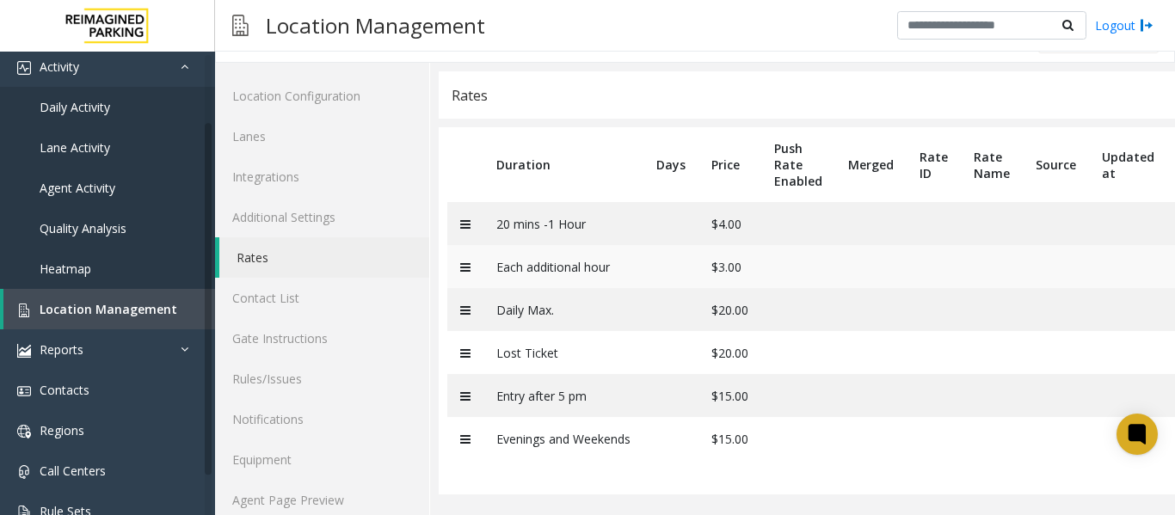
scroll to position [52, 0]
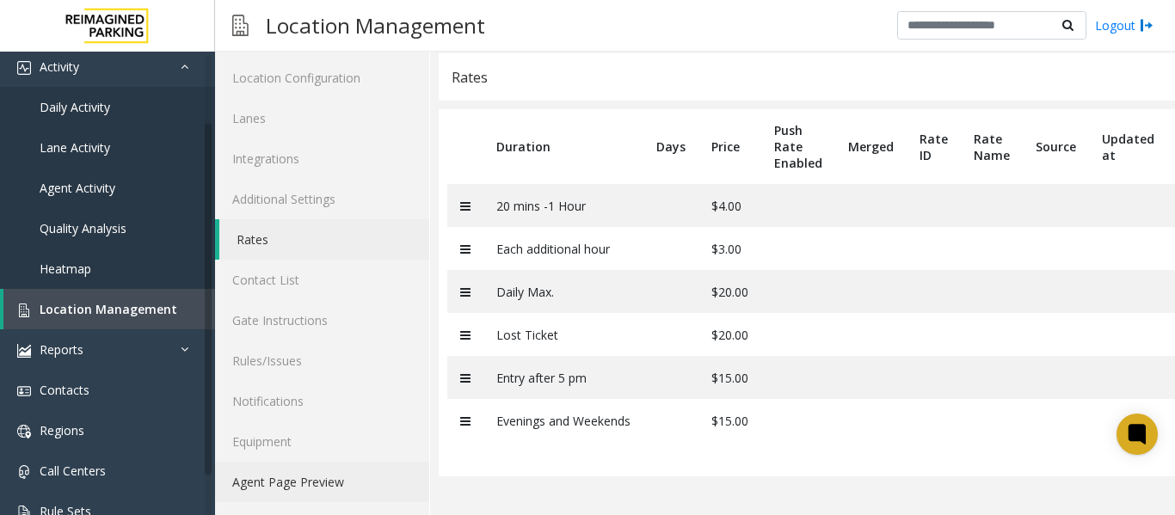
click at [317, 480] on link "Agent Page Preview" at bounding box center [322, 482] width 214 height 40
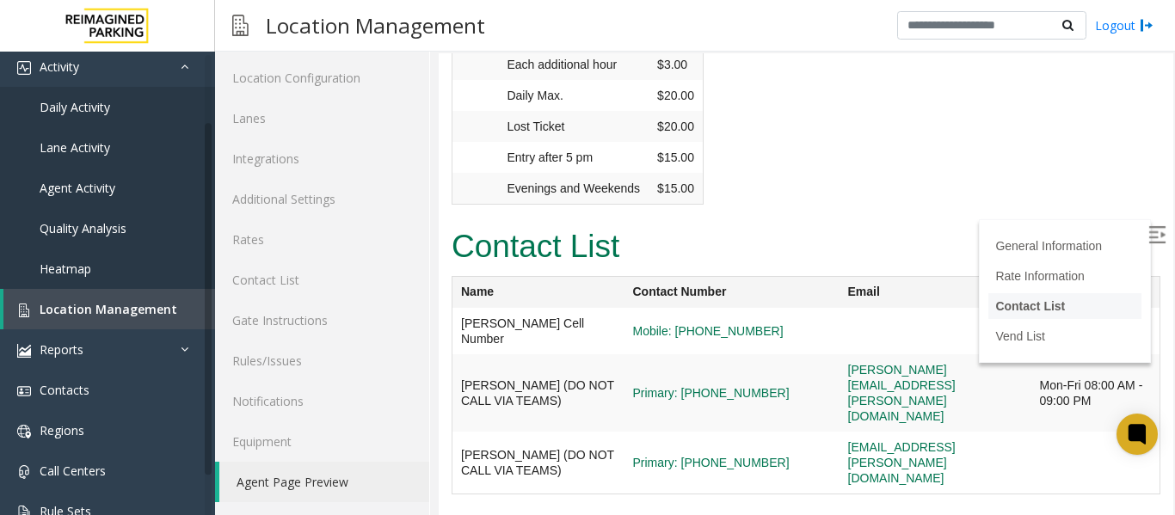
scroll to position [3152, 0]
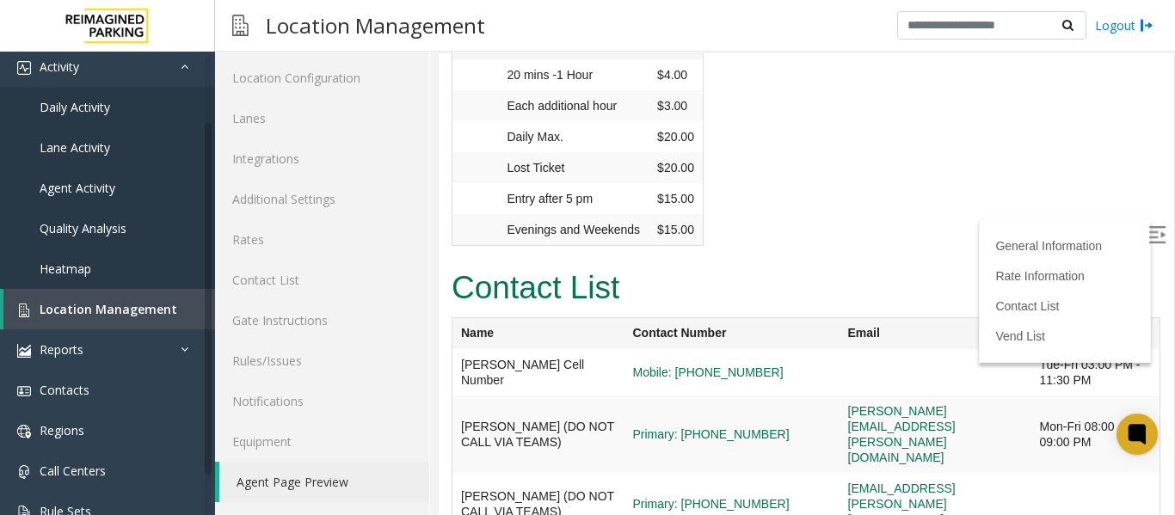
click at [1149, 229] on img at bounding box center [1157, 234] width 17 height 17
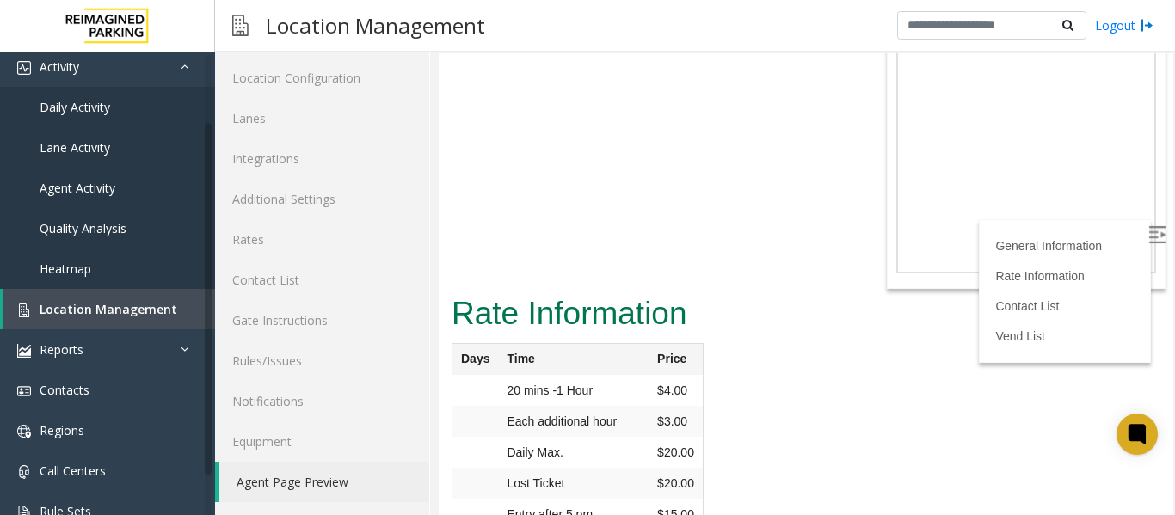
scroll to position [3324, 0]
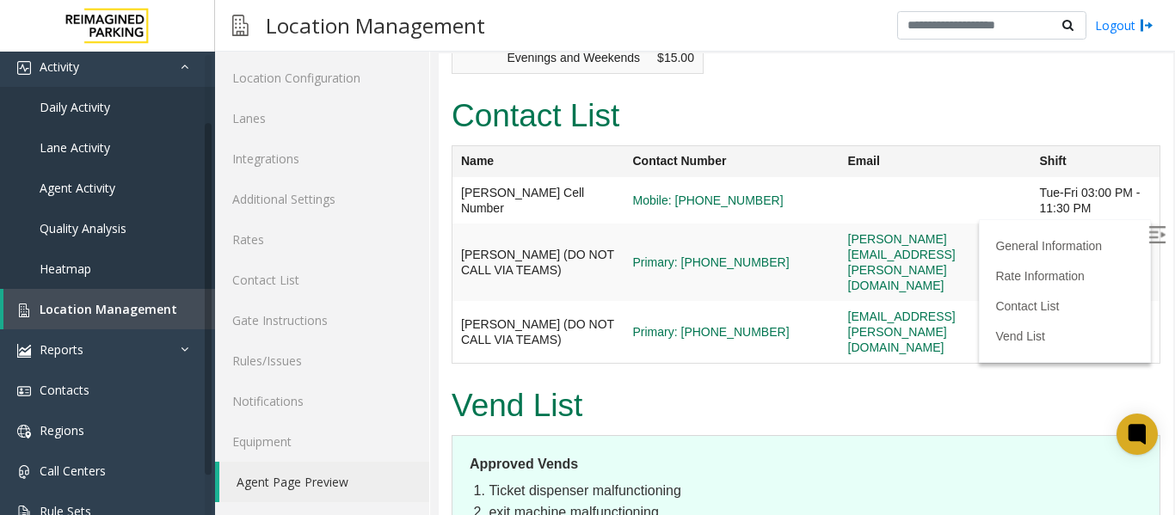
drag, startPoint x: 668, startPoint y: 428, endPoint x: 491, endPoint y: 434, distance: 177.4
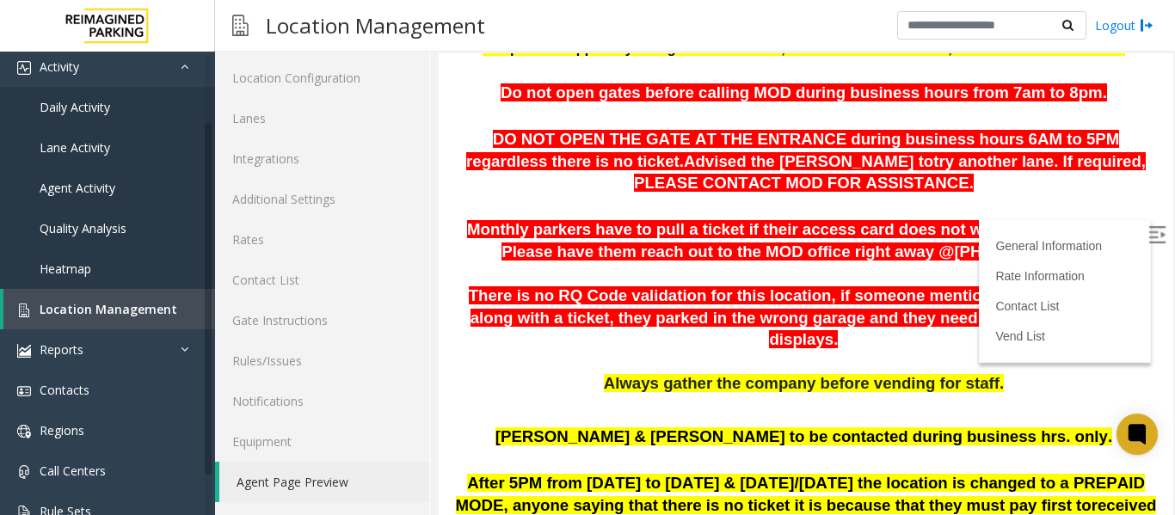
scroll to position [140, 0]
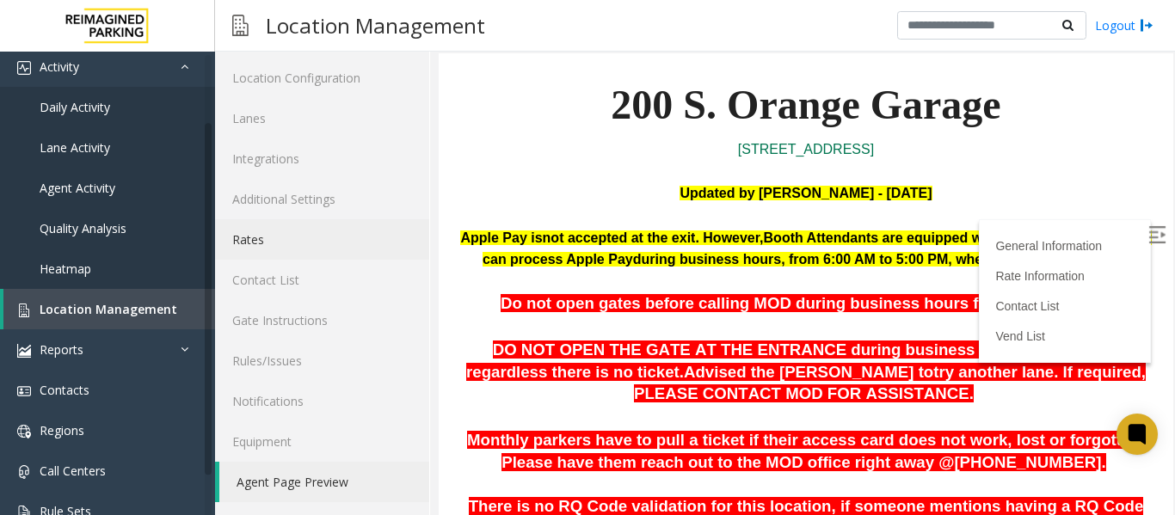
click at [271, 244] on link "Rates" at bounding box center [322, 239] width 214 height 40
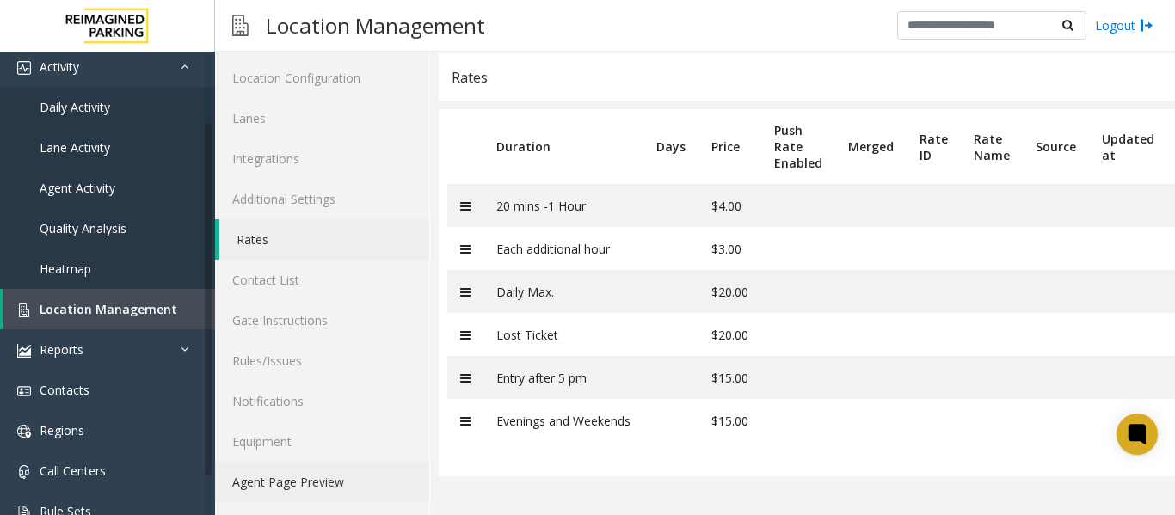
click at [296, 478] on link "Agent Page Preview" at bounding box center [322, 482] width 214 height 40
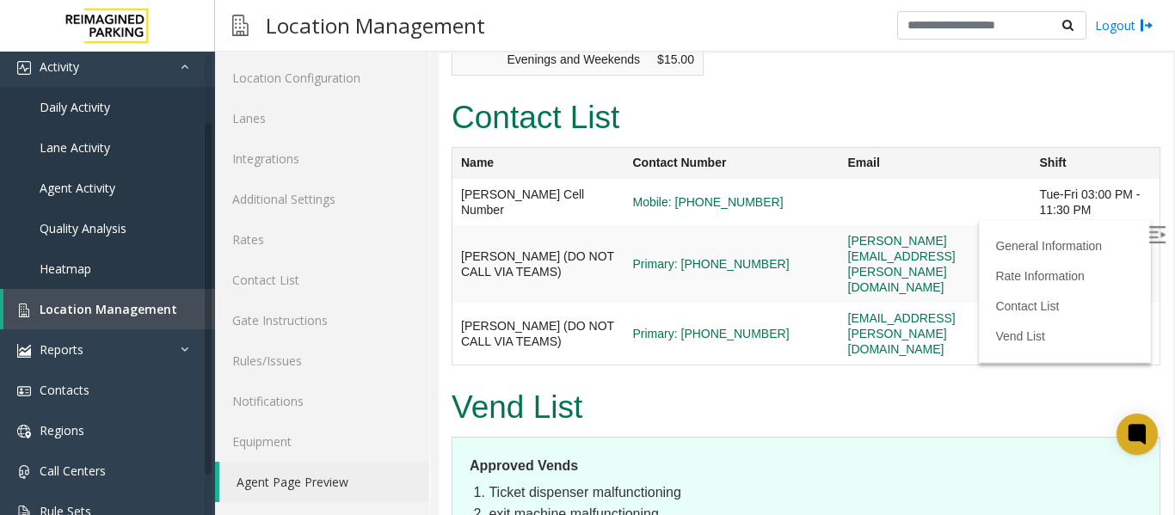
scroll to position [3324, 0]
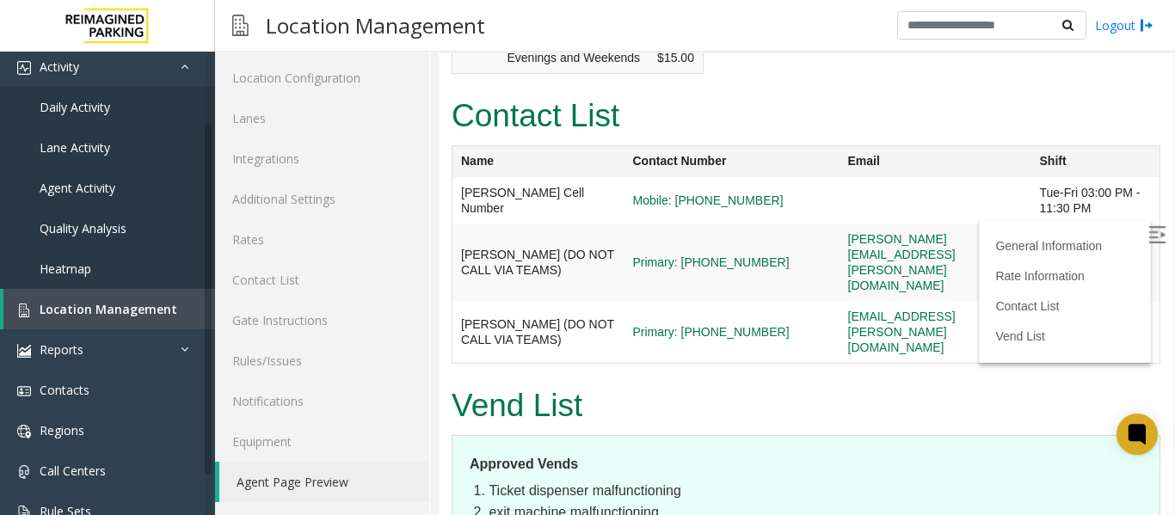
click at [1149, 233] on img at bounding box center [1157, 234] width 17 height 17
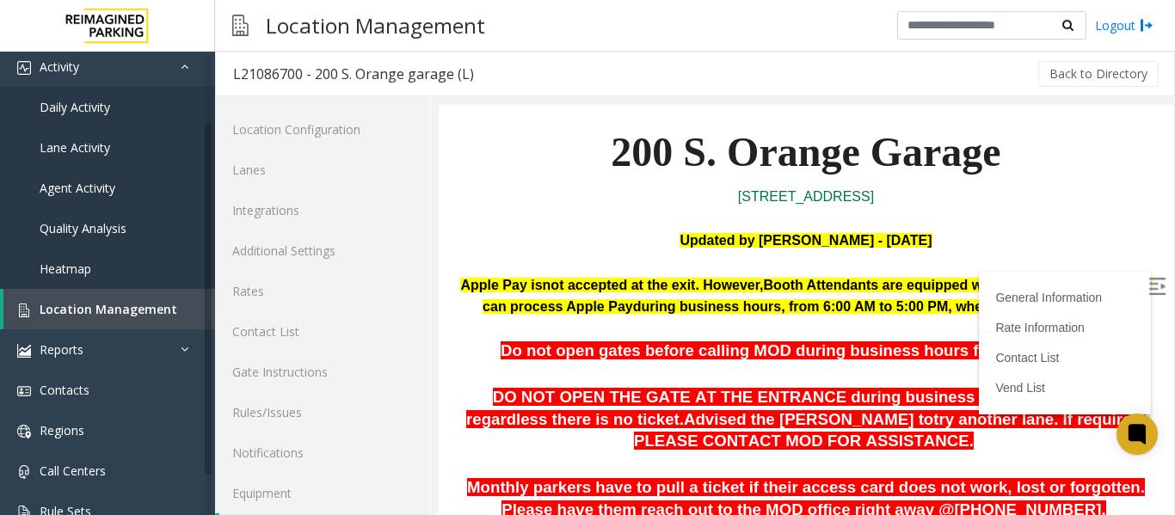
scroll to position [172, 0]
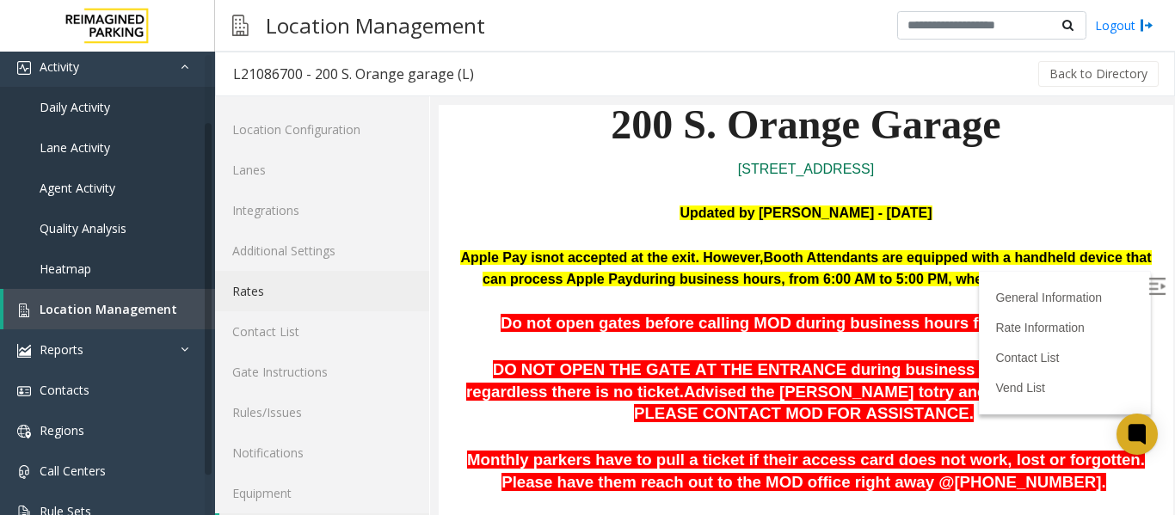
click at [265, 287] on link "Rates" at bounding box center [322, 291] width 214 height 40
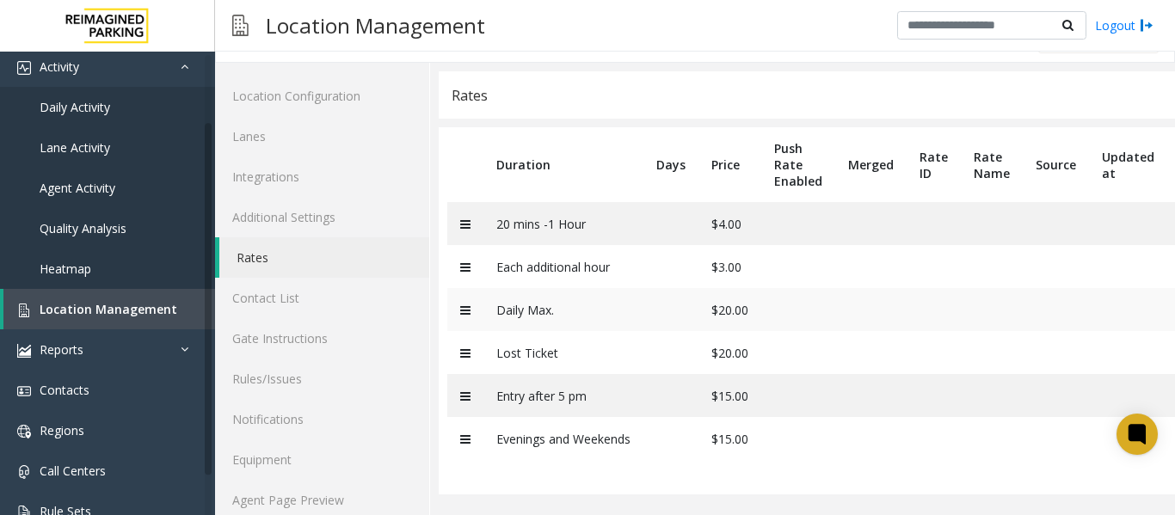
scroll to position [52, 0]
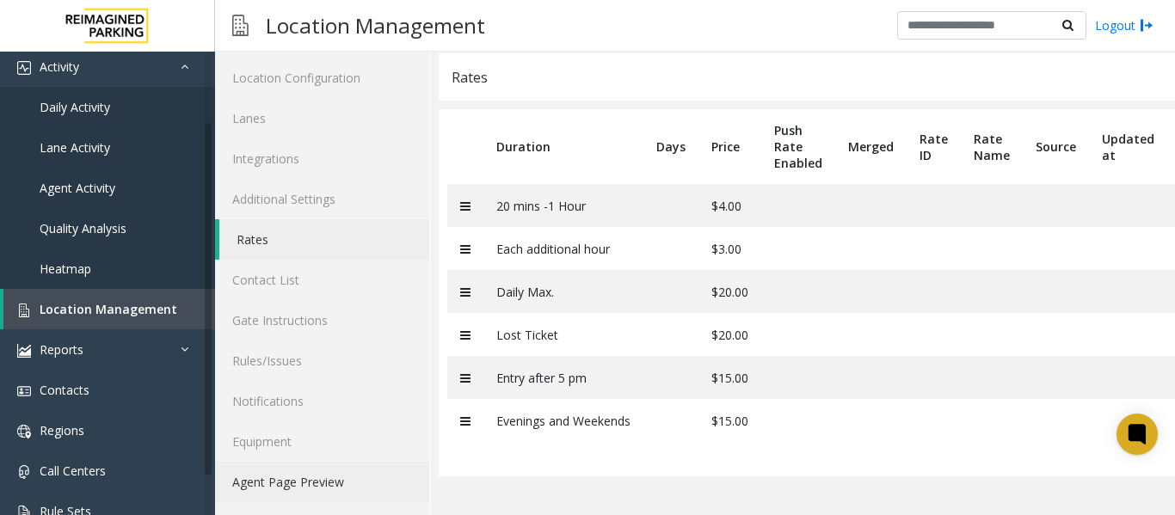
click at [310, 484] on link "Agent Page Preview" at bounding box center [322, 482] width 214 height 40
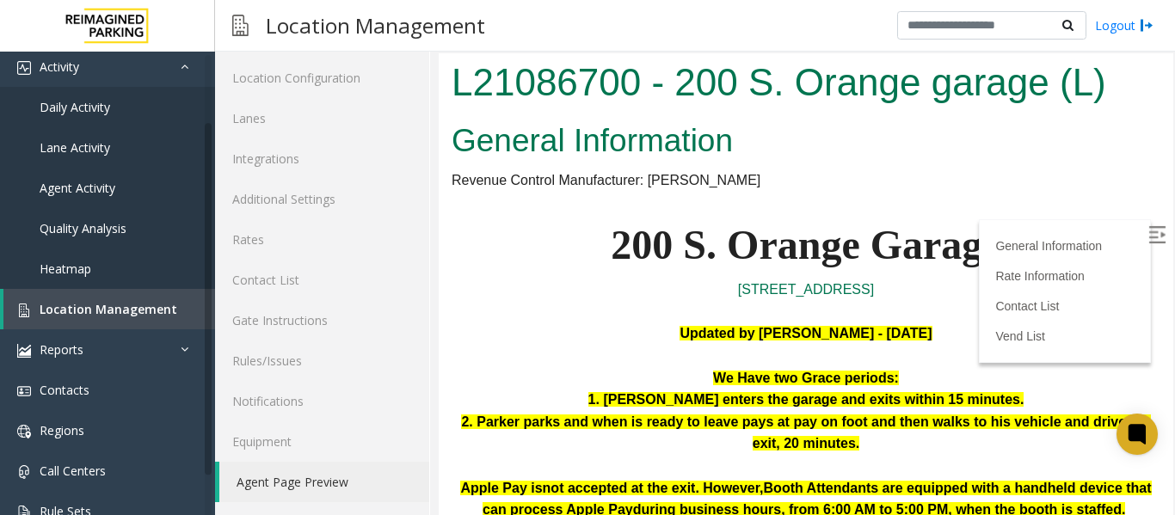
scroll to position [86, 0]
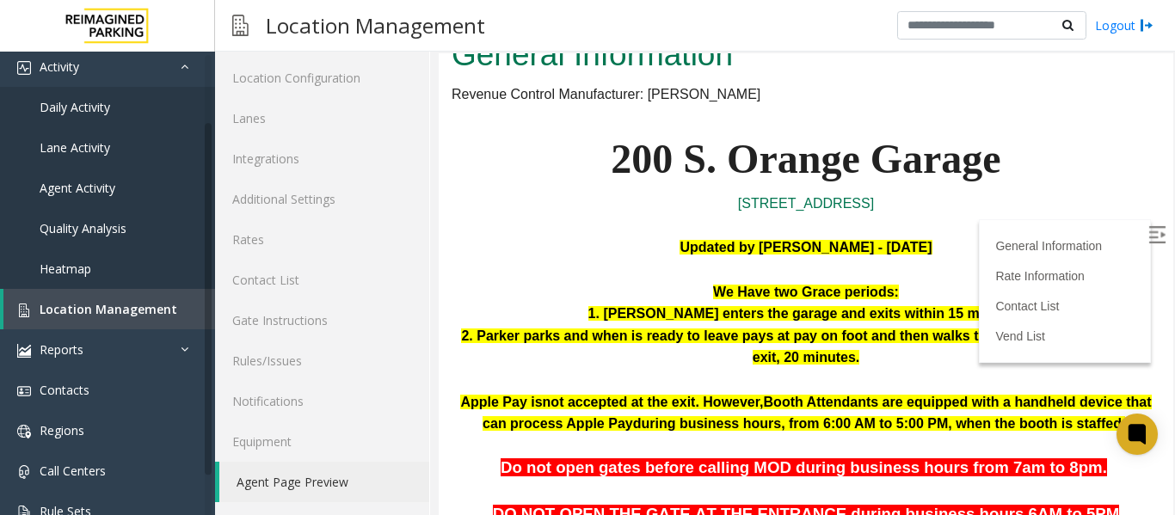
click at [1149, 231] on img at bounding box center [1157, 234] width 17 height 17
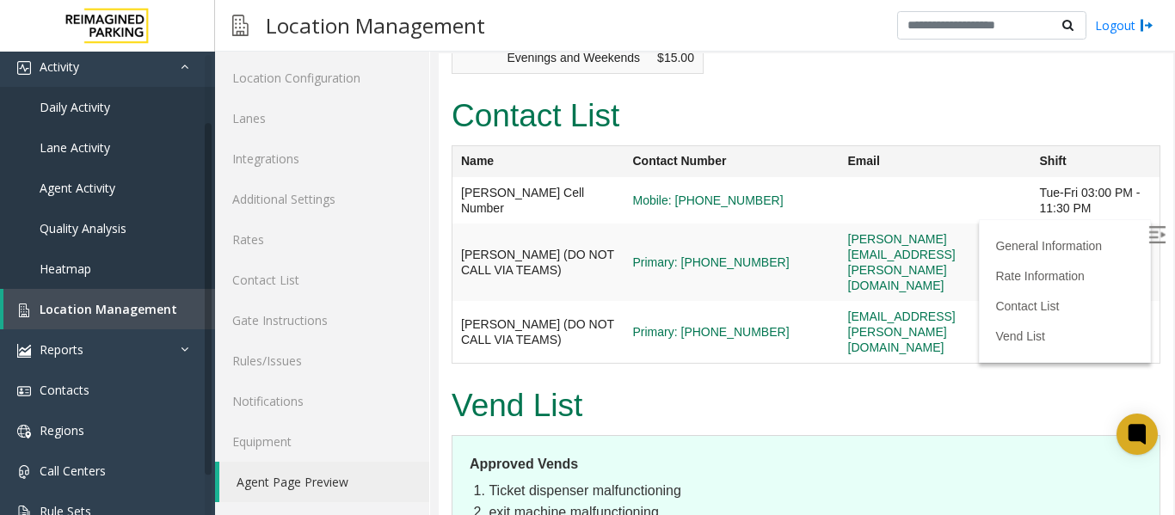
scroll to position [94, 0]
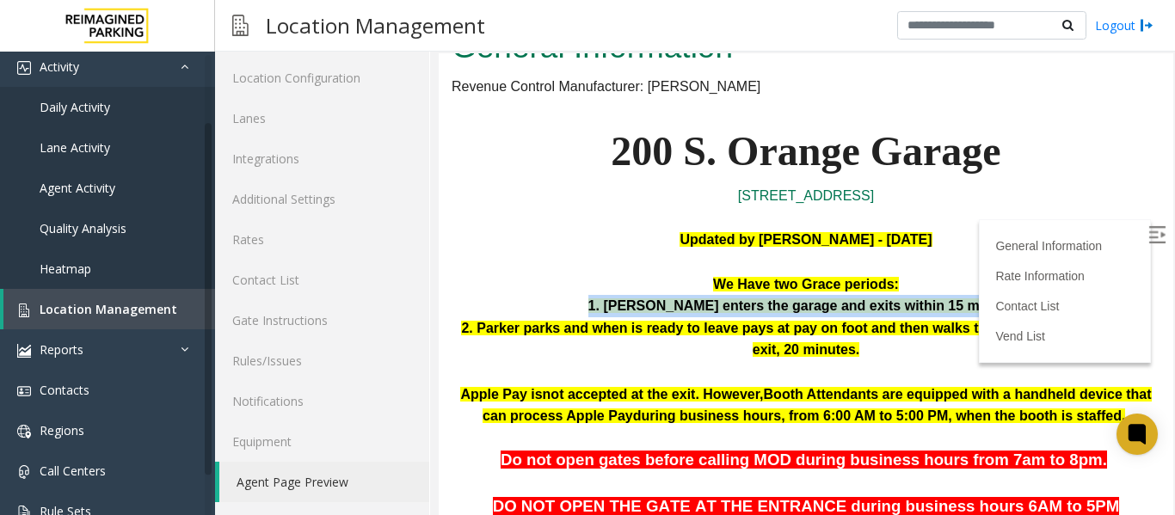
drag, startPoint x: 984, startPoint y: 305, endPoint x: 594, endPoint y: 308, distance: 389.8
click at [594, 308] on p "1. Parker enters the garage and exits within 15 minutes." at bounding box center [806, 306] width 709 height 22
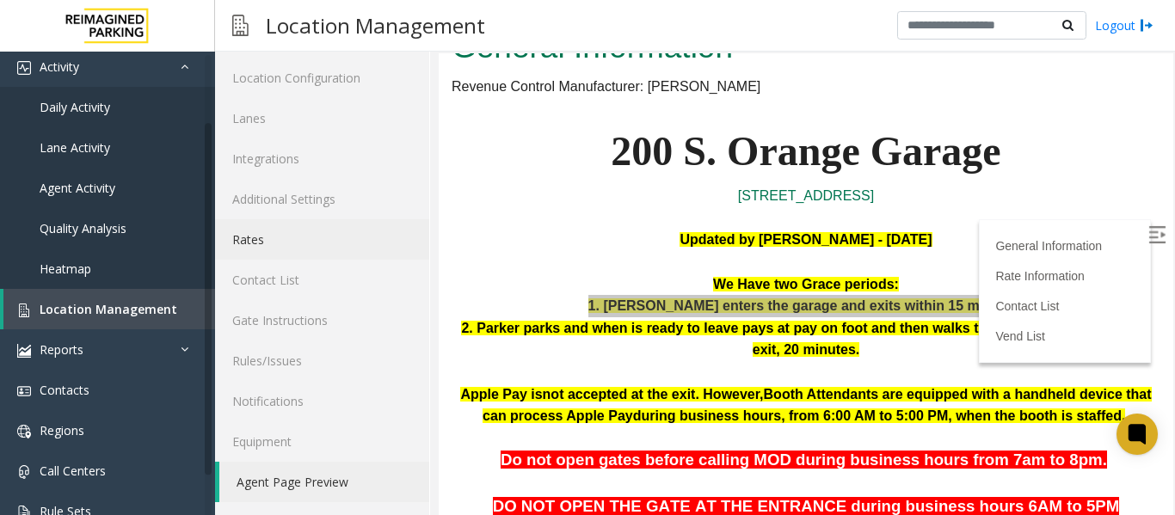
click at [274, 237] on link "Rates" at bounding box center [322, 239] width 214 height 40
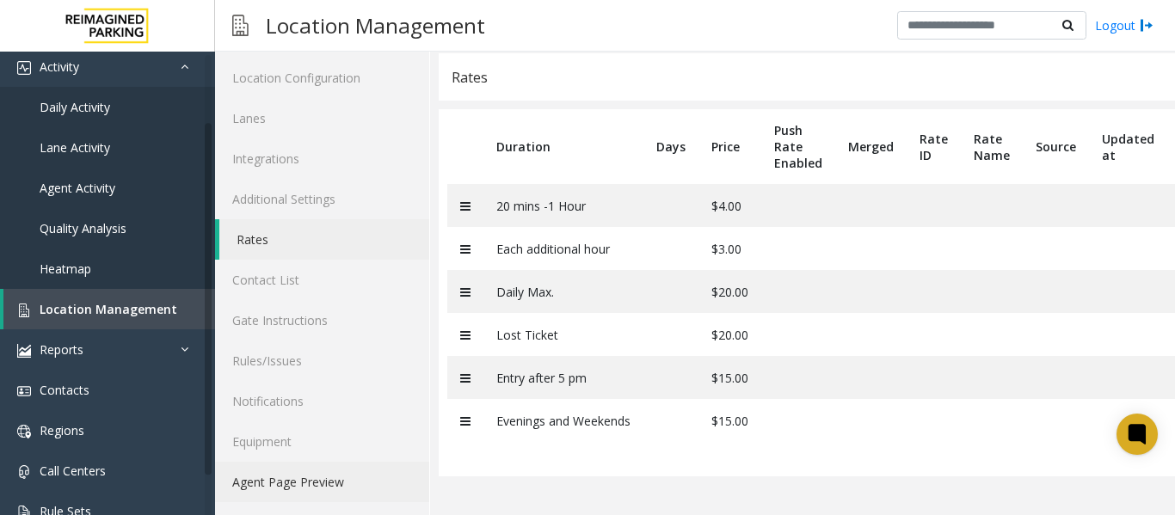
click at [337, 488] on link "Agent Page Preview" at bounding box center [322, 482] width 214 height 40
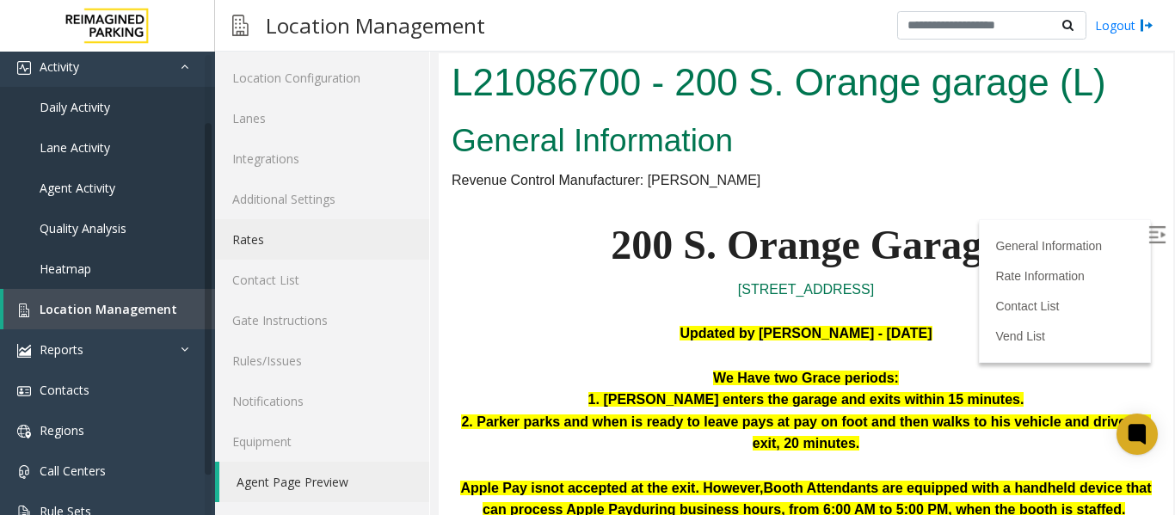
click at [276, 240] on link "Rates" at bounding box center [322, 239] width 214 height 40
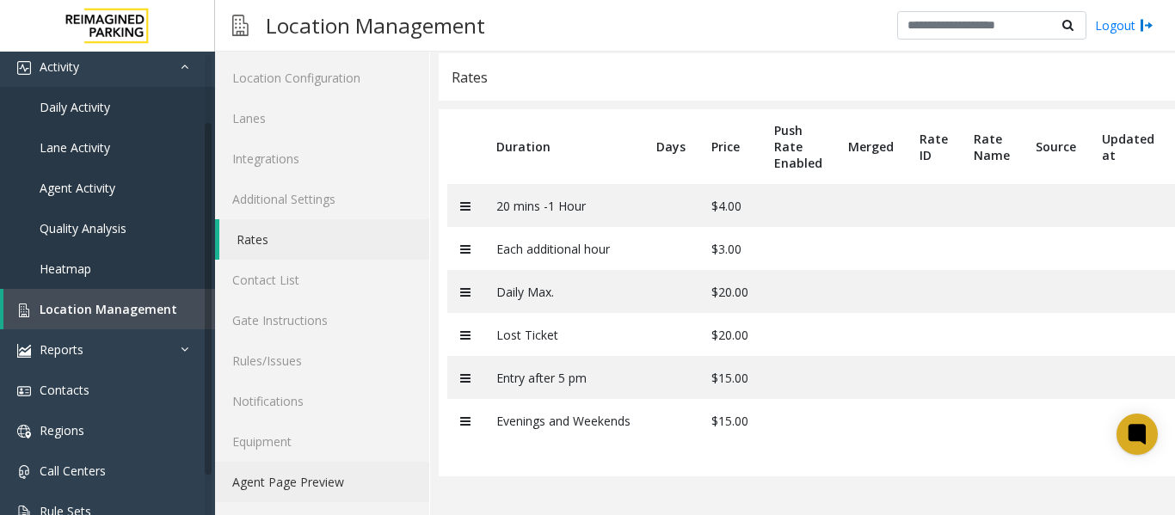
click at [336, 471] on link "Agent Page Preview" at bounding box center [322, 482] width 214 height 40
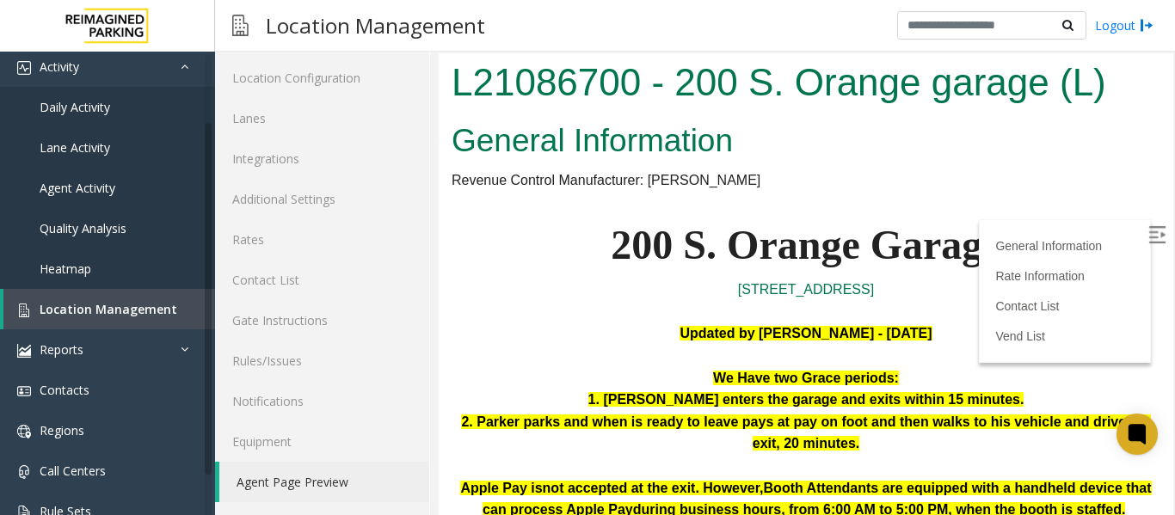
scroll to position [86, 0]
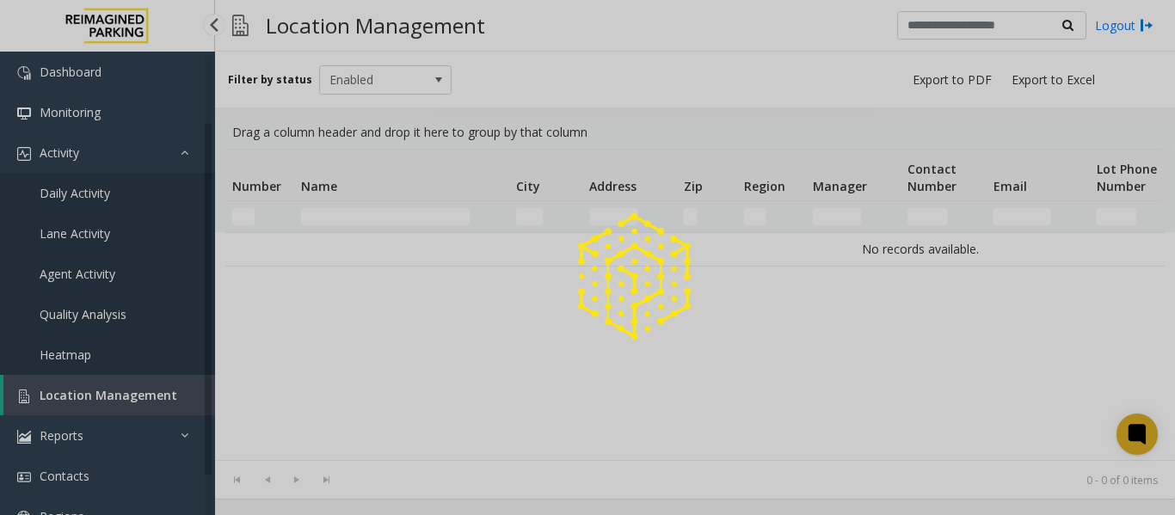
scroll to position [86, 0]
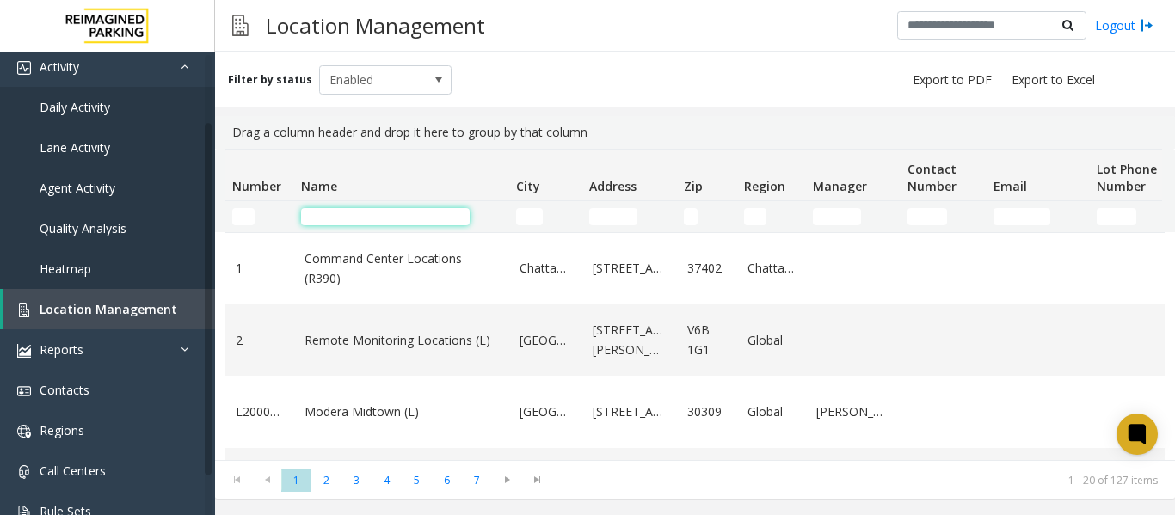
click at [337, 219] on input "Name Filter" at bounding box center [385, 216] width 169 height 17
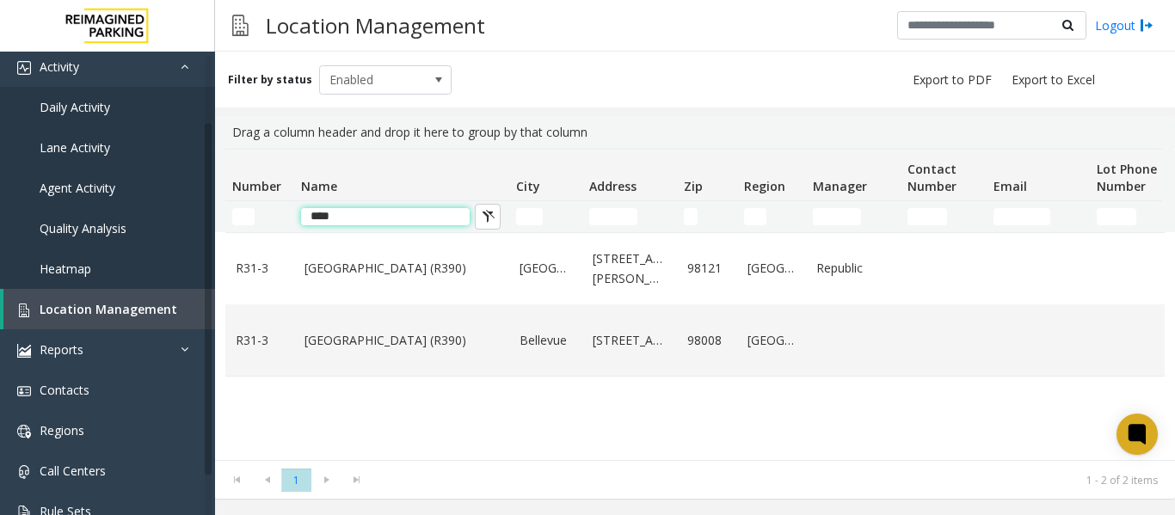
click at [369, 219] on input "****" at bounding box center [385, 216] width 169 height 17
type input "*"
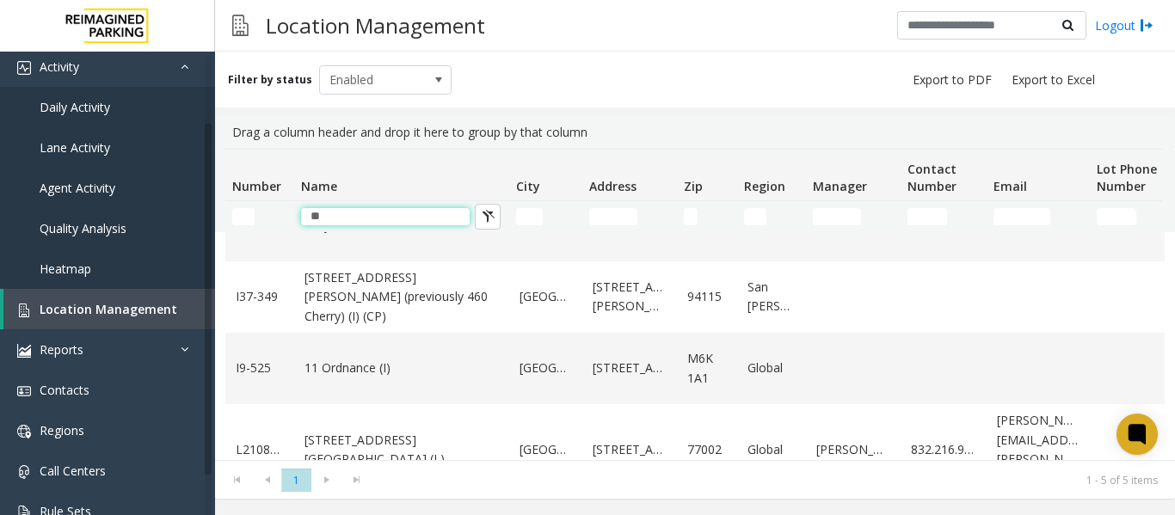
scroll to position [145, 0]
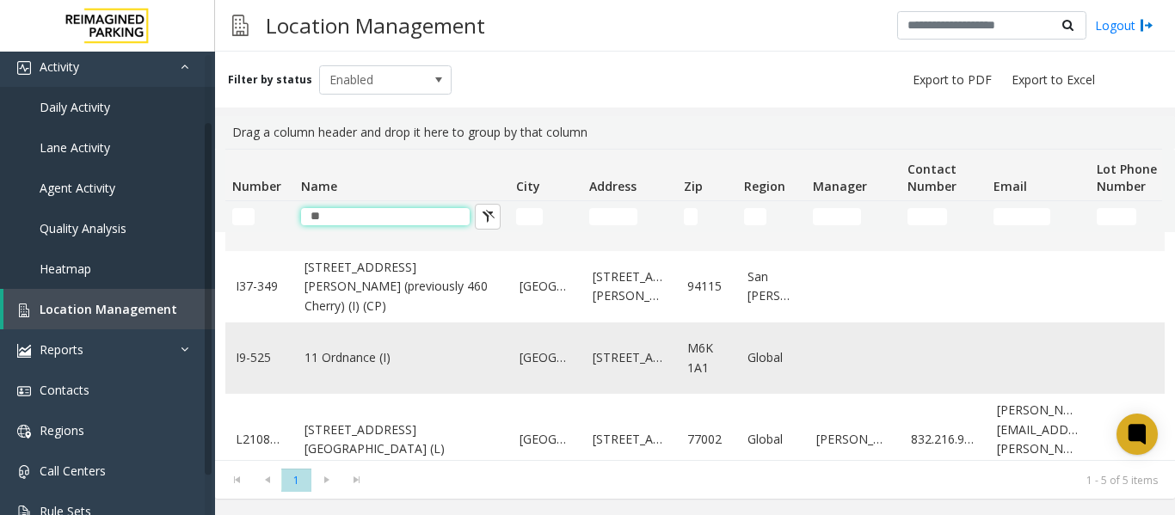
type input "**"
click at [361, 349] on link "11 Ordnance (I)" at bounding box center [402, 358] width 194 height 19
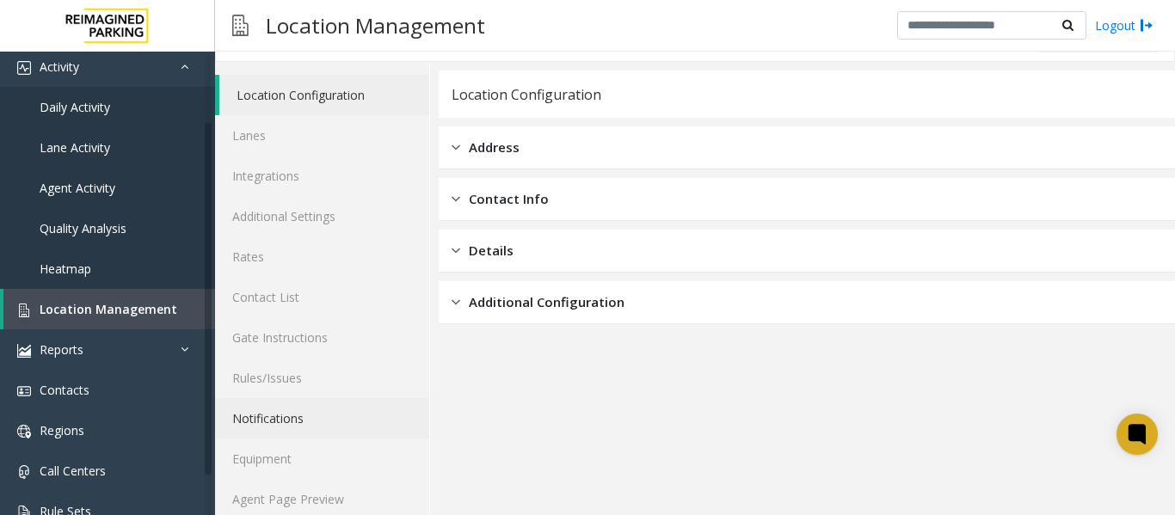
scroll to position [52, 0]
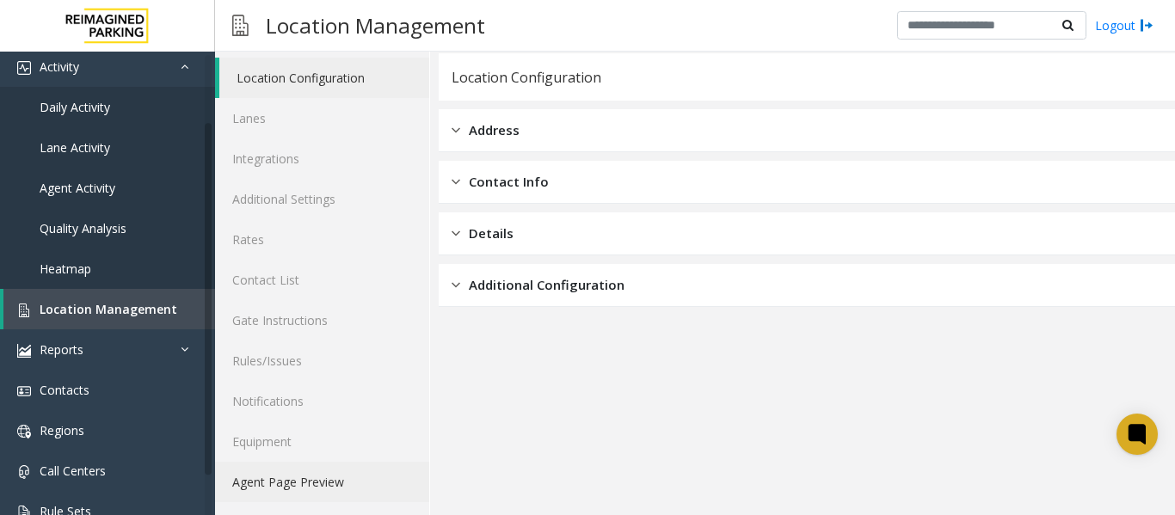
click at [303, 485] on link "Agent Page Preview" at bounding box center [322, 482] width 214 height 40
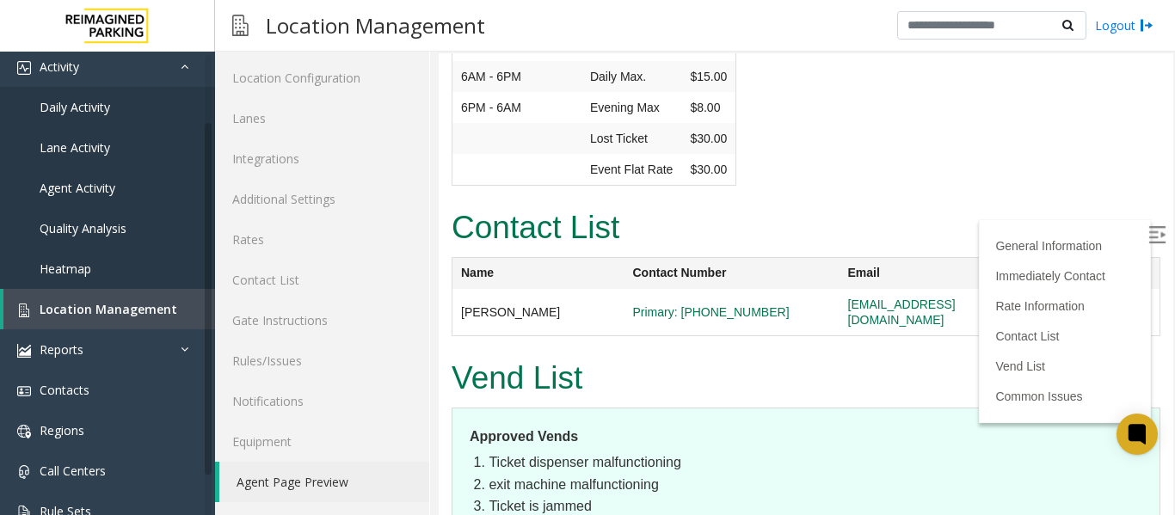
scroll to position [3528, 0]
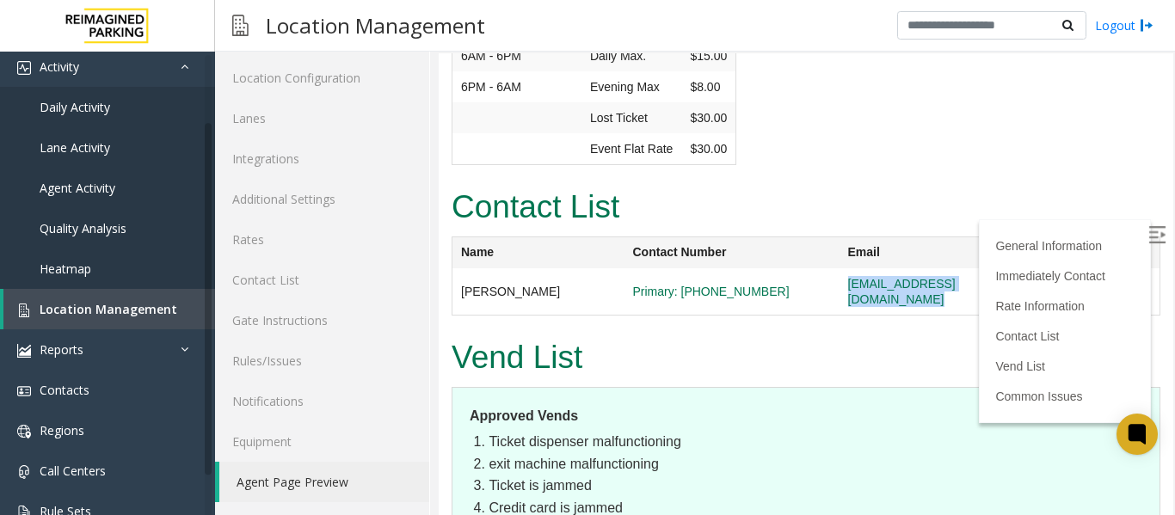
drag, startPoint x: 1008, startPoint y: 141, endPoint x: 841, endPoint y: 138, distance: 167.0
click at [841, 268] on tr "[PERSON_NAME] Primary: [PHONE_NUMBER] [EMAIL_ADDRESS][DOMAIN_NAME]" at bounding box center [807, 291] width 708 height 47
copy tr "[EMAIL_ADDRESS][DOMAIN_NAME]"
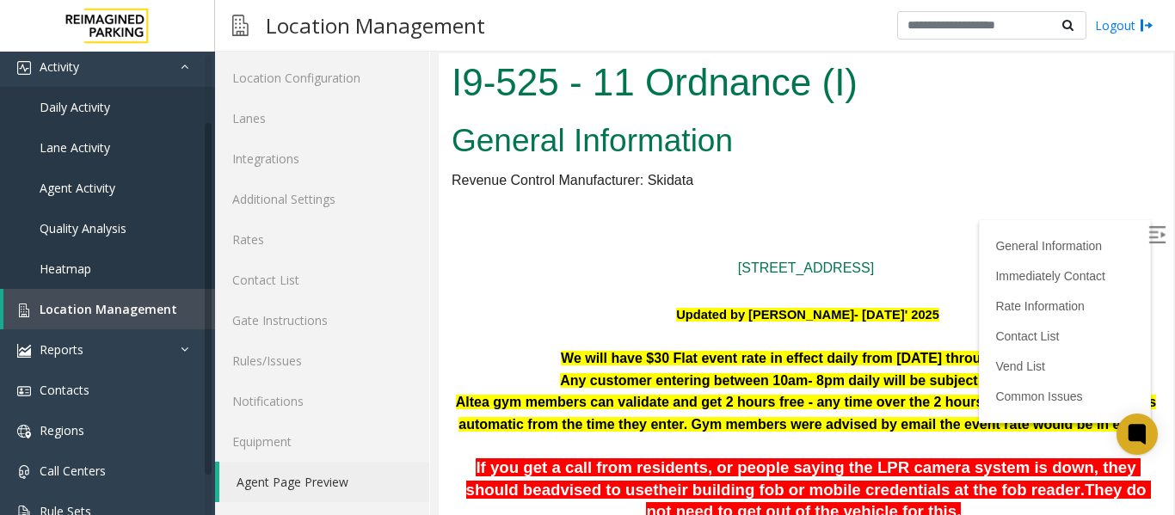
scroll to position [0, 0]
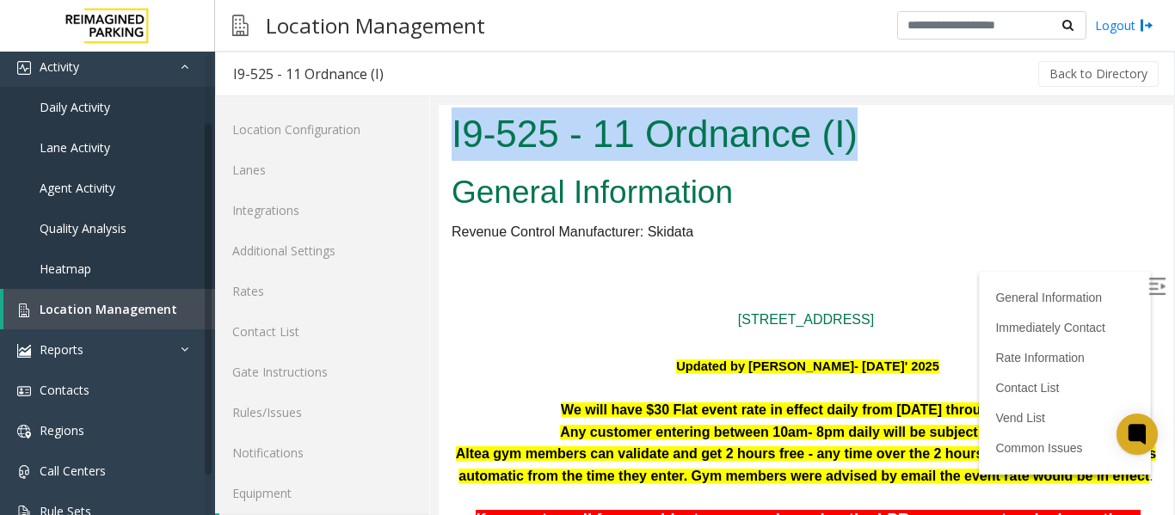
drag, startPoint x: 886, startPoint y: 126, endPoint x: 447, endPoint y: 144, distance: 439.2
click at [447, 144] on div "I9-525 - 11 Ordnance (I)" at bounding box center [806, 136] width 735 height 63
copy h1 "I9-525 - 11 Ordnance (I)"
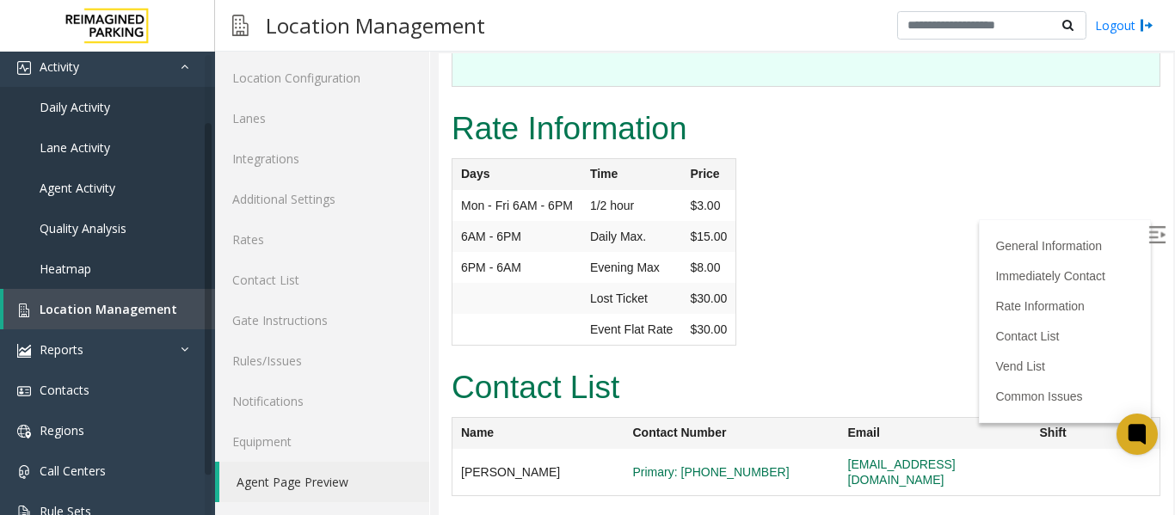
scroll to position [3331, 0]
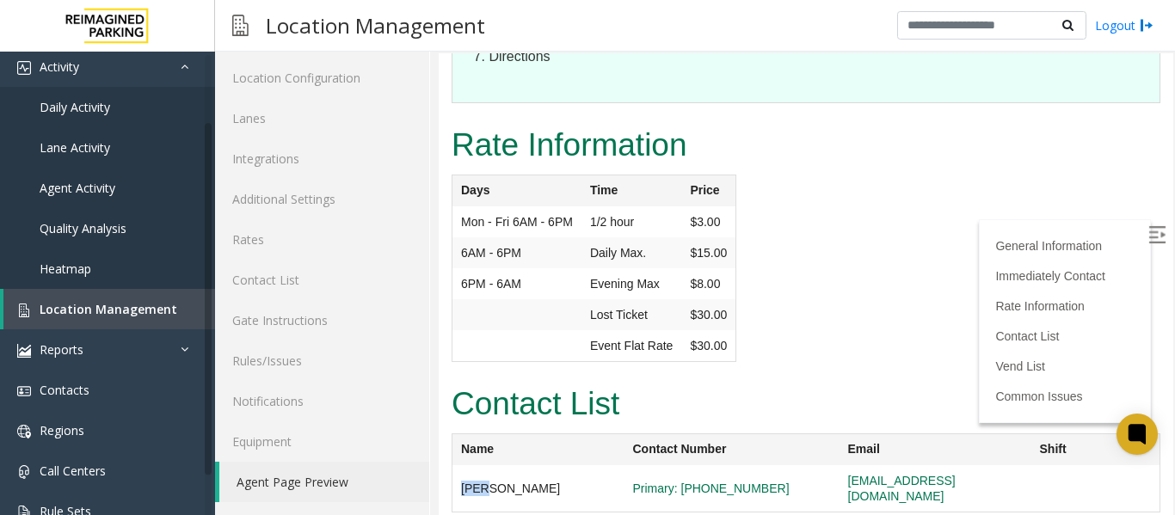
drag, startPoint x: 484, startPoint y: 328, endPoint x: 463, endPoint y: 336, distance: 22.1
click at [463, 466] on td "[PERSON_NAME]" at bounding box center [539, 489] width 172 height 47
copy td "[PERSON_NAME]"
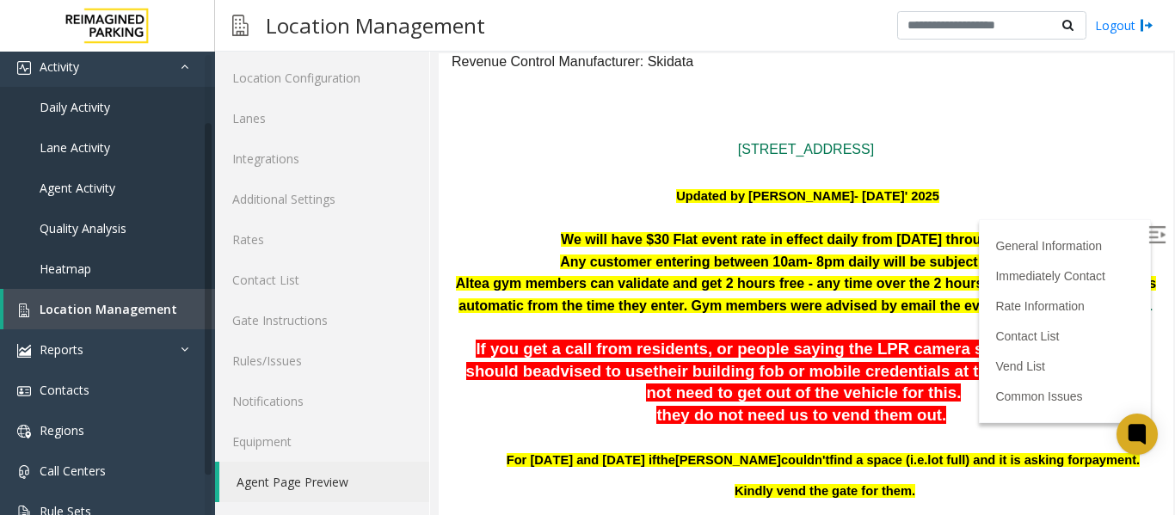
scroll to position [0, 0]
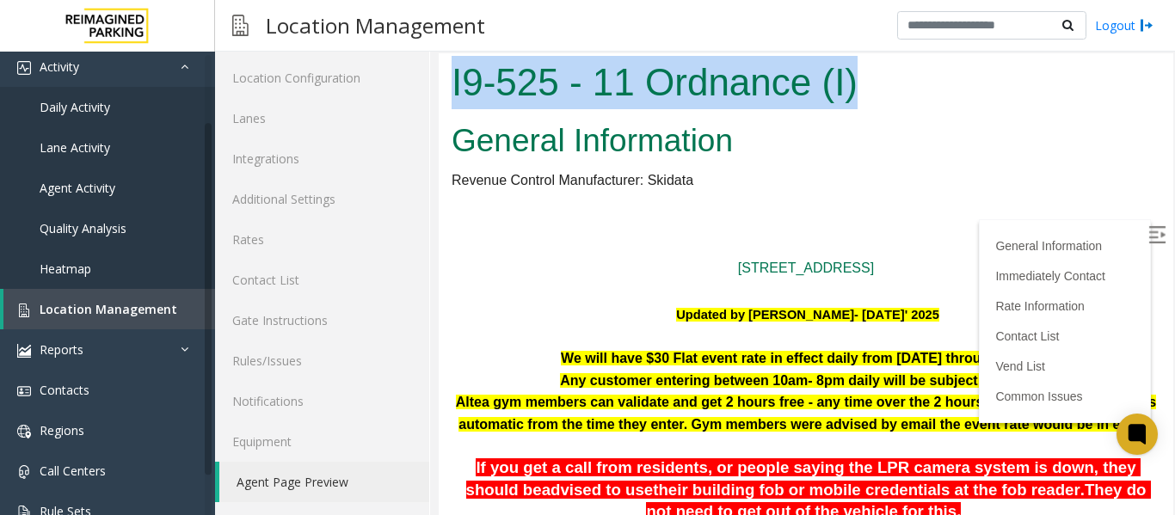
drag, startPoint x: 907, startPoint y: 85, endPoint x: 453, endPoint y: 102, distance: 454.7
click at [453, 102] on h1 "I9-525 - 11 Ordnance (I)" at bounding box center [806, 82] width 709 height 53
copy h1 "I9-525 - 11 Ordnance (I)"
